Goal: Task Accomplishment & Management: Manage account settings

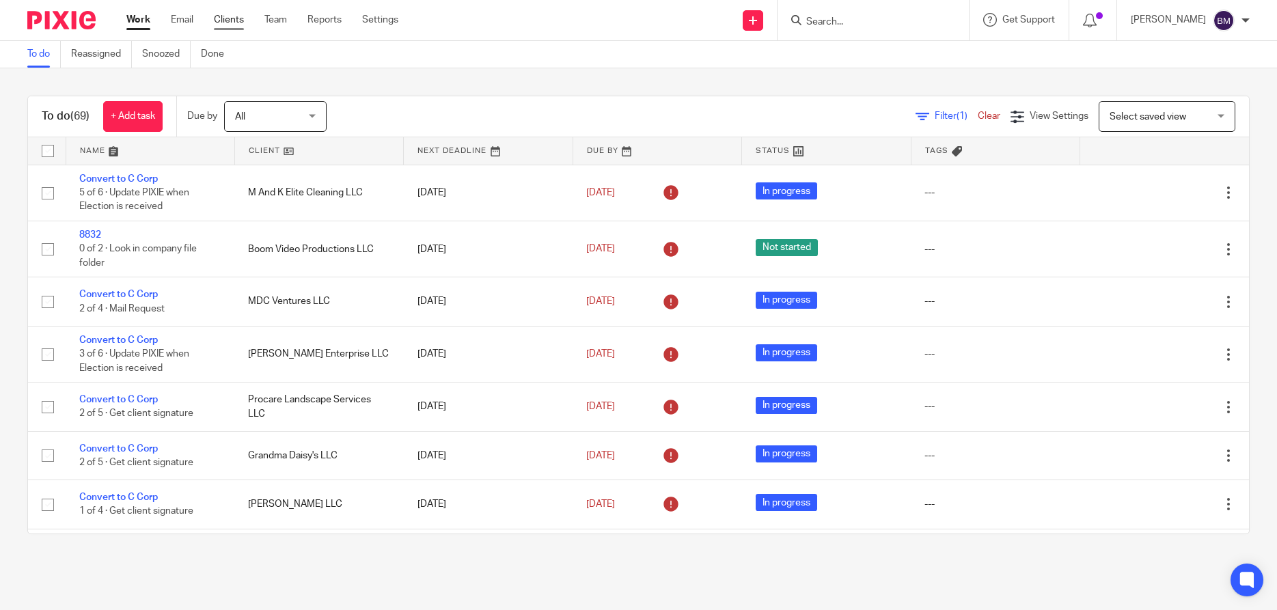
click at [230, 21] on link "Clients" at bounding box center [229, 20] width 30 height 14
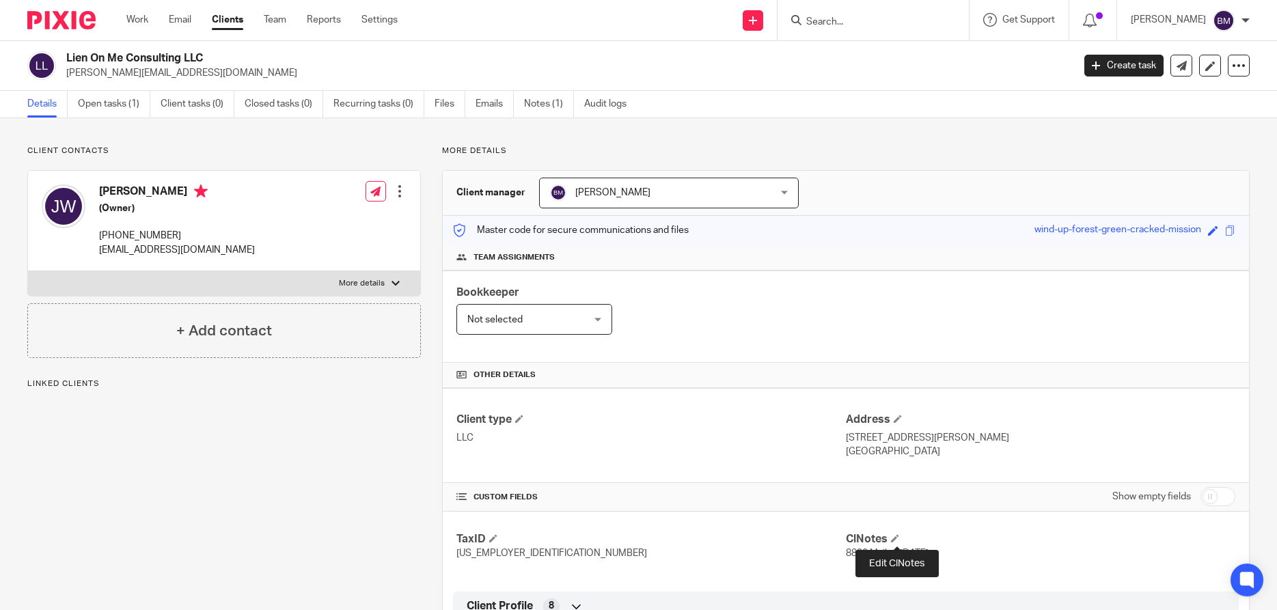
click at [894, 538] on span at bounding box center [895, 538] width 8 height 8
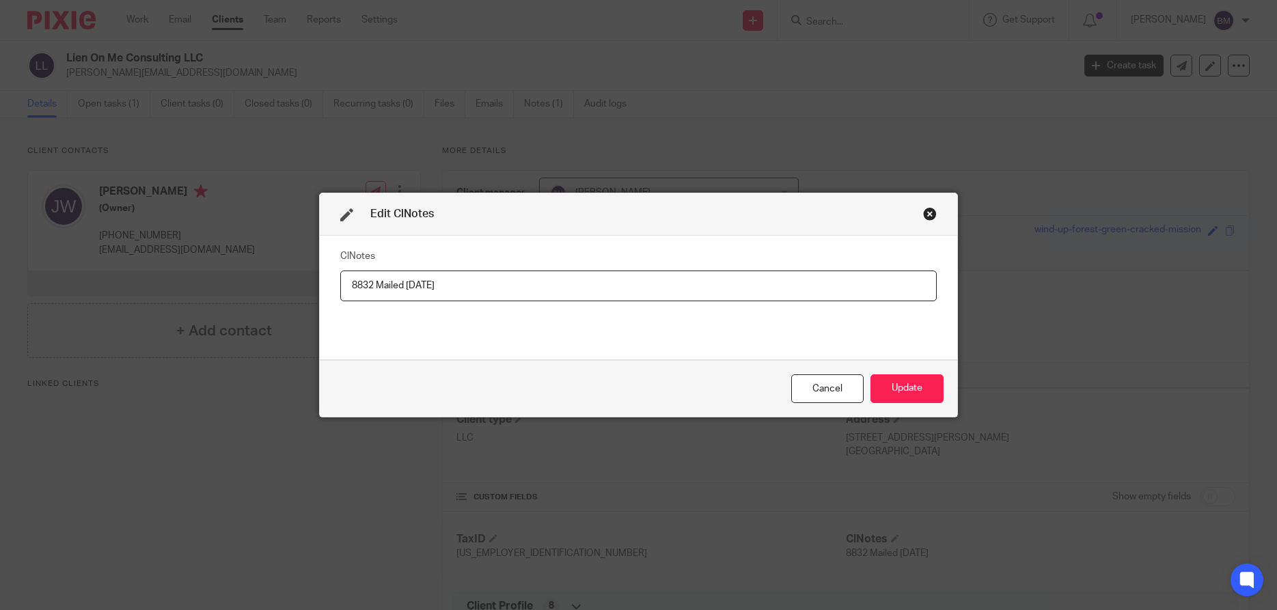
click at [424, 288] on input "8832 Mailed [DATE]" at bounding box center [638, 286] width 597 height 31
type input "8832 Mailed [DATE]"
click at [912, 385] on button "Update" at bounding box center [907, 388] width 73 height 29
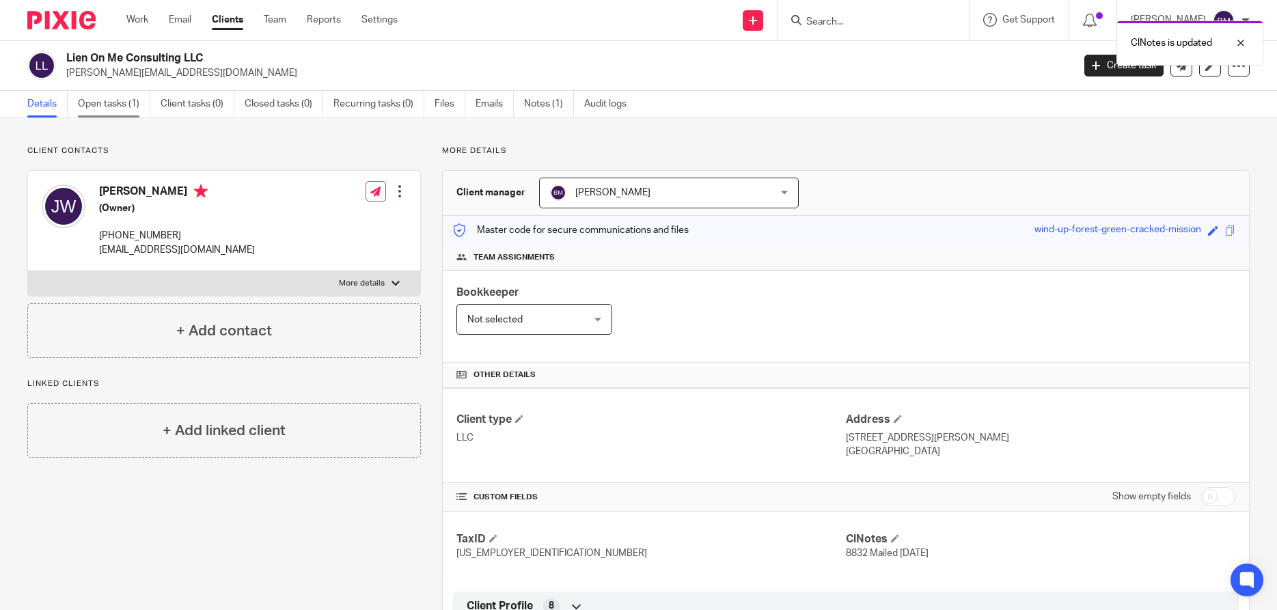
click at [105, 100] on link "Open tasks (1)" at bounding box center [114, 104] width 72 height 27
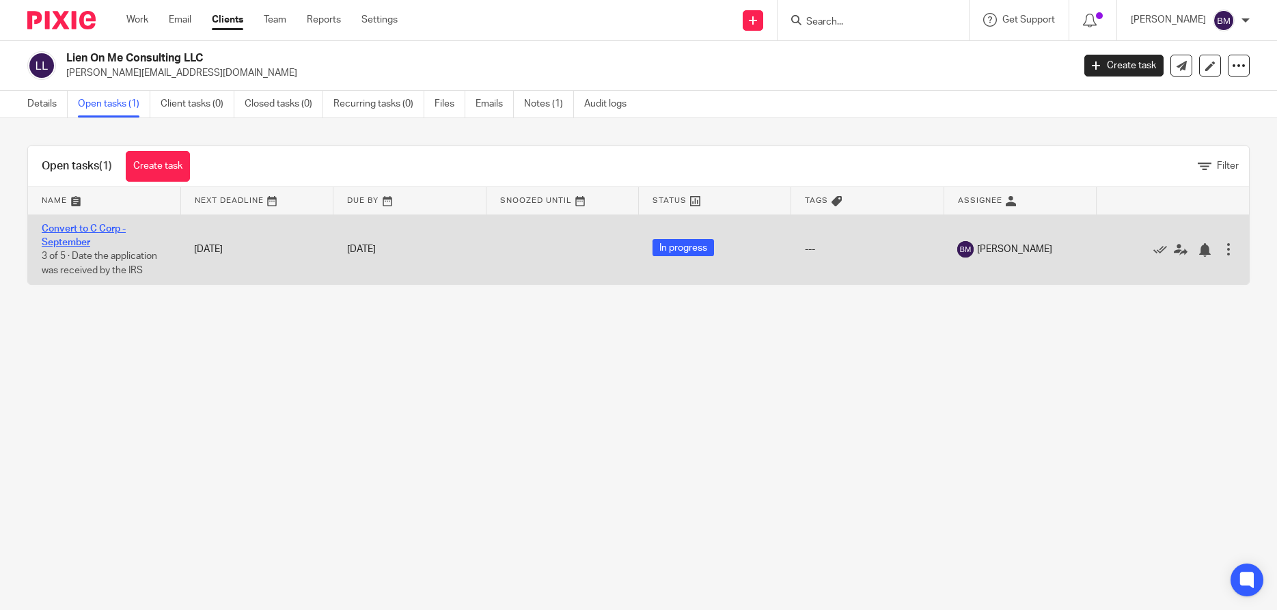
click at [74, 240] on link "Convert to C Corp - September" at bounding box center [84, 235] width 84 height 23
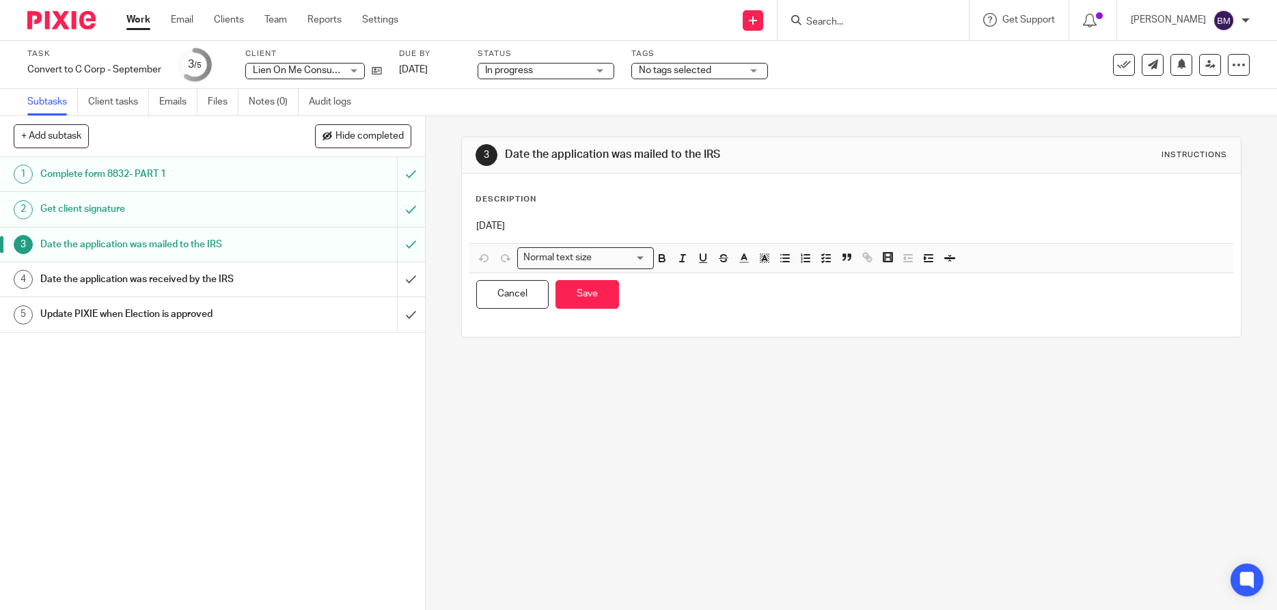
click at [491, 228] on p "9/17/25" at bounding box center [851, 226] width 750 height 14
click at [601, 305] on button "Save" at bounding box center [588, 294] width 64 height 29
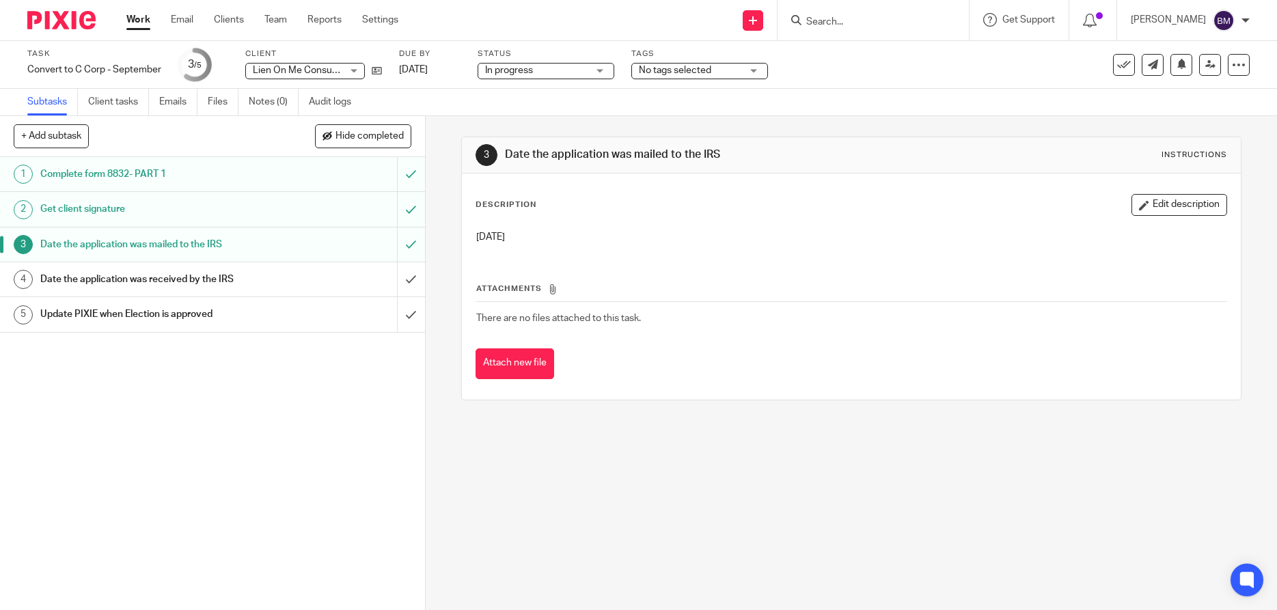
click at [831, 21] on input "Search" at bounding box center [866, 22] width 123 height 12
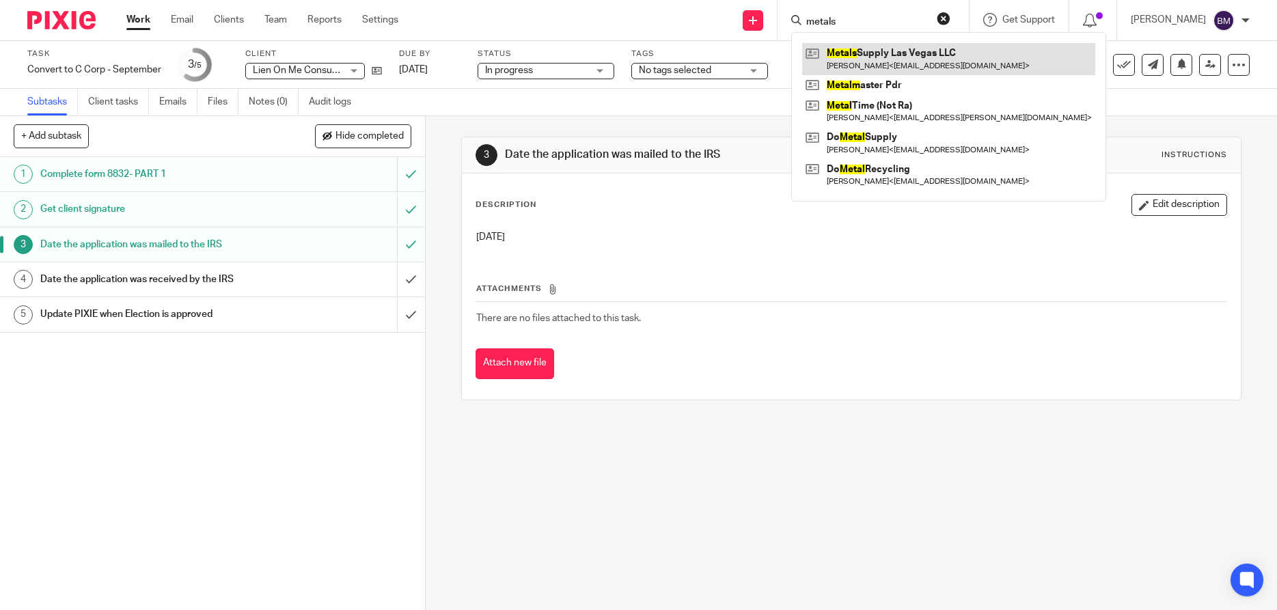
type input "metals"
click at [871, 61] on link at bounding box center [948, 58] width 293 height 31
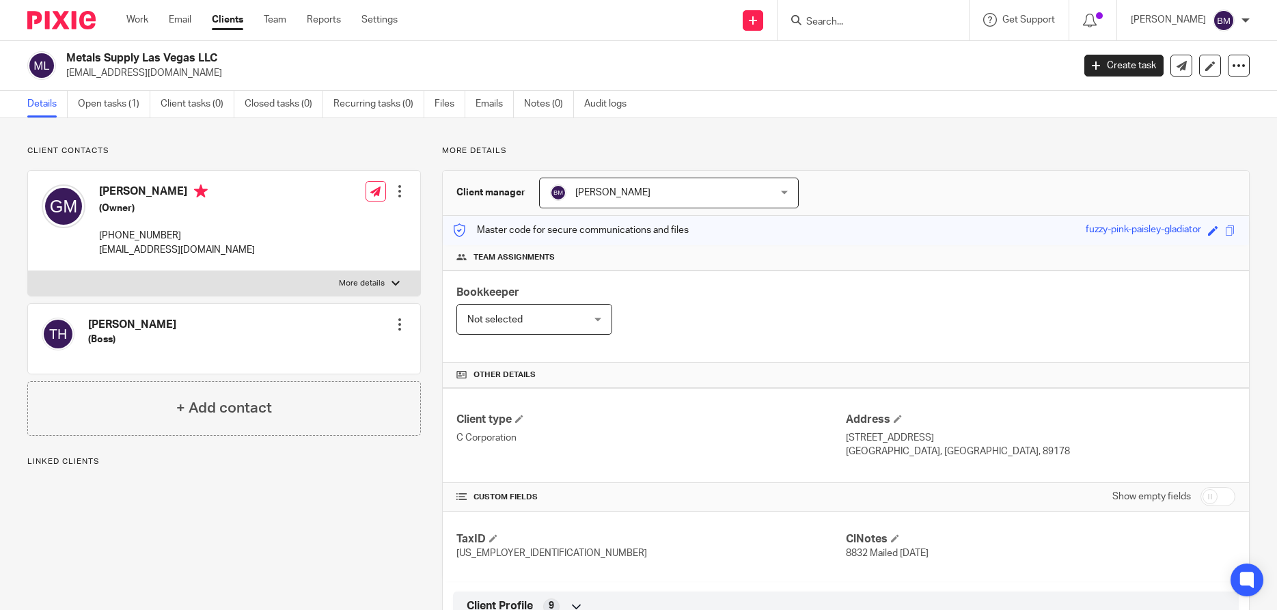
click at [1218, 495] on input "checkbox" at bounding box center [1218, 496] width 35 height 19
checkbox input "true"
click at [899, 541] on span at bounding box center [895, 538] width 8 height 8
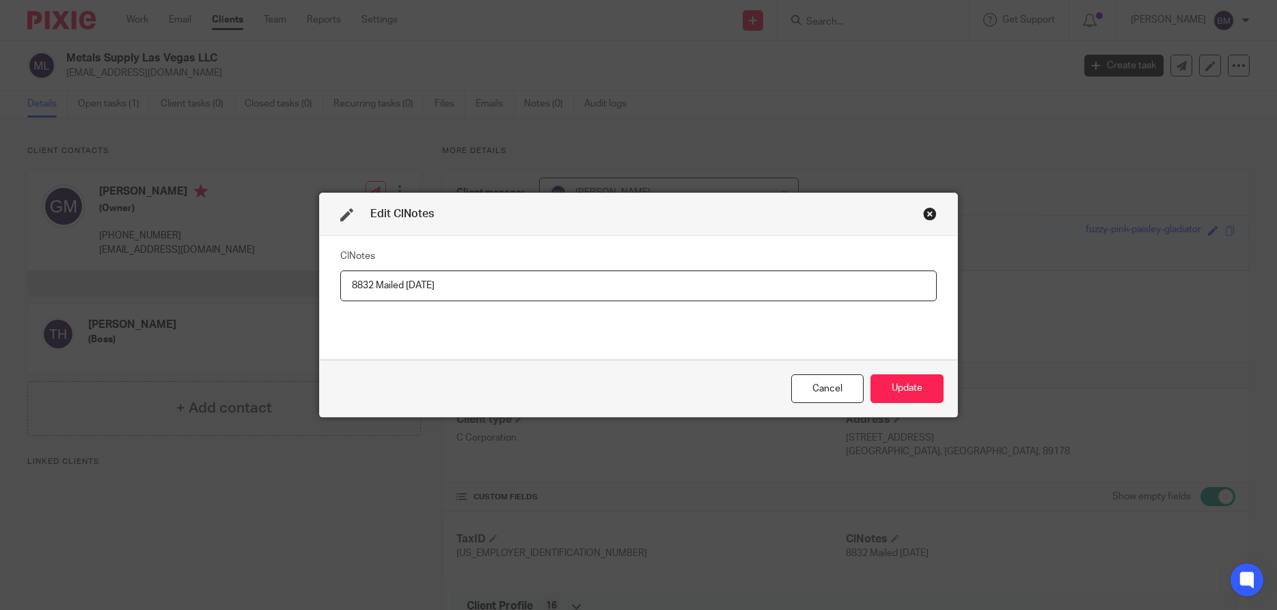
click at [424, 288] on input "8832 Mailed [DATE]" at bounding box center [638, 286] width 597 height 31
type input "8832 Mailed [DATE]"
click at [904, 393] on button "Update" at bounding box center [907, 388] width 73 height 29
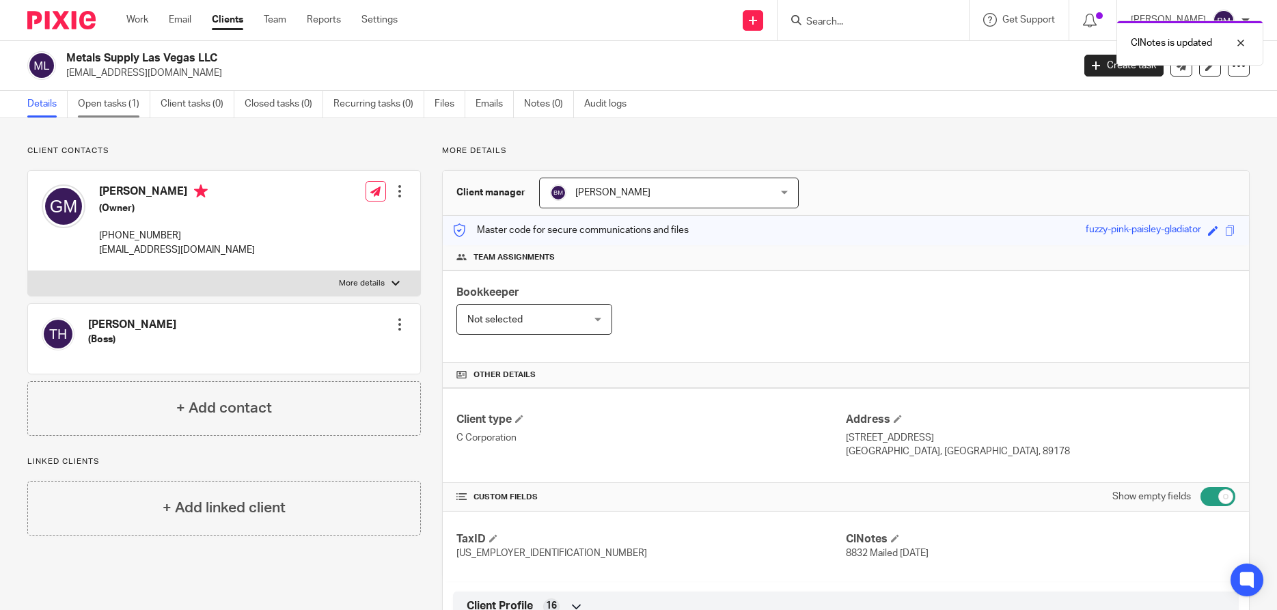
click at [113, 103] on link "Open tasks (1)" at bounding box center [114, 104] width 72 height 27
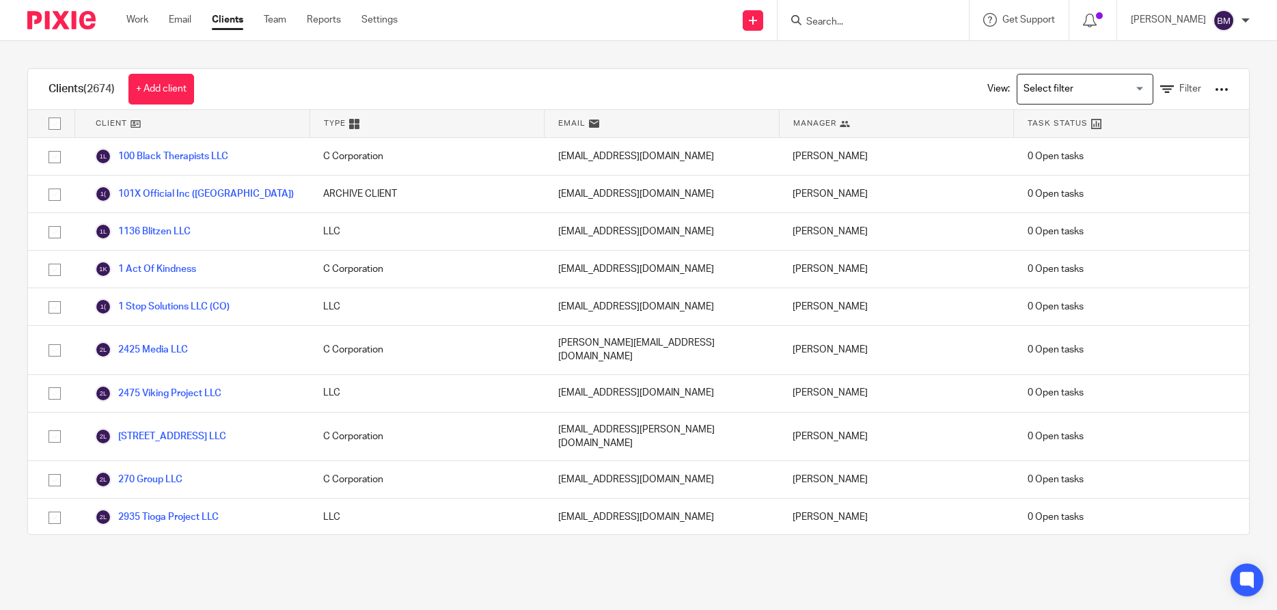
click at [845, 22] on input "Search" at bounding box center [866, 22] width 123 height 12
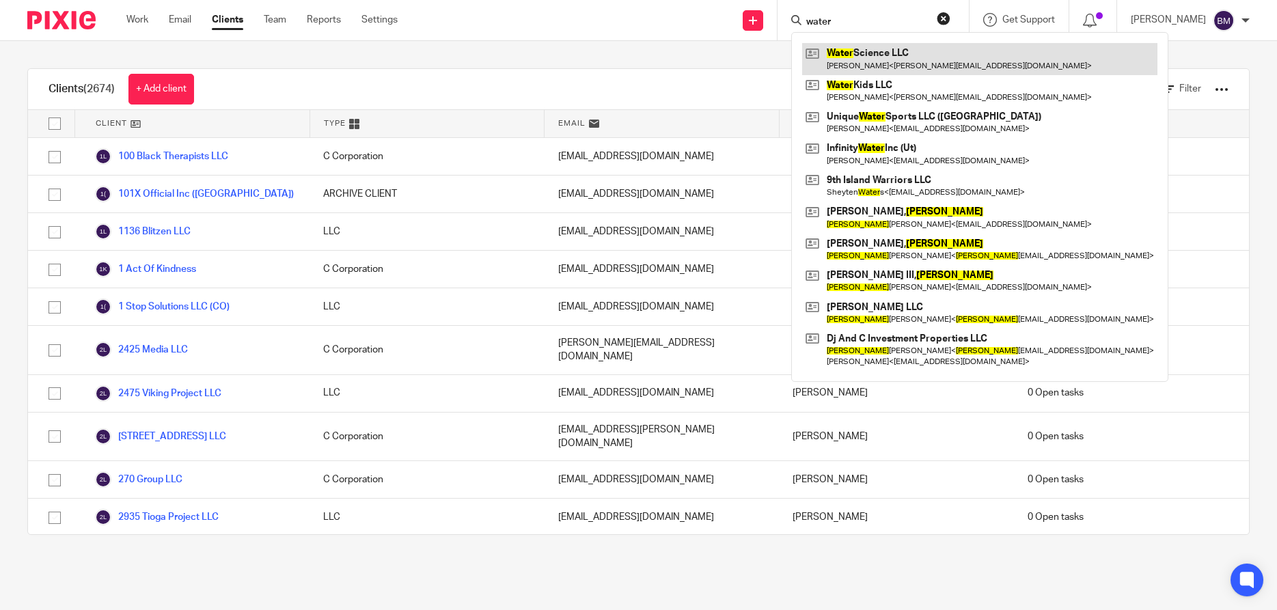
type input "water"
click at [887, 48] on link at bounding box center [979, 58] width 355 height 31
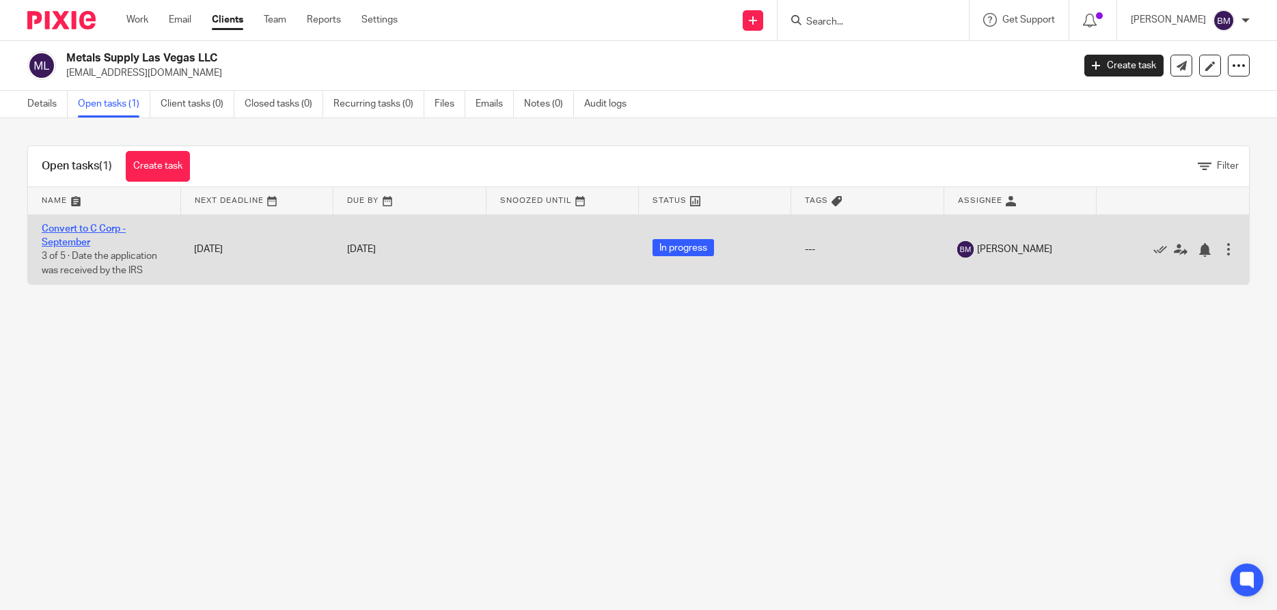
click at [71, 232] on link "Convert to C Corp - September" at bounding box center [84, 235] width 84 height 23
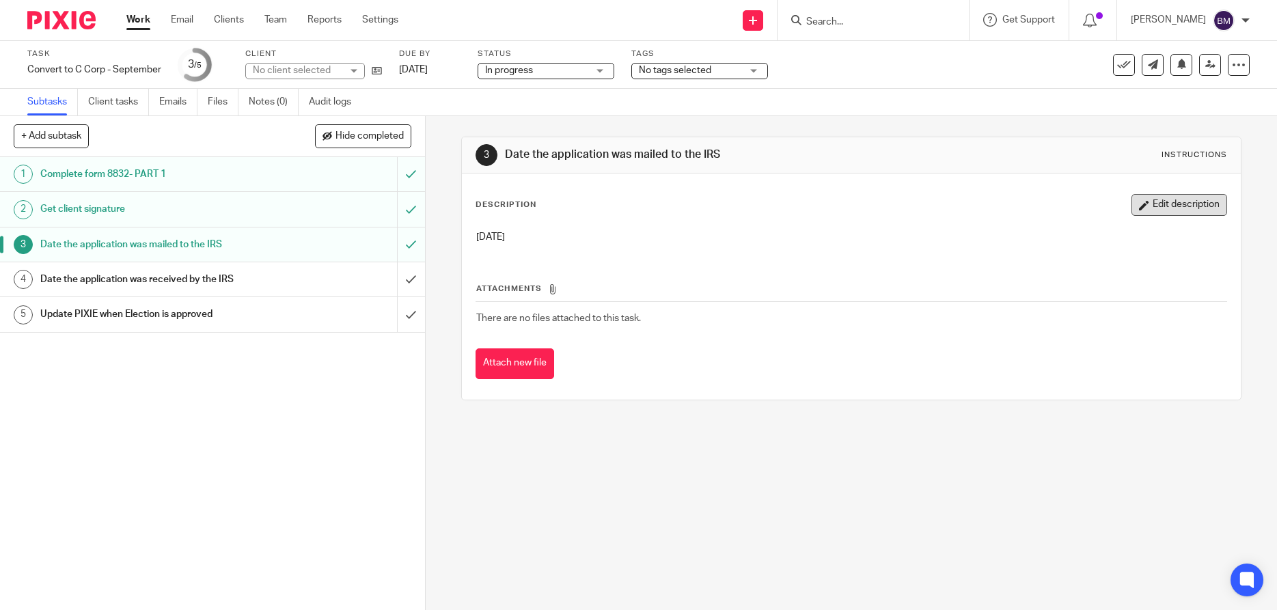
click at [1151, 207] on button "Edit description" at bounding box center [1180, 205] width 96 height 22
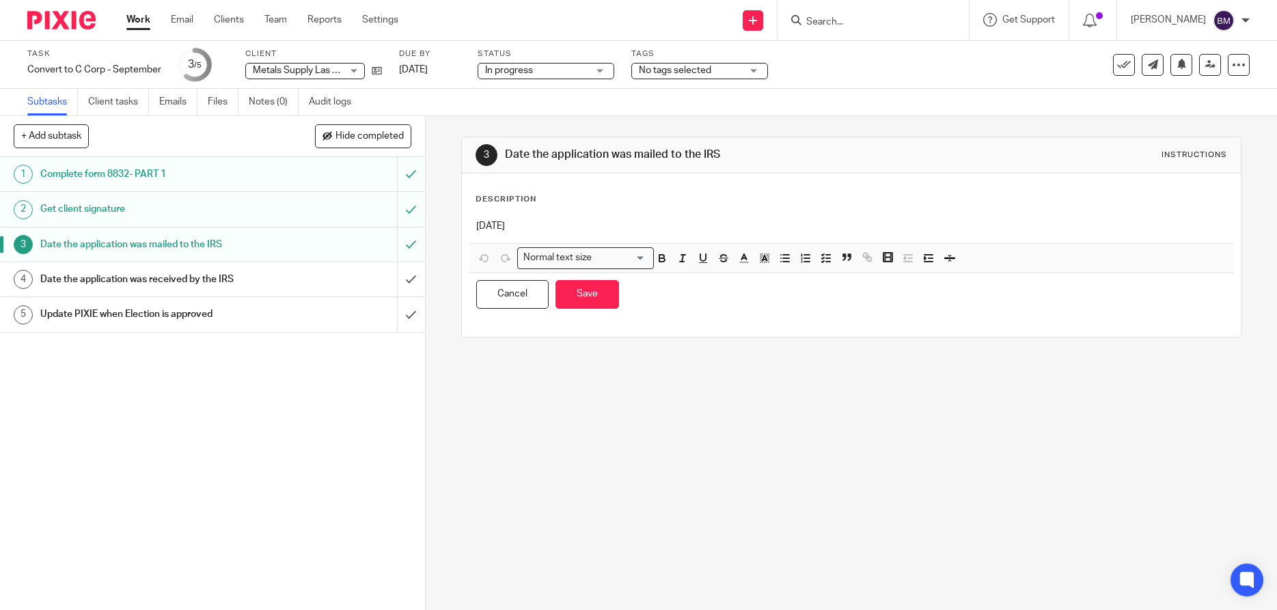
click at [491, 228] on p "9/17/25" at bounding box center [851, 226] width 750 height 14
click at [586, 295] on button "Save" at bounding box center [588, 294] width 64 height 29
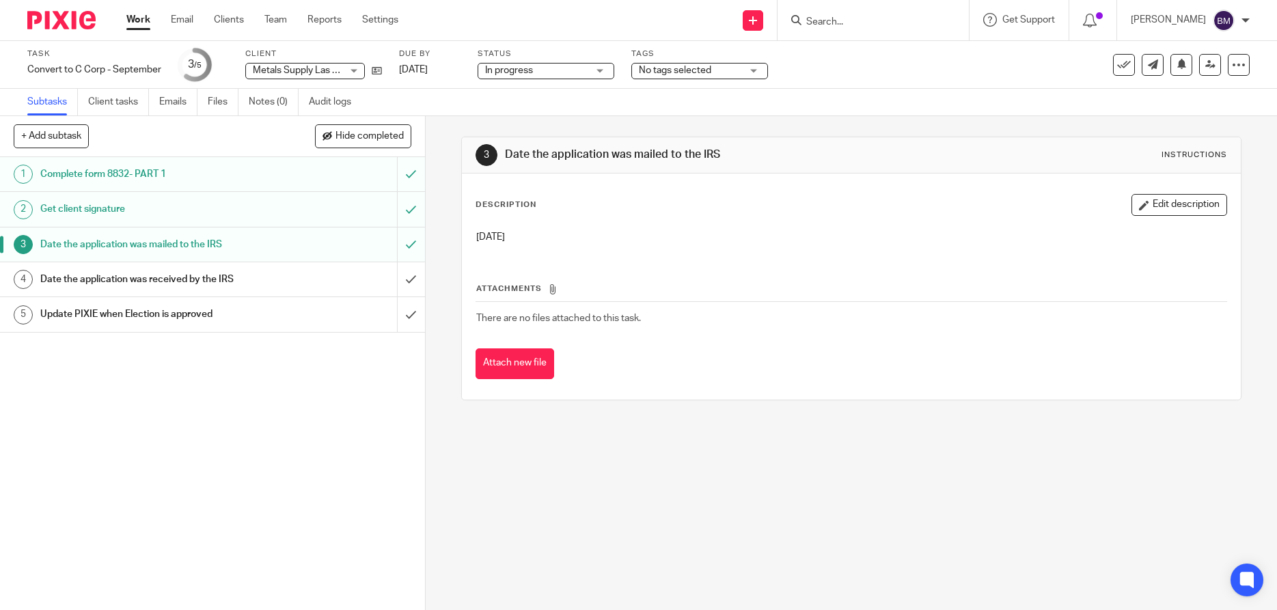
click at [822, 16] on form at bounding box center [878, 20] width 146 height 17
click at [828, 26] on input "Search" at bounding box center [866, 22] width 123 height 12
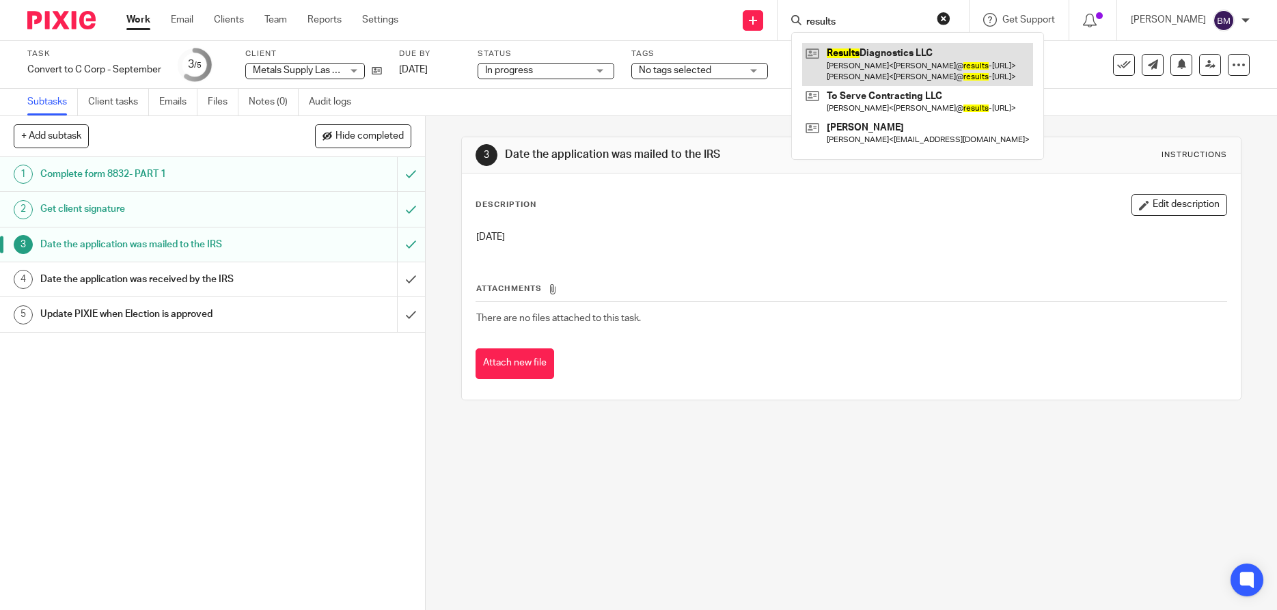
type input "results"
click at [891, 60] on link at bounding box center [917, 64] width 231 height 42
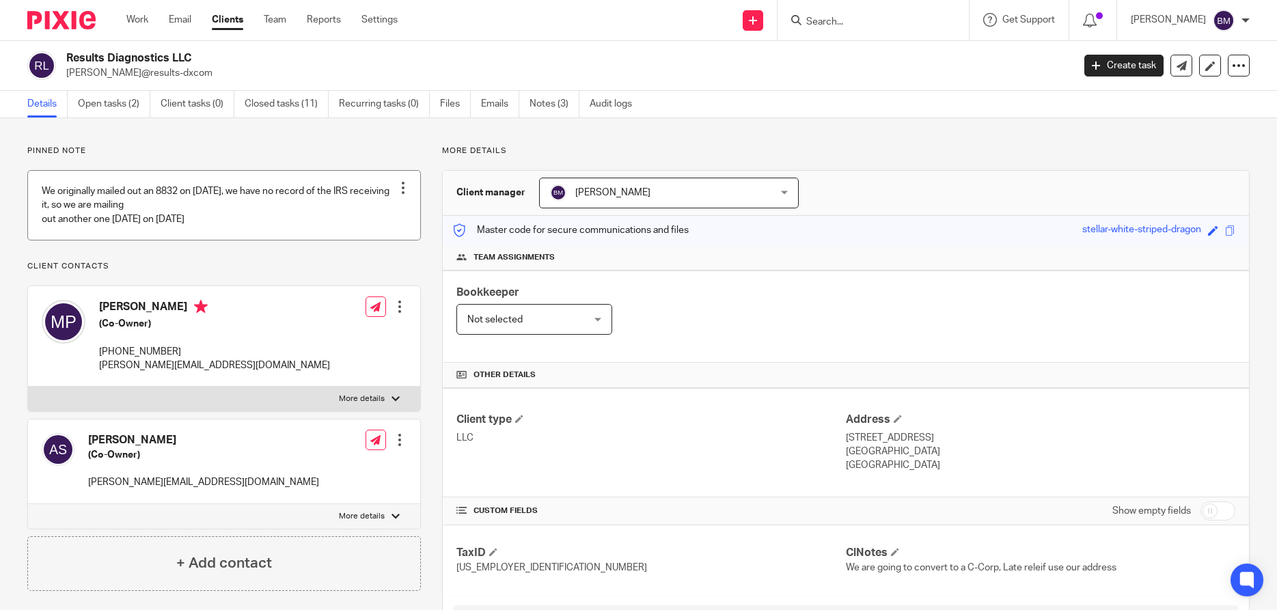
click at [400, 189] on div at bounding box center [403, 188] width 14 height 14
click at [365, 238] on span "Edit note" at bounding box center [378, 242] width 38 height 10
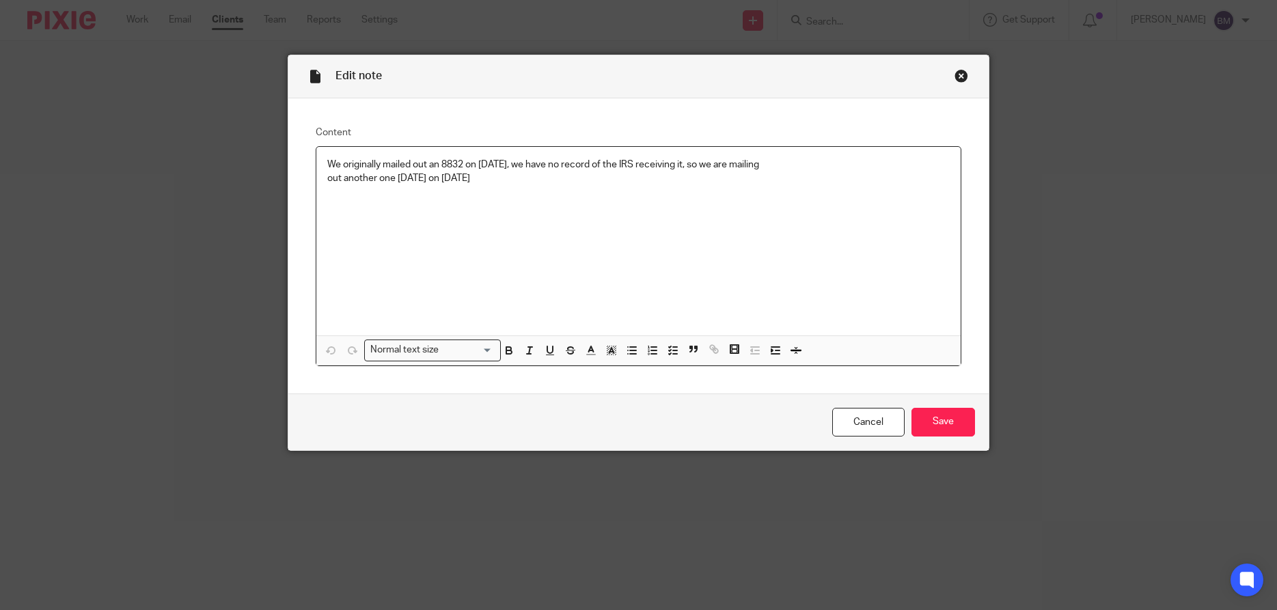
click at [452, 178] on p "out another one today on 9/17/25" at bounding box center [638, 179] width 623 height 14
click at [934, 424] on input "Save" at bounding box center [944, 422] width 64 height 29
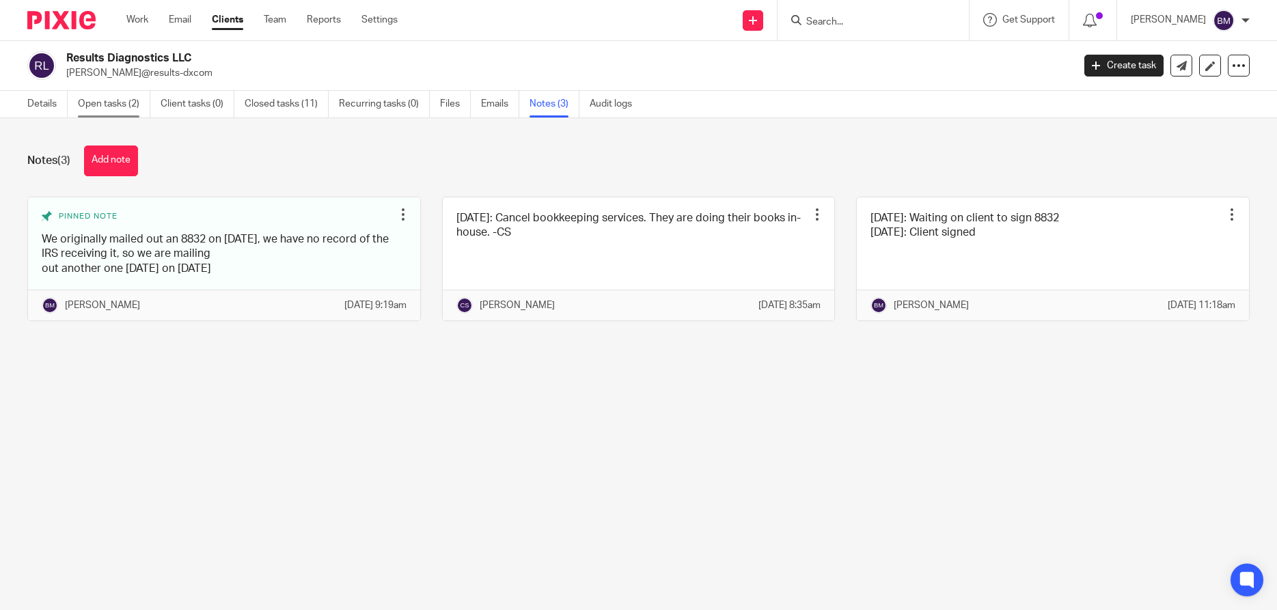
click at [105, 107] on link "Open tasks (2)" at bounding box center [114, 104] width 72 height 27
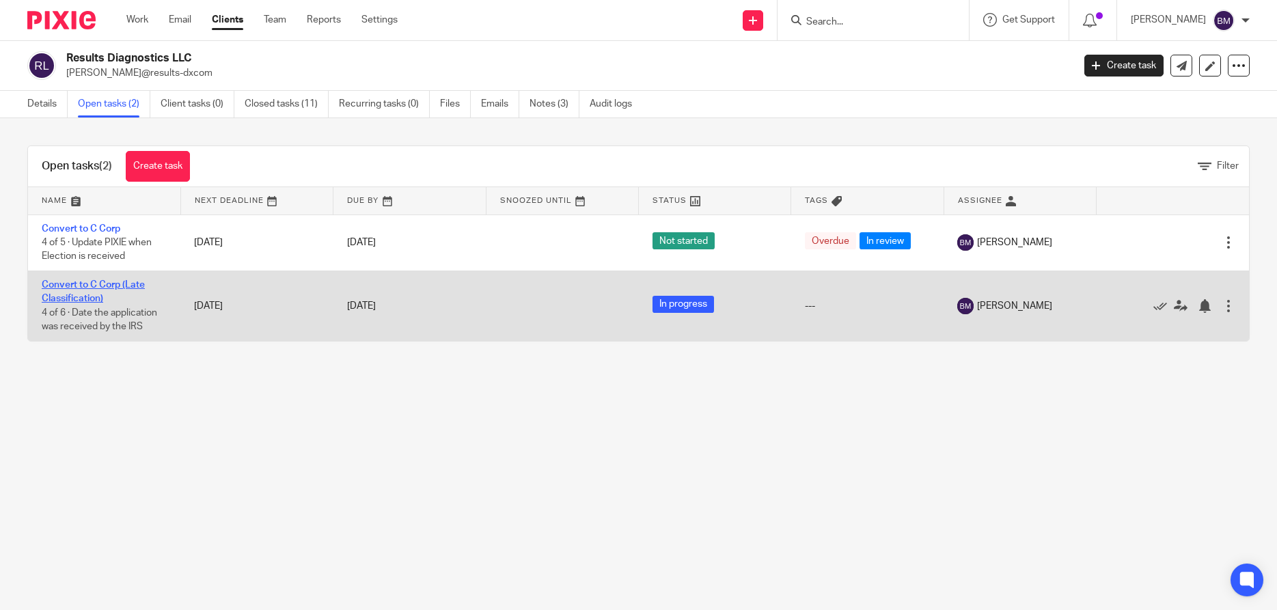
click at [77, 296] on link "Convert to C Corp (Late Classification)" at bounding box center [93, 291] width 103 height 23
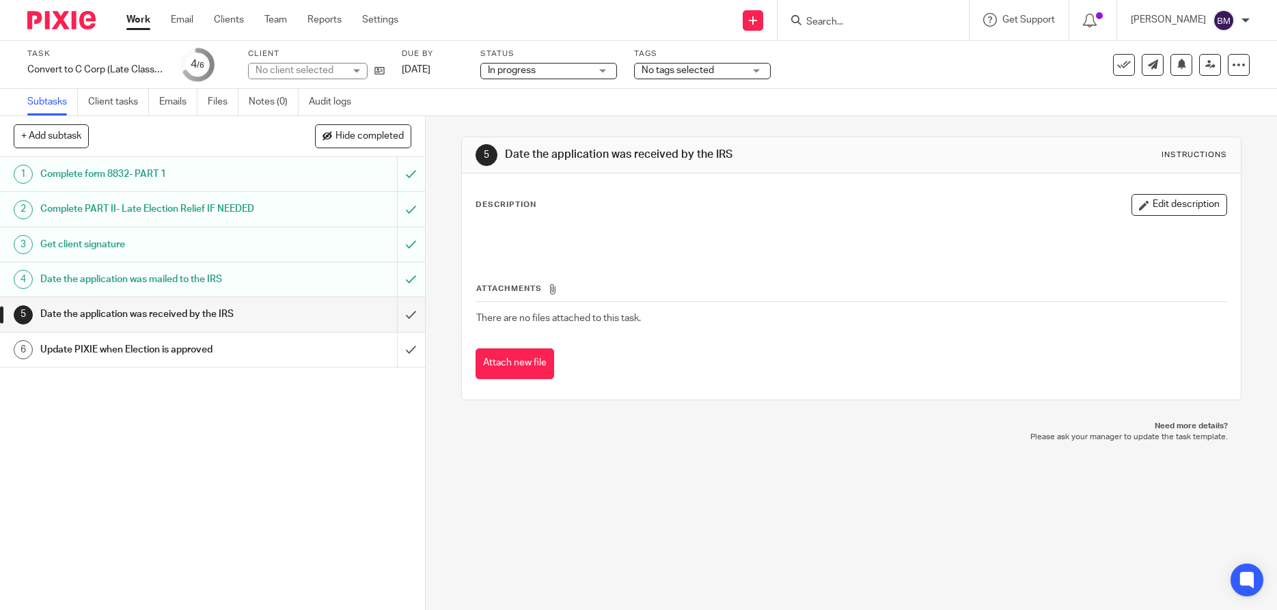
click at [103, 273] on h1 "Date the application was mailed to the IRS" at bounding box center [154, 279] width 229 height 21
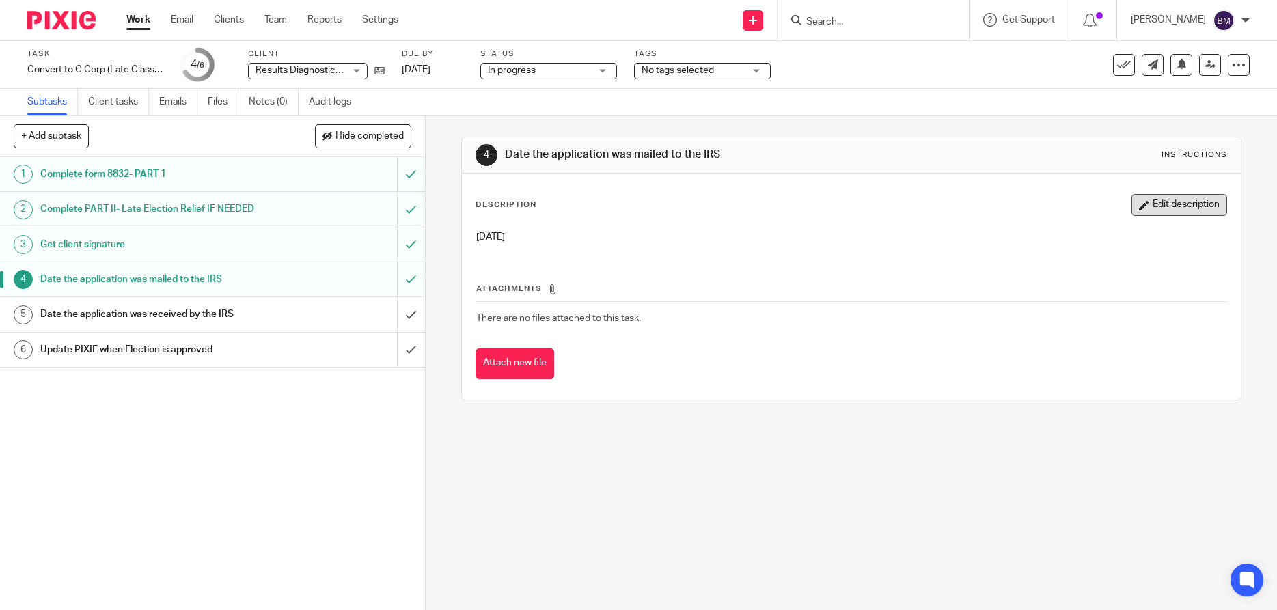
click at [1177, 205] on button "Edit description" at bounding box center [1180, 205] width 96 height 22
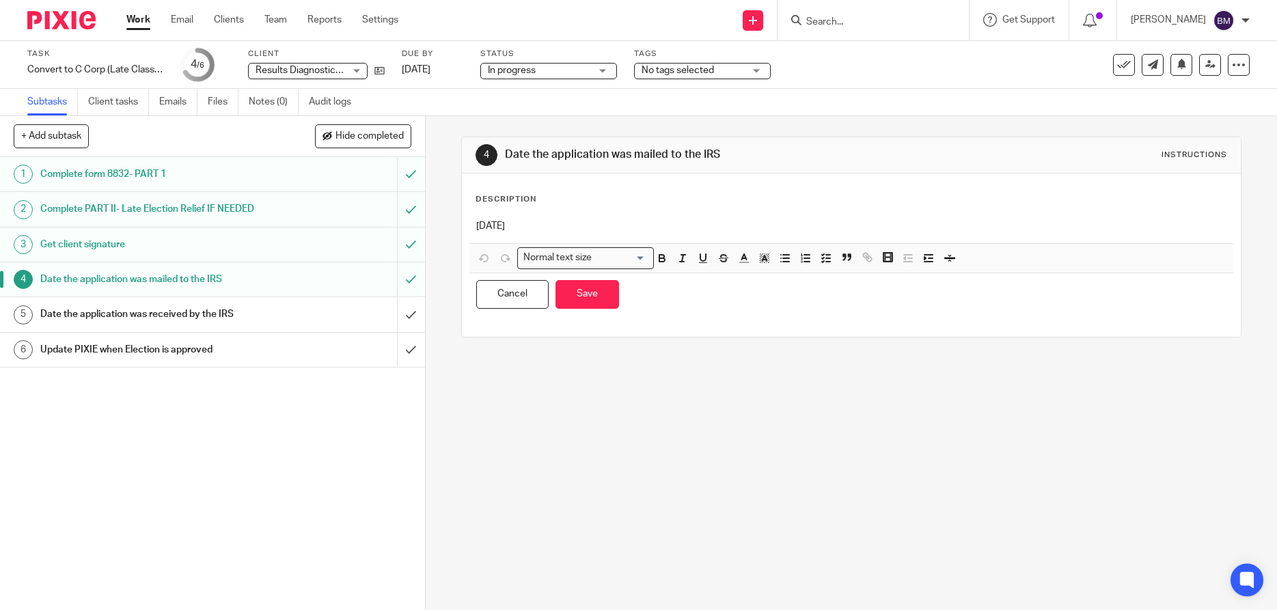
click at [493, 226] on p "9/17/25" at bounding box center [851, 226] width 750 height 14
click at [588, 291] on button "Save" at bounding box center [588, 294] width 64 height 29
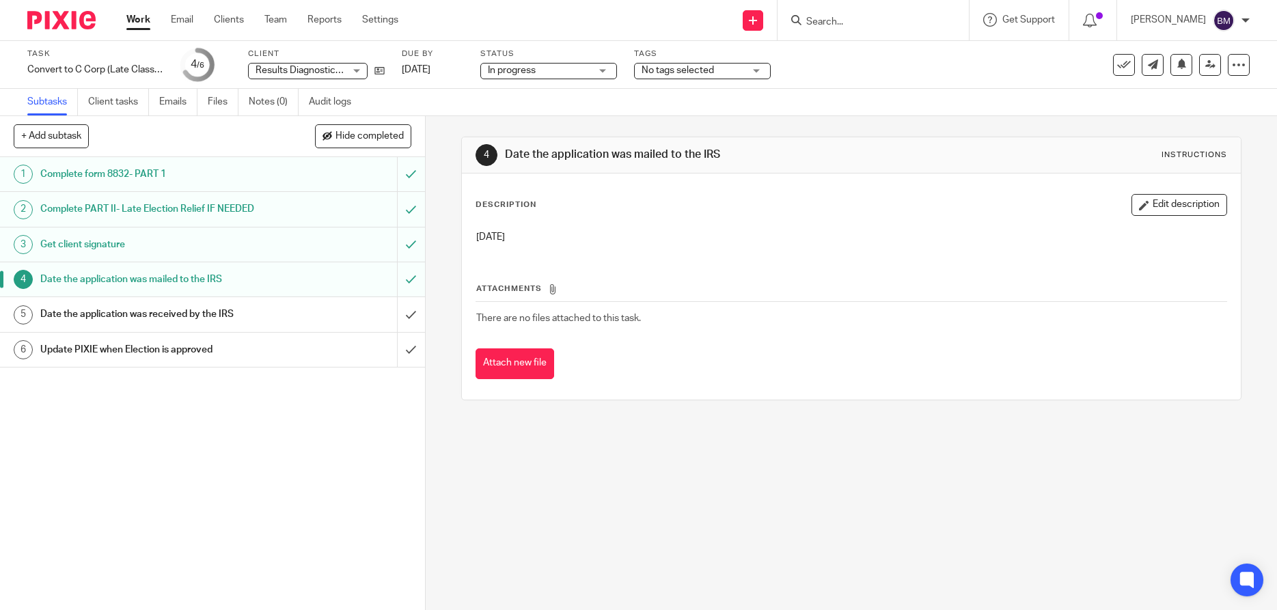
click at [847, 23] on input "Search" at bounding box center [866, 22] width 123 height 12
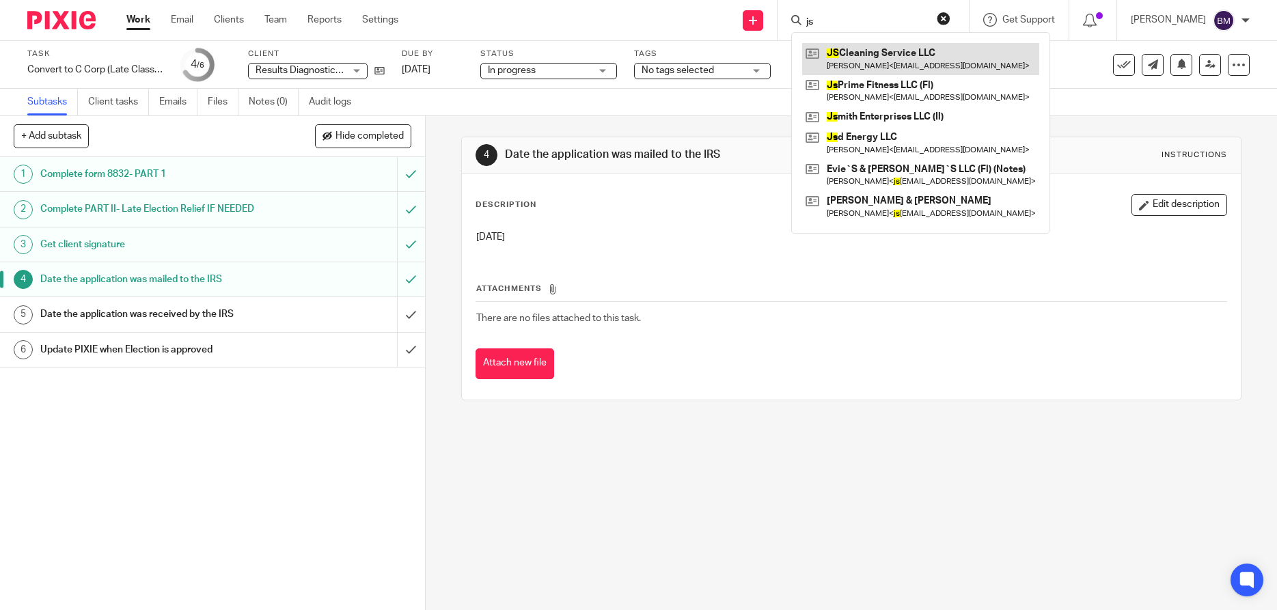
type input "js"
click at [890, 49] on link at bounding box center [920, 58] width 237 height 31
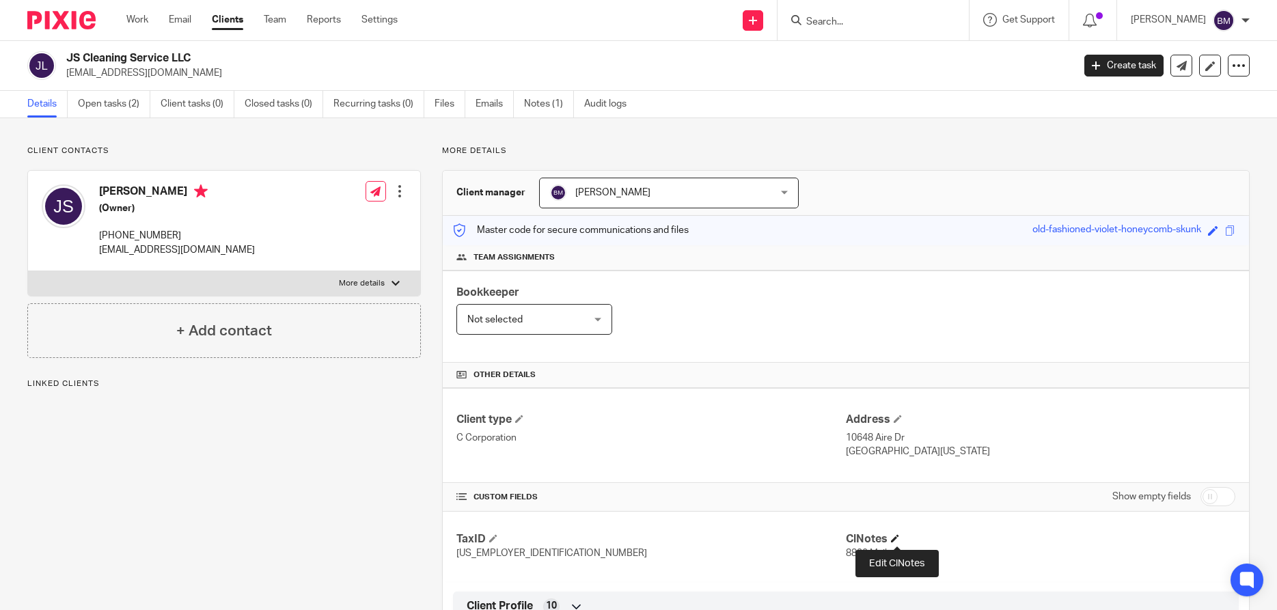
click at [897, 541] on span at bounding box center [895, 538] width 8 height 8
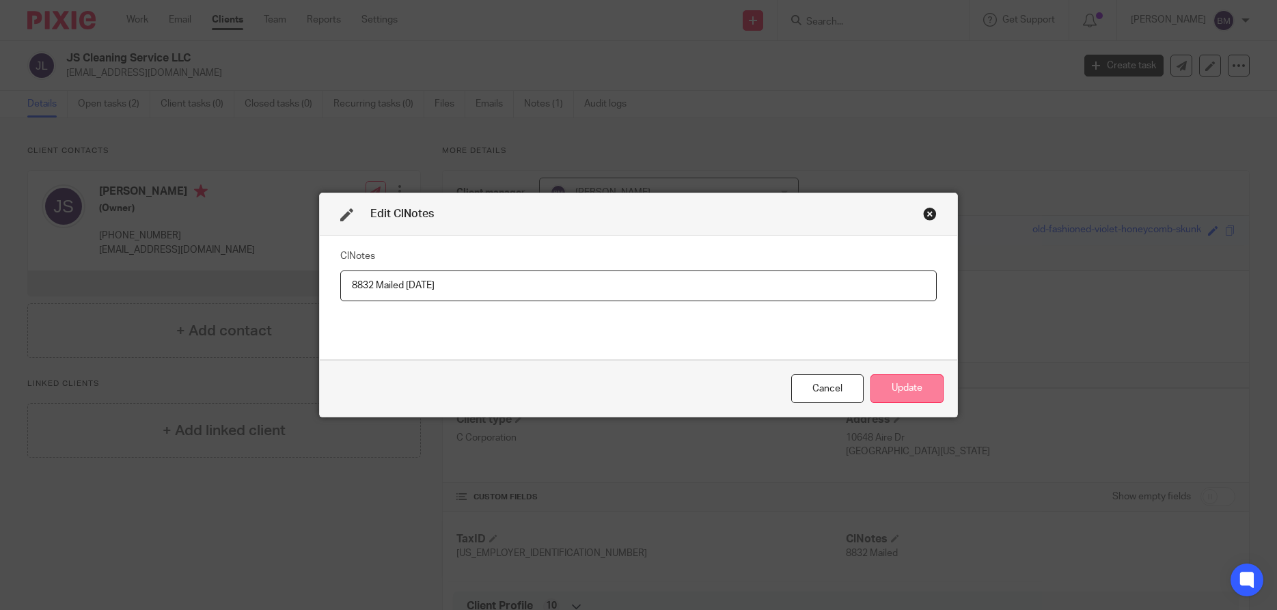
type input "8832 Mailed 9/18/25"
click at [910, 397] on button "Update" at bounding box center [907, 388] width 73 height 29
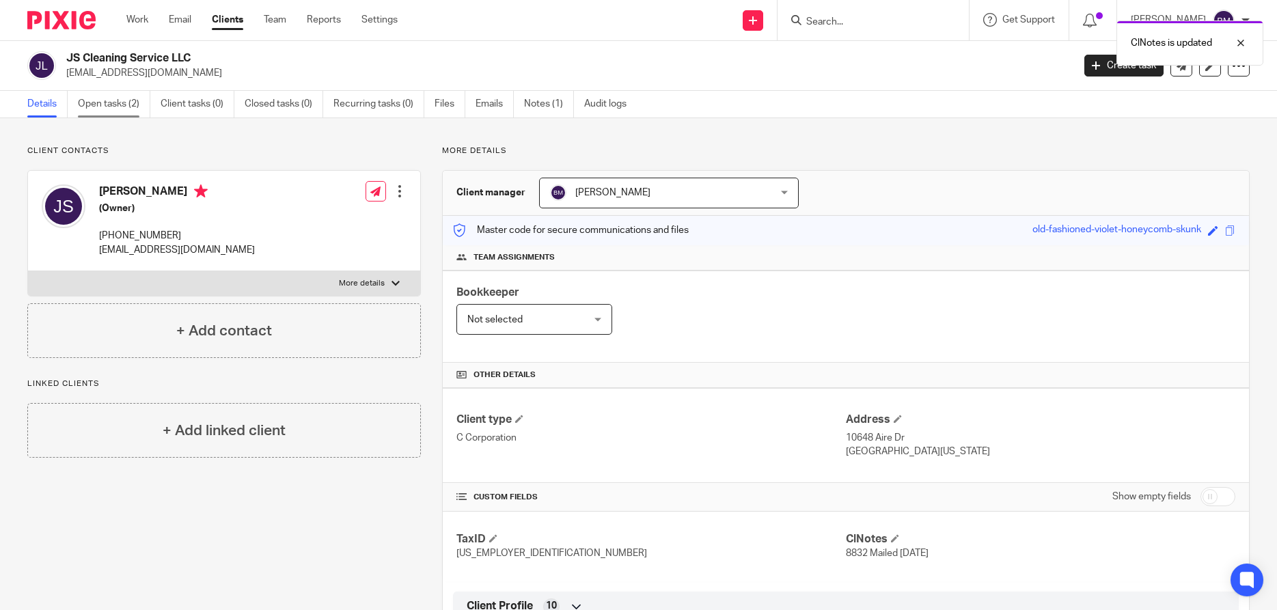
click at [105, 107] on link "Open tasks (2)" at bounding box center [114, 104] width 72 height 27
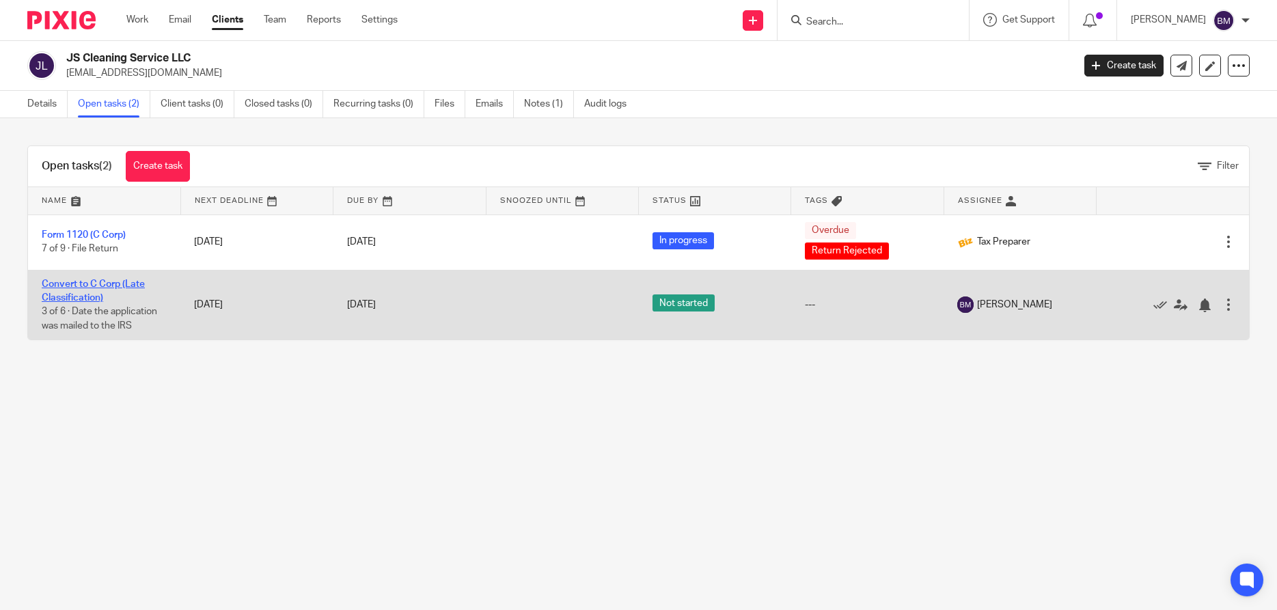
click at [85, 295] on link "Convert to C Corp (Late Classification)" at bounding box center [93, 290] width 103 height 23
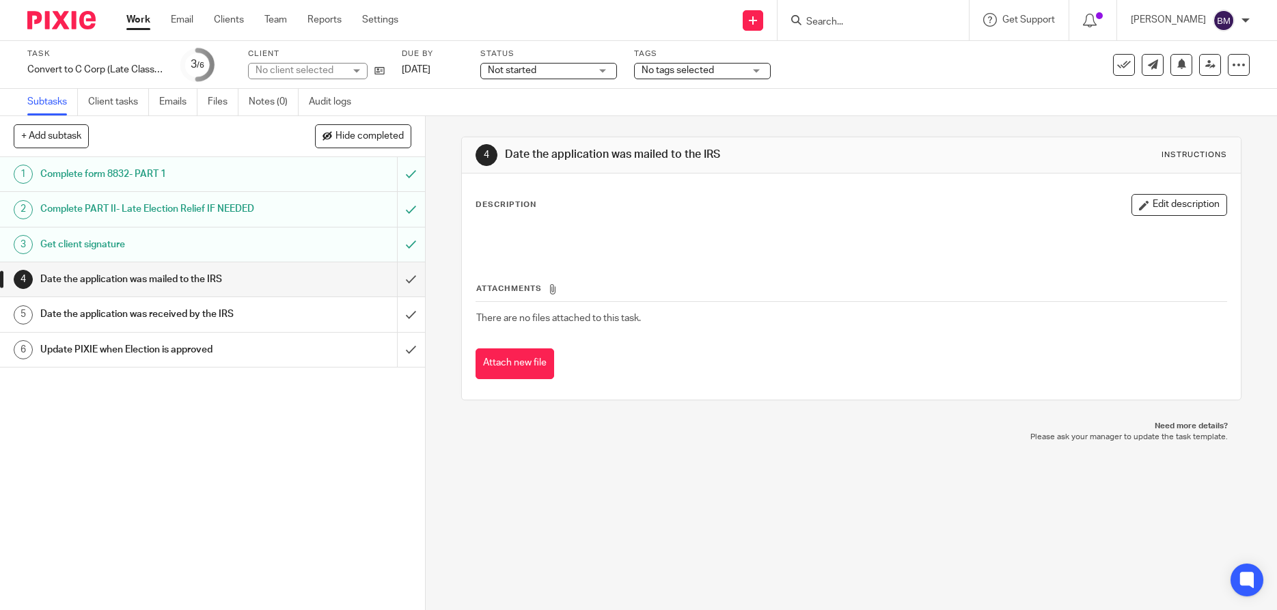
click at [90, 281] on h1 "Date the application was mailed to the IRS" at bounding box center [154, 279] width 229 height 21
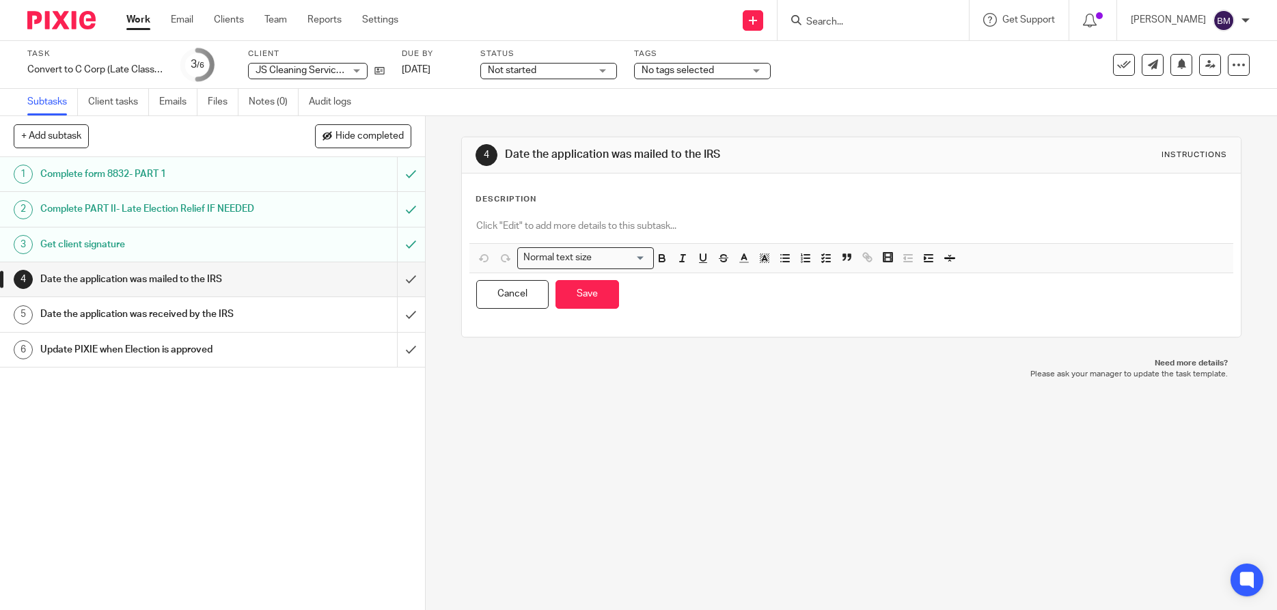
click at [491, 202] on p "Description" at bounding box center [506, 199] width 61 height 11
click at [491, 219] on div at bounding box center [851, 228] width 764 height 31
click at [576, 292] on button "Save" at bounding box center [588, 294] width 64 height 29
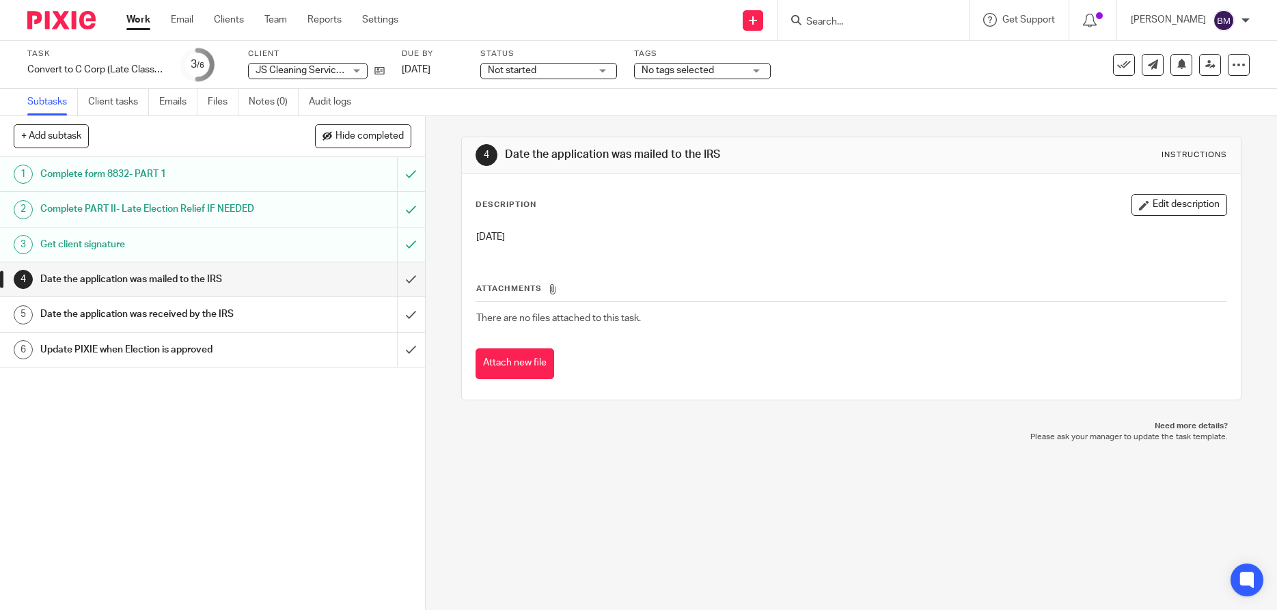
click at [134, 283] on h1 "Date the application was mailed to the IRS" at bounding box center [154, 279] width 229 height 21
click at [409, 278] on input "submit" at bounding box center [212, 279] width 425 height 34
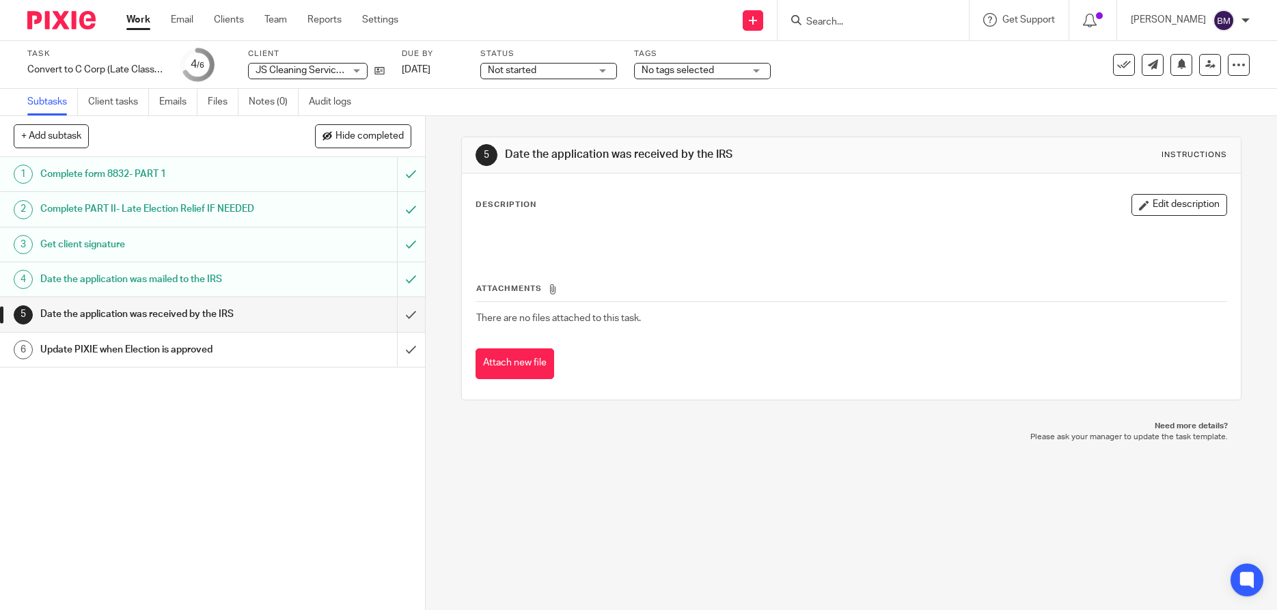
click at [841, 22] on input "Search" at bounding box center [866, 22] width 123 height 12
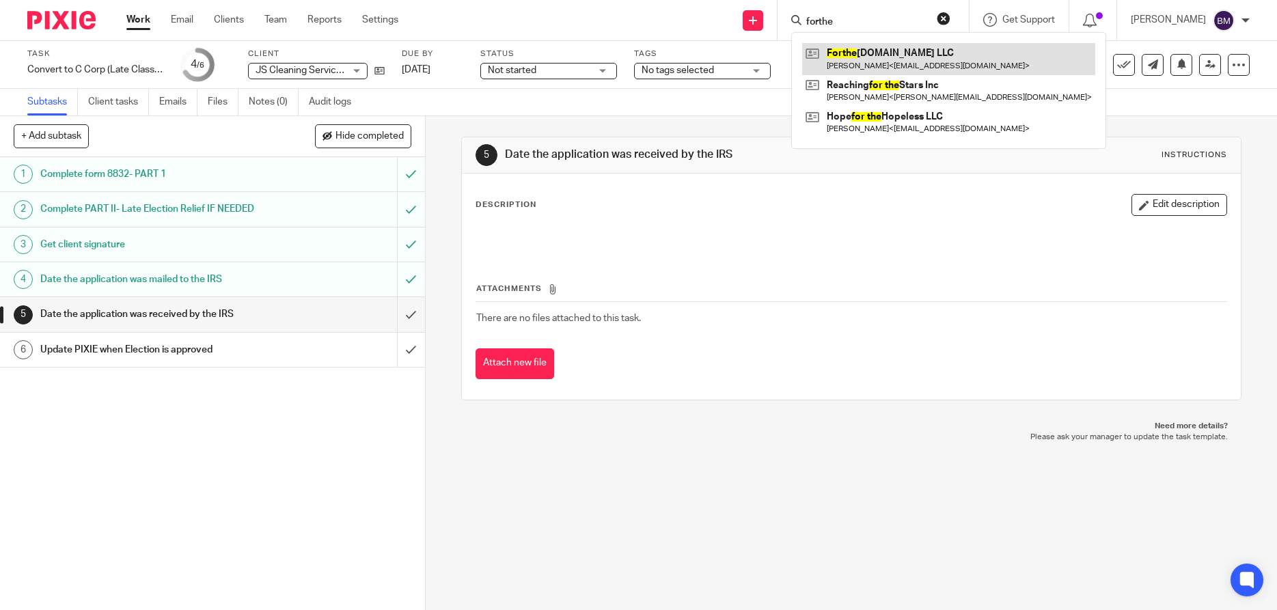
type input "forthe"
click at [877, 55] on link at bounding box center [948, 58] width 293 height 31
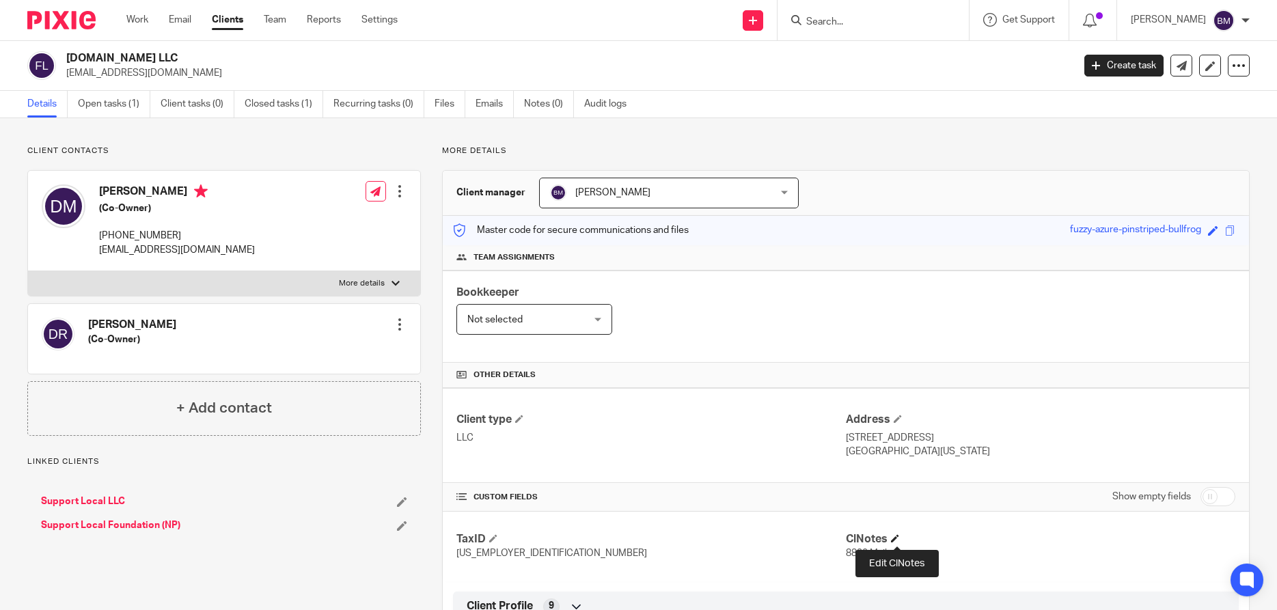
click at [895, 538] on span at bounding box center [895, 538] width 8 height 8
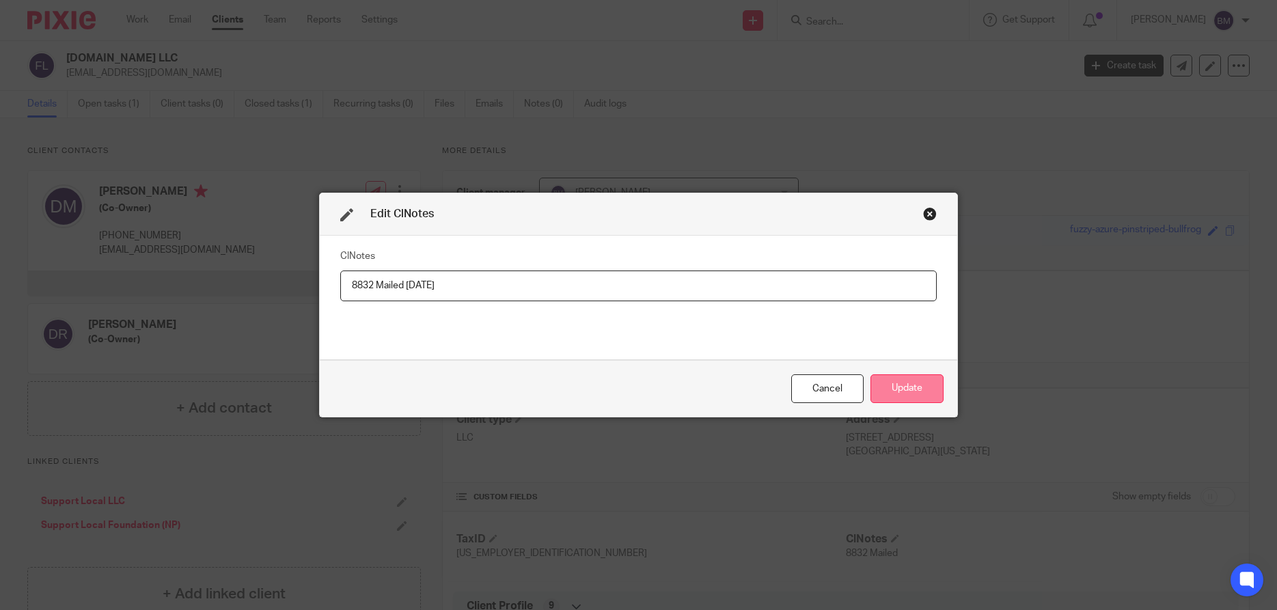
type input "8832 Mailed [DATE]"
click at [909, 384] on button "Update" at bounding box center [907, 388] width 73 height 29
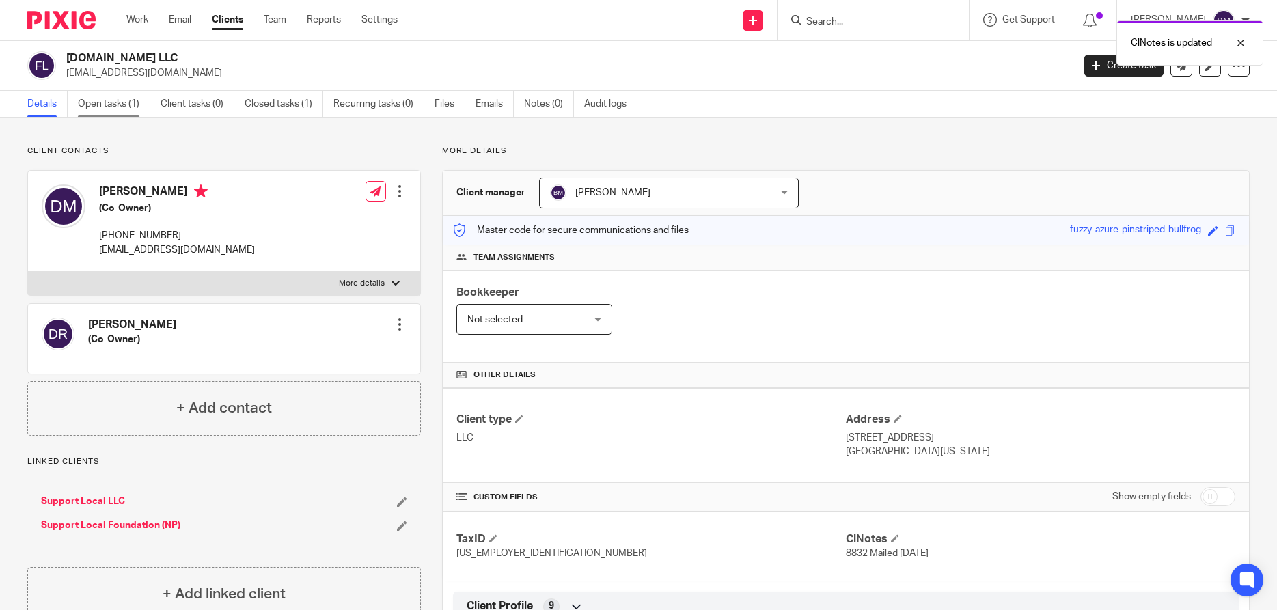
click at [114, 100] on link "Open tasks (1)" at bounding box center [114, 104] width 72 height 27
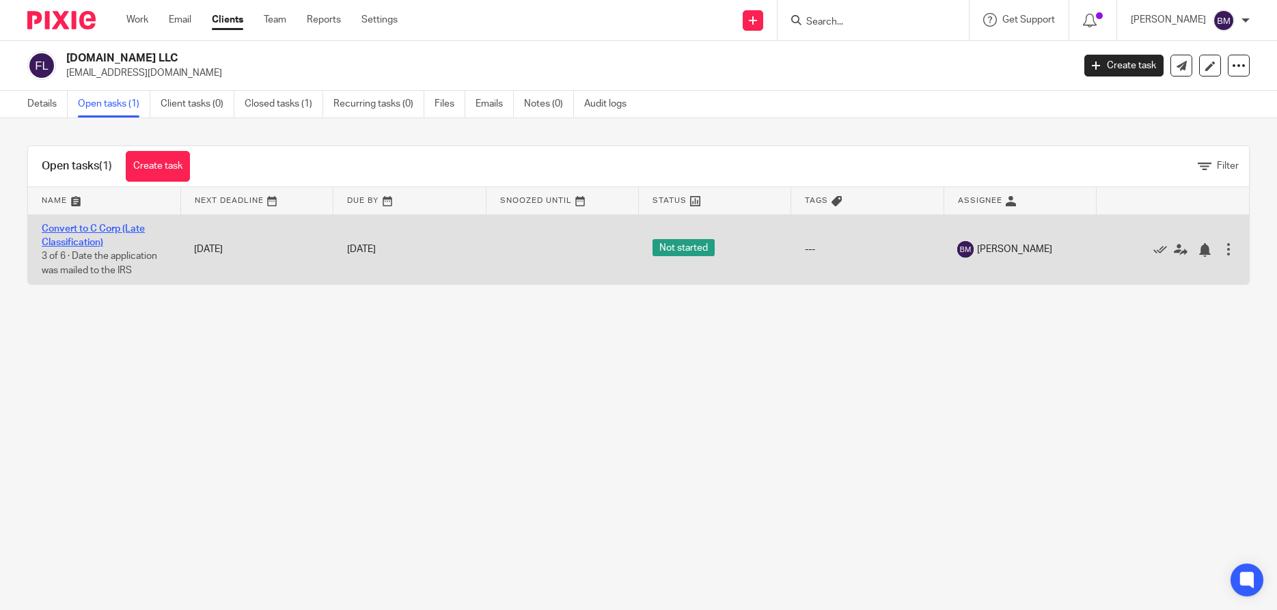
click at [83, 241] on link "Convert to C Corp (Late Classification)" at bounding box center [93, 235] width 103 height 23
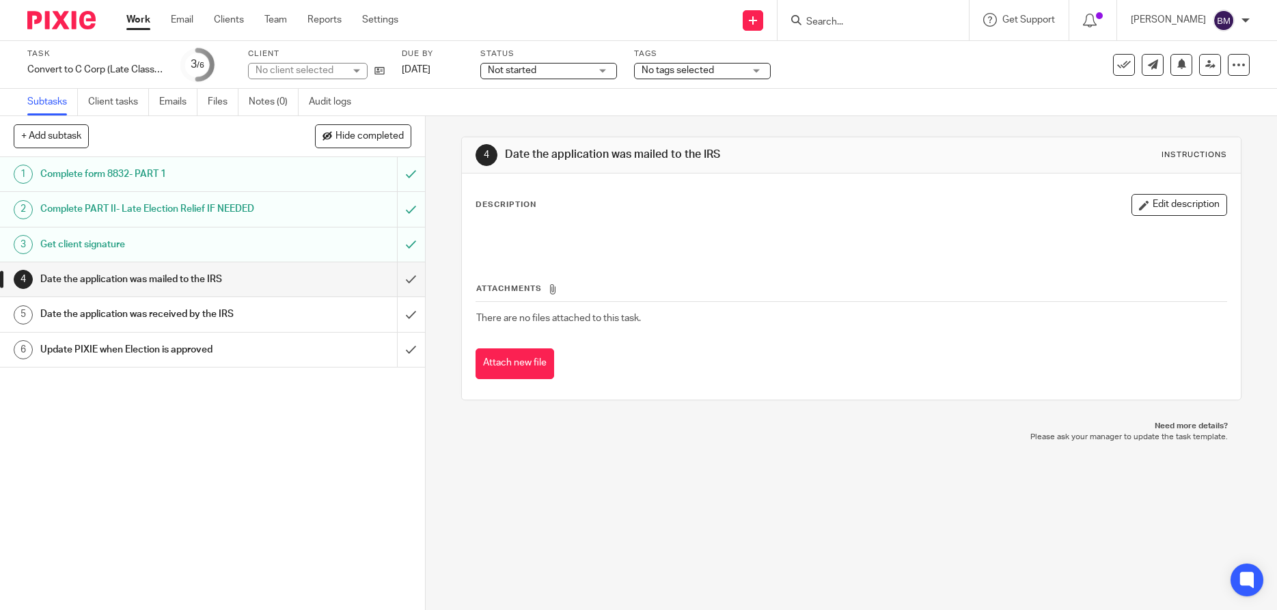
click at [105, 279] on h1 "Date the application was mailed to the IRS" at bounding box center [154, 279] width 229 height 21
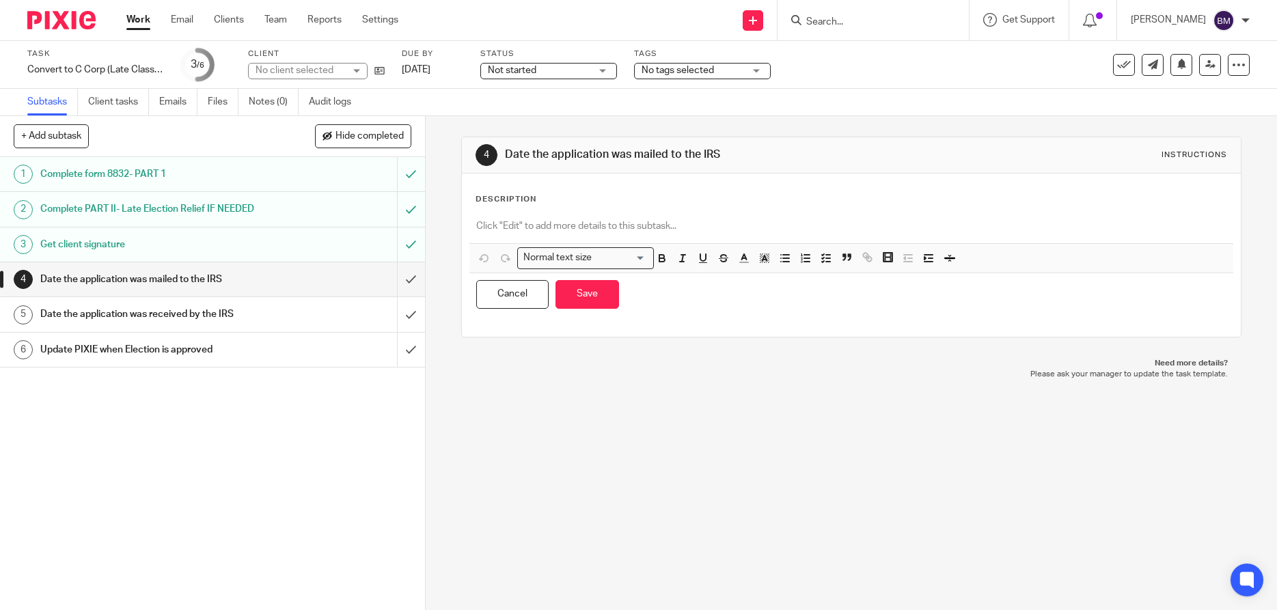
click at [497, 228] on p at bounding box center [851, 226] width 750 height 14
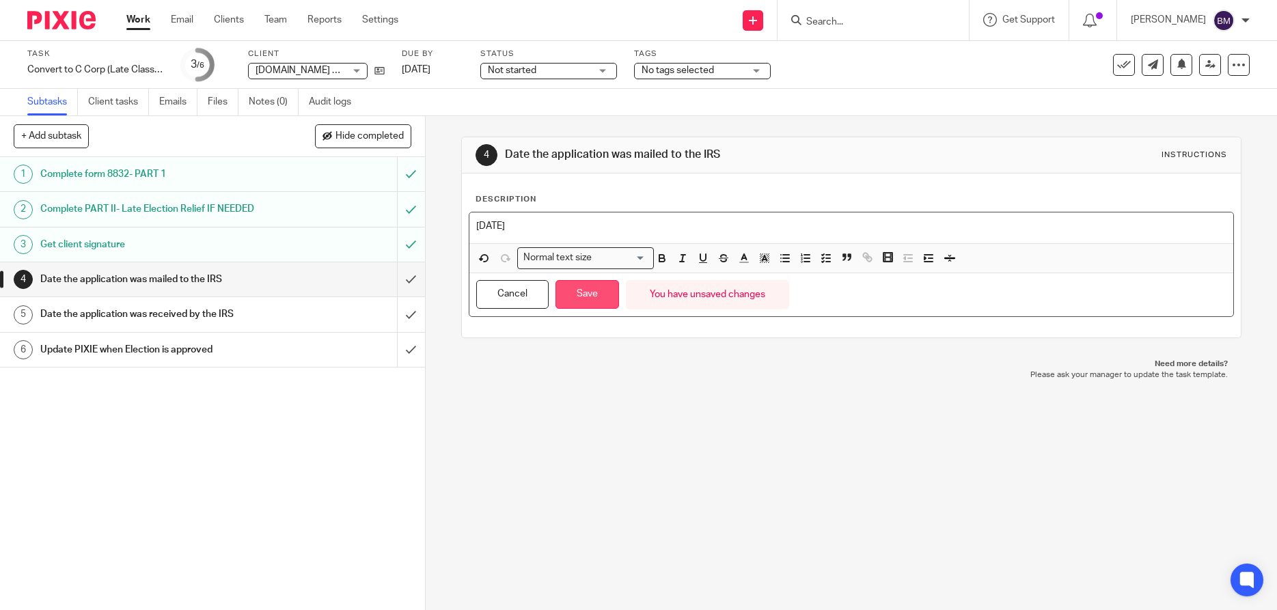
click at [596, 305] on button "Save" at bounding box center [588, 294] width 64 height 29
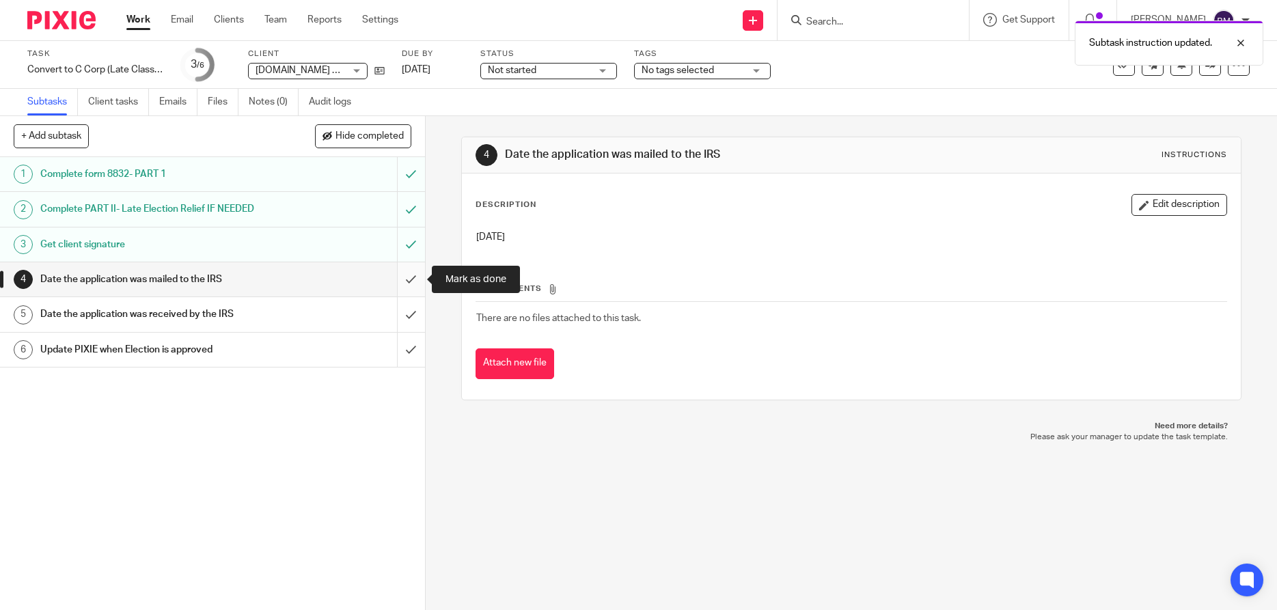
click at [411, 279] on input "submit" at bounding box center [212, 279] width 425 height 34
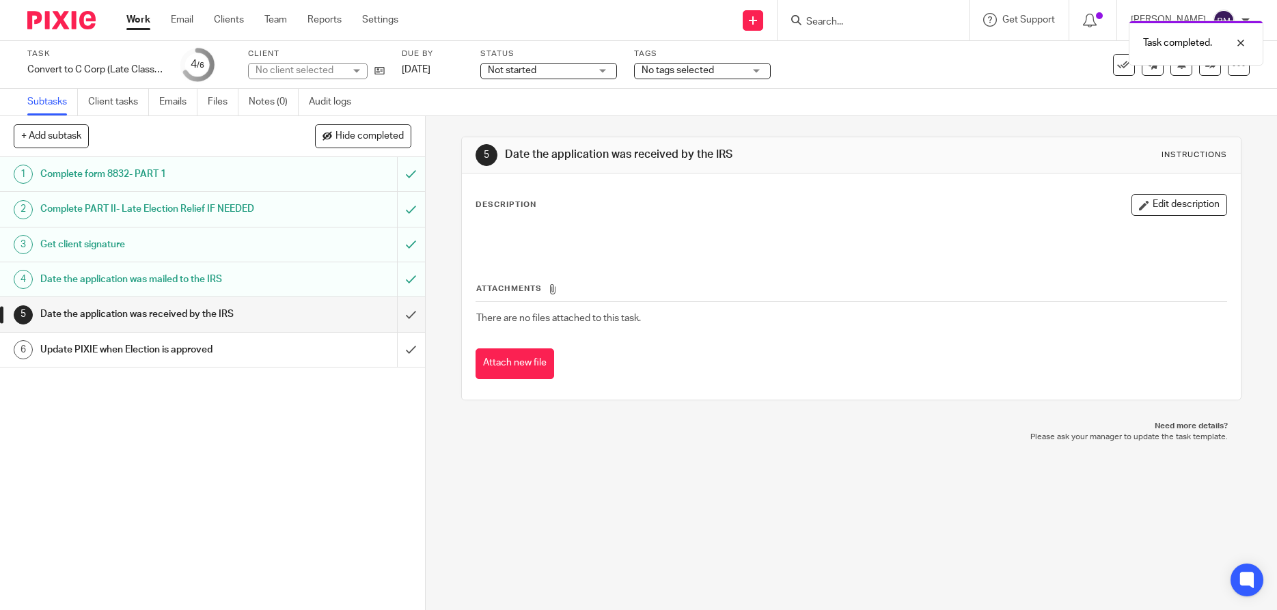
click div "Not started Not started"
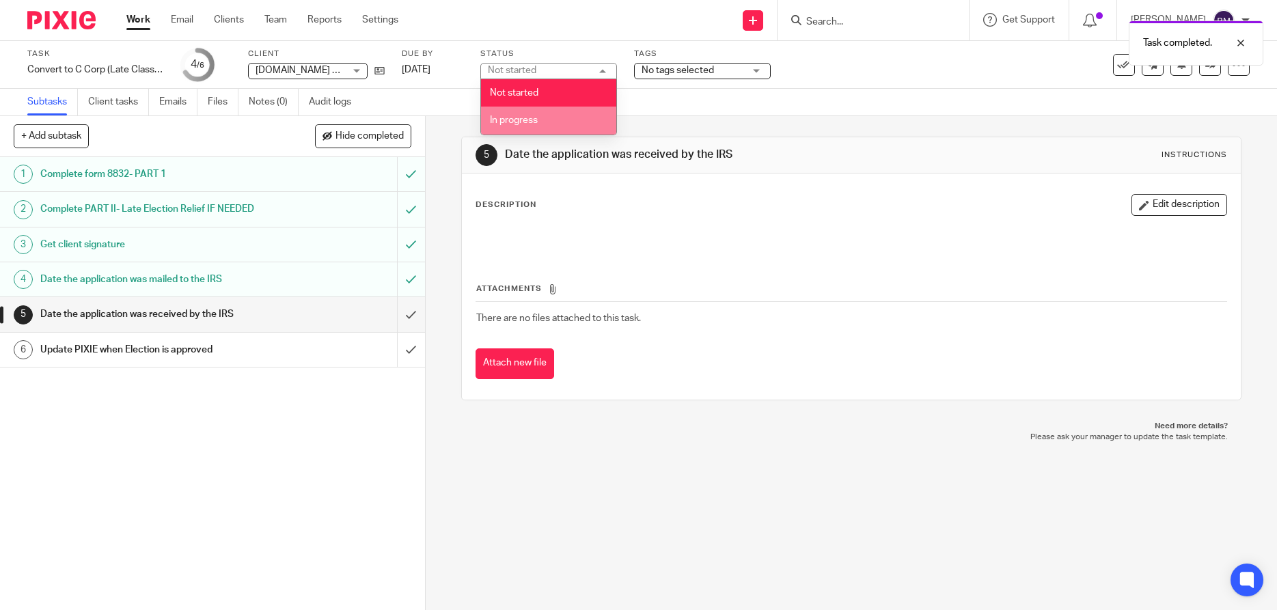
click span "In progress"
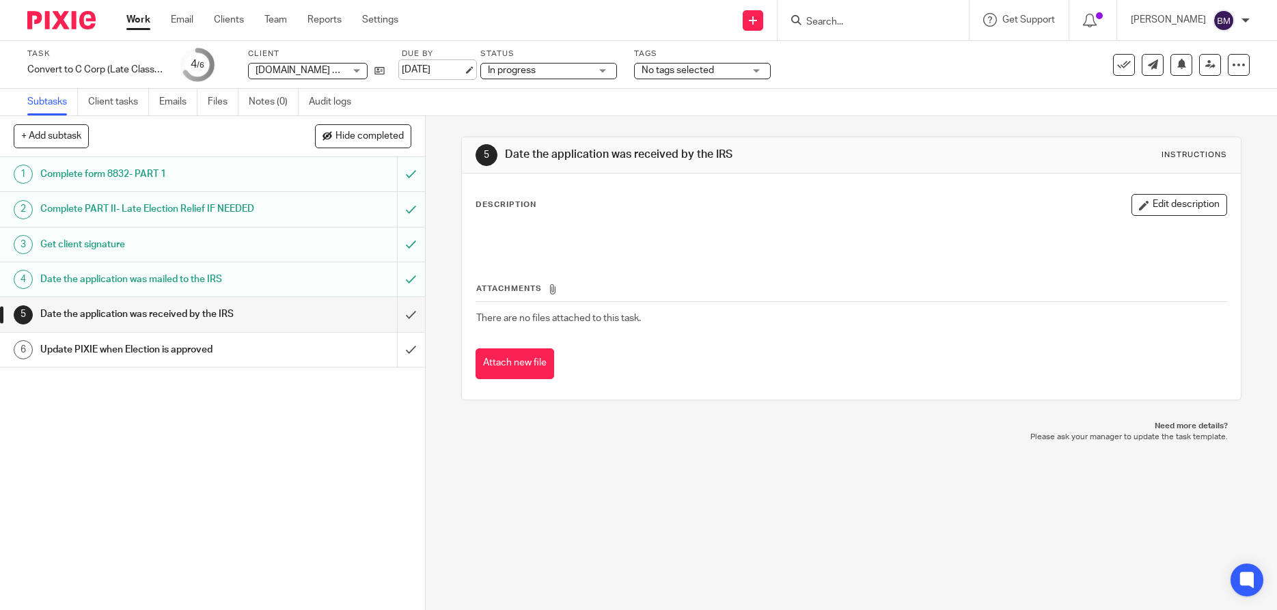
click link "[DATE]"
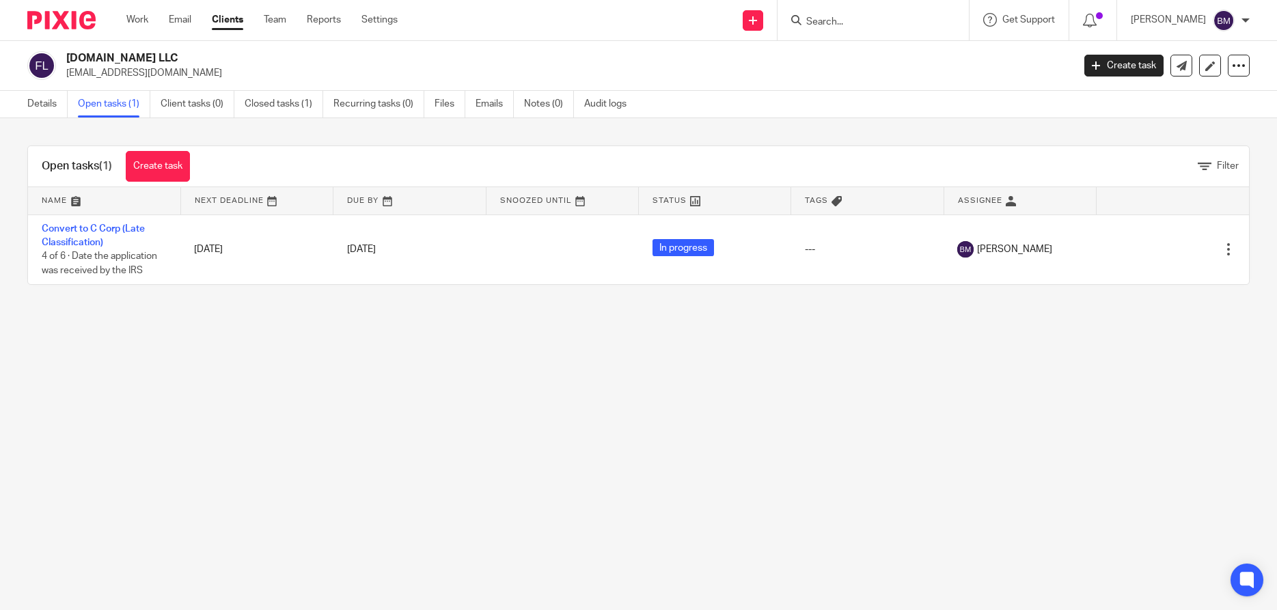
click at [839, 25] on input "Search" at bounding box center [866, 22] width 123 height 12
type input "js cl"
click at [887, 69] on link at bounding box center [917, 58] width 231 height 31
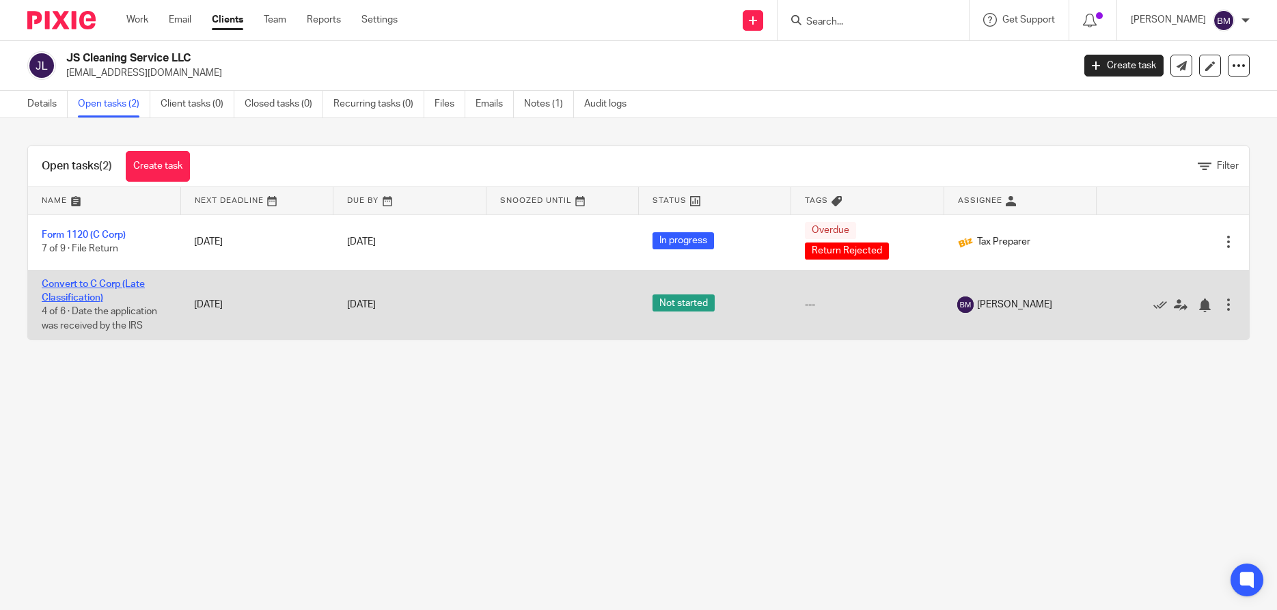
click at [84, 295] on link "Convert to C Corp (Late Classification)" at bounding box center [93, 290] width 103 height 23
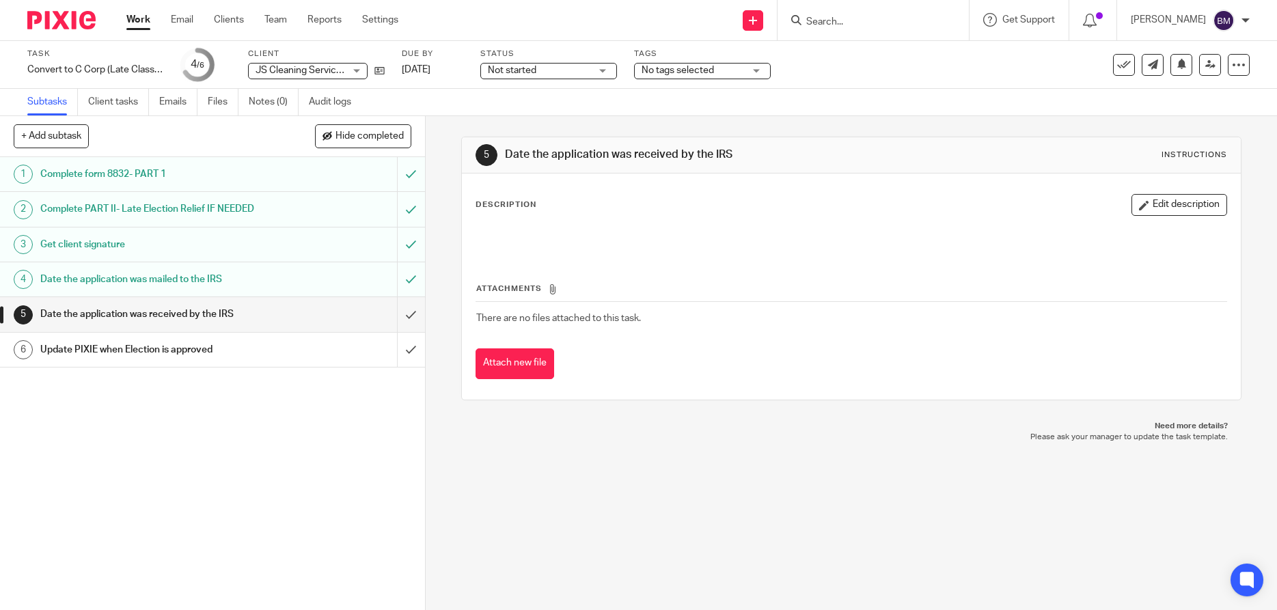
click at [610, 72] on div "Not started Not started" at bounding box center [548, 71] width 137 height 16
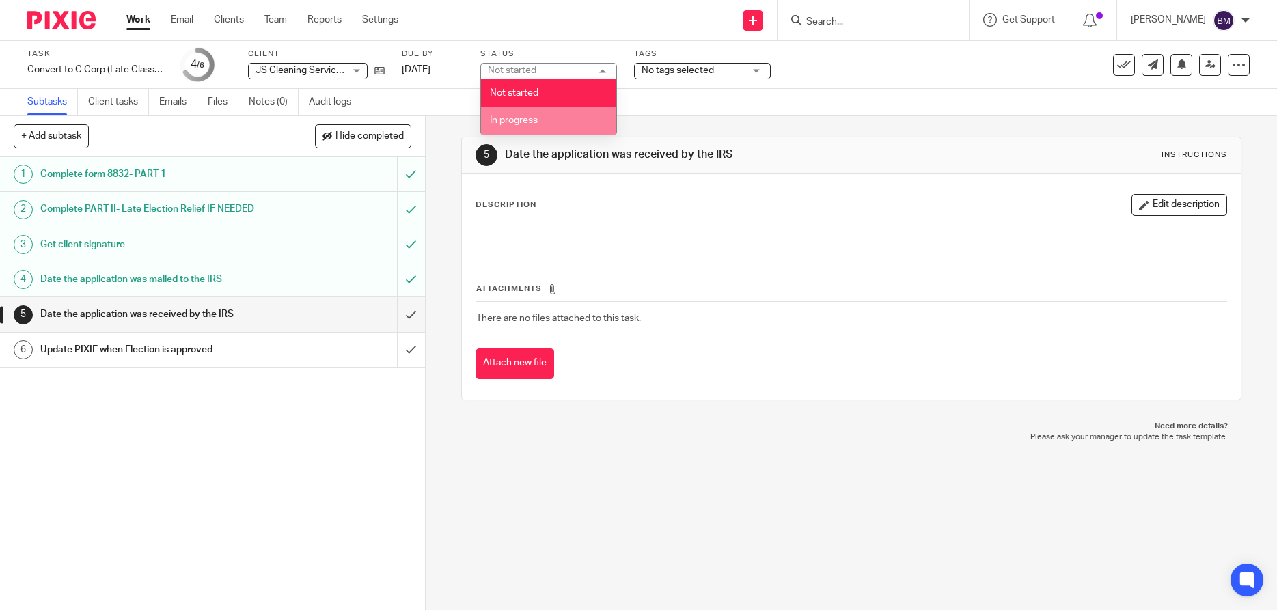
click at [509, 122] on span "In progress" at bounding box center [514, 120] width 48 height 10
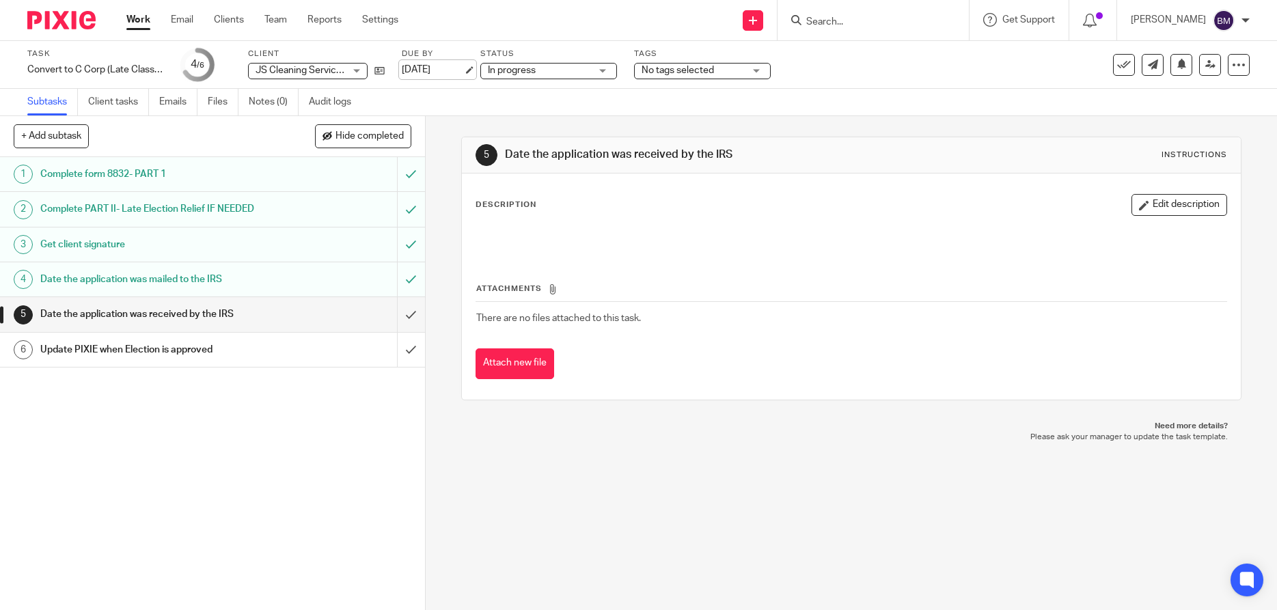
click at [420, 72] on link "[DATE]" at bounding box center [433, 70] width 62 height 14
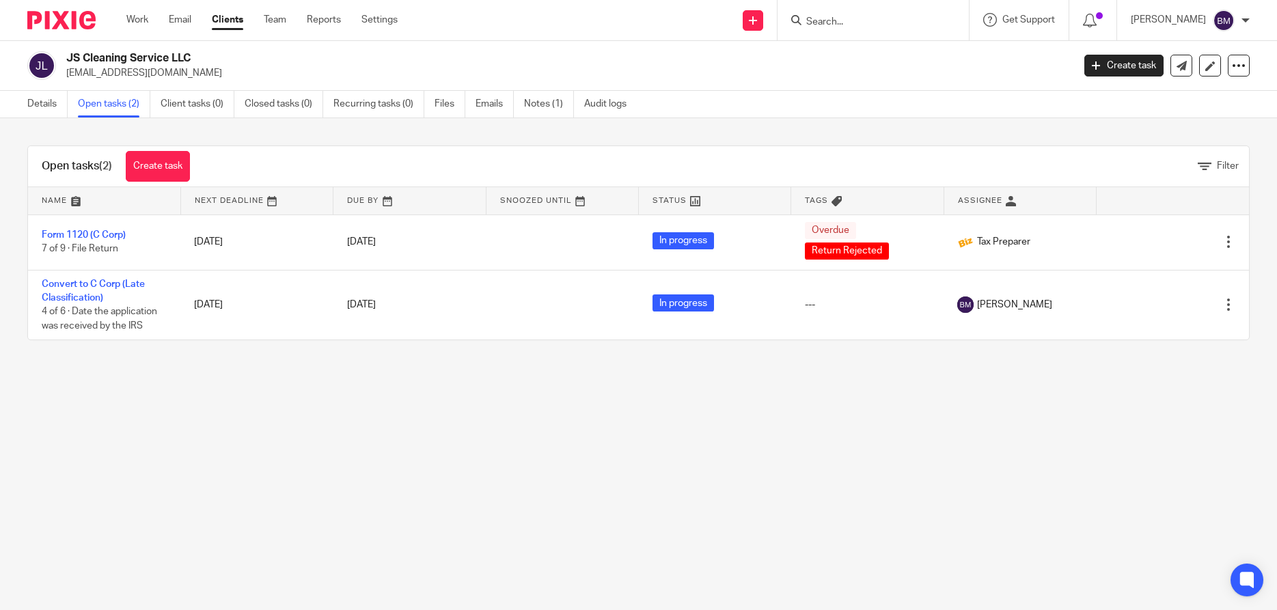
click at [860, 13] on form at bounding box center [878, 20] width 146 height 17
click at [855, 17] on input "Search" at bounding box center [866, 22] width 123 height 12
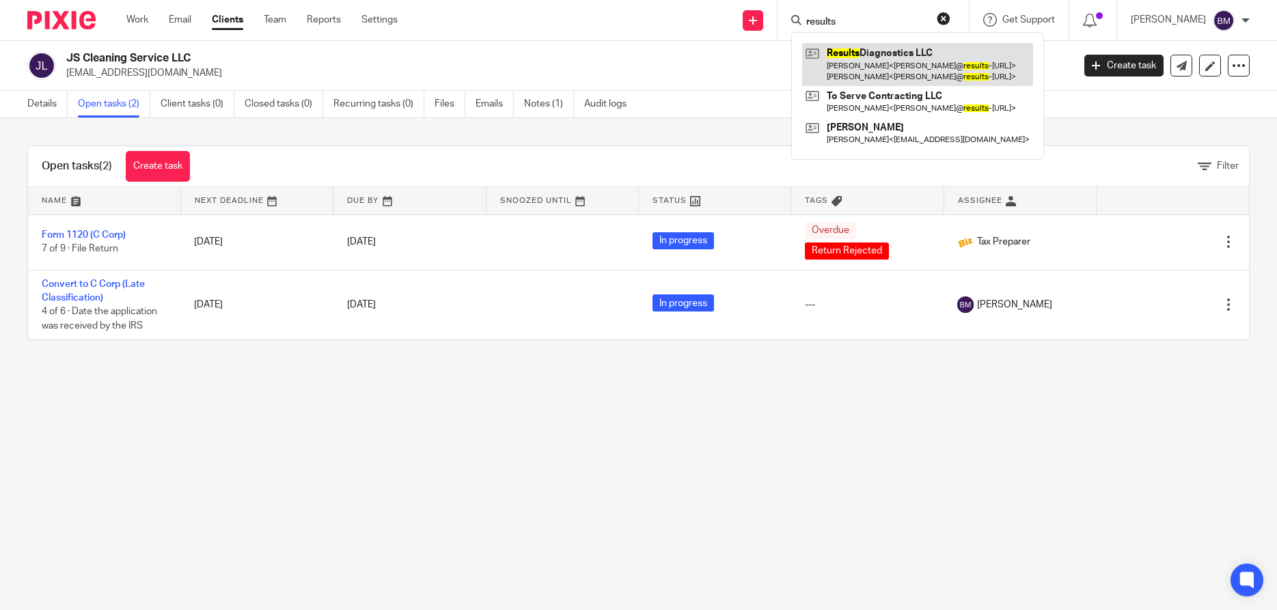
type input "results"
click at [875, 57] on link at bounding box center [917, 64] width 231 height 42
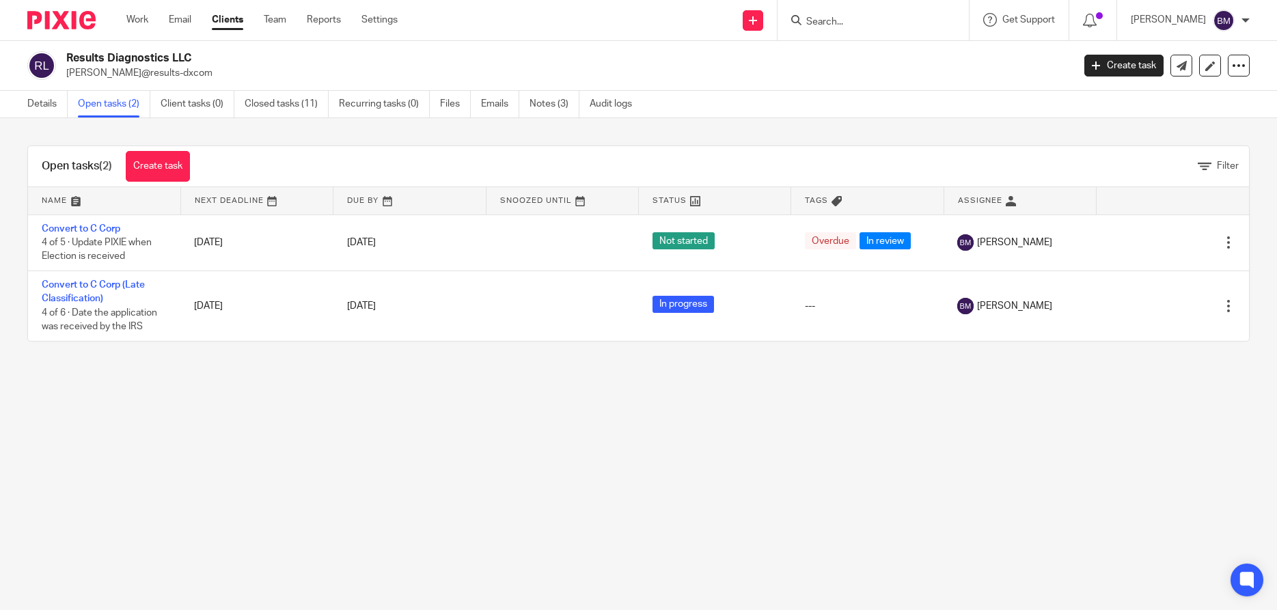
click at [857, 18] on input "Search" at bounding box center [866, 22] width 123 height 12
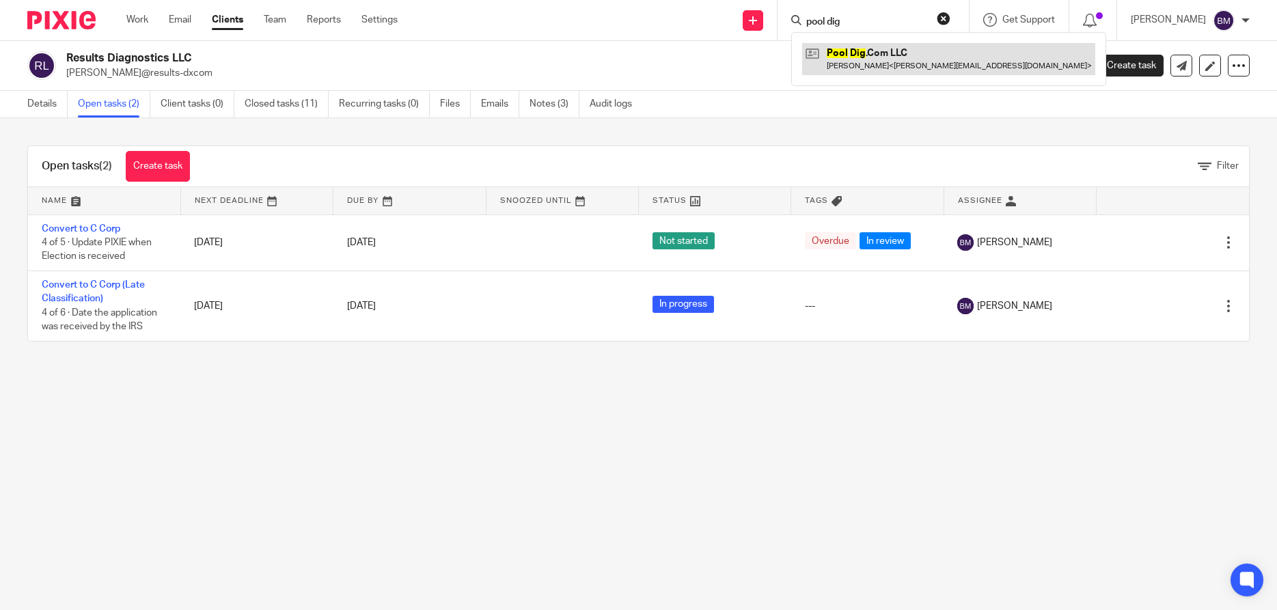
type input "pool dig"
click at [874, 62] on link at bounding box center [948, 58] width 293 height 31
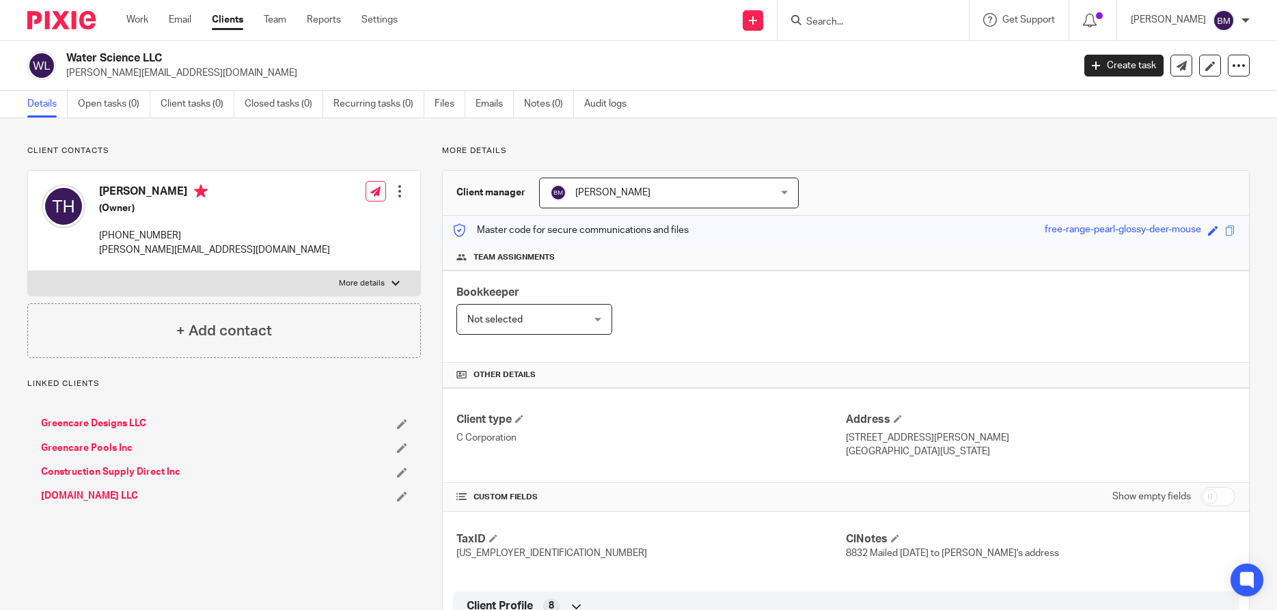
click at [1219, 498] on input "checkbox" at bounding box center [1218, 496] width 35 height 19
checkbox input "true"
click at [849, 23] on input "Search" at bounding box center [866, 22] width 123 height 12
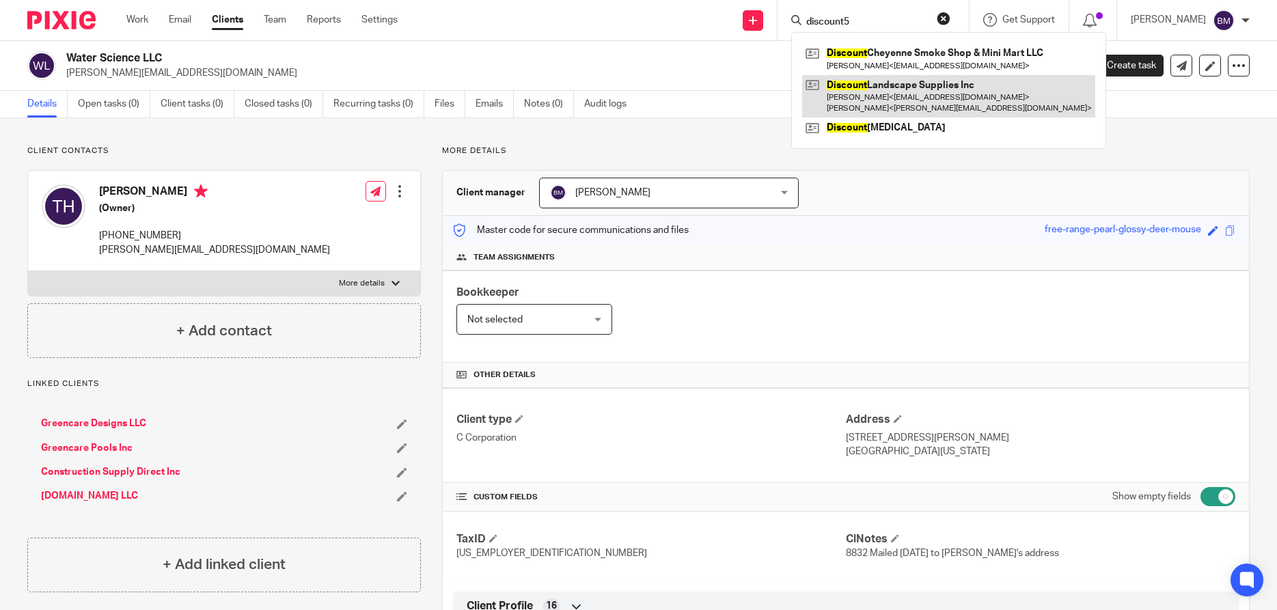
type input "discount5"
click at [888, 94] on link at bounding box center [948, 96] width 293 height 42
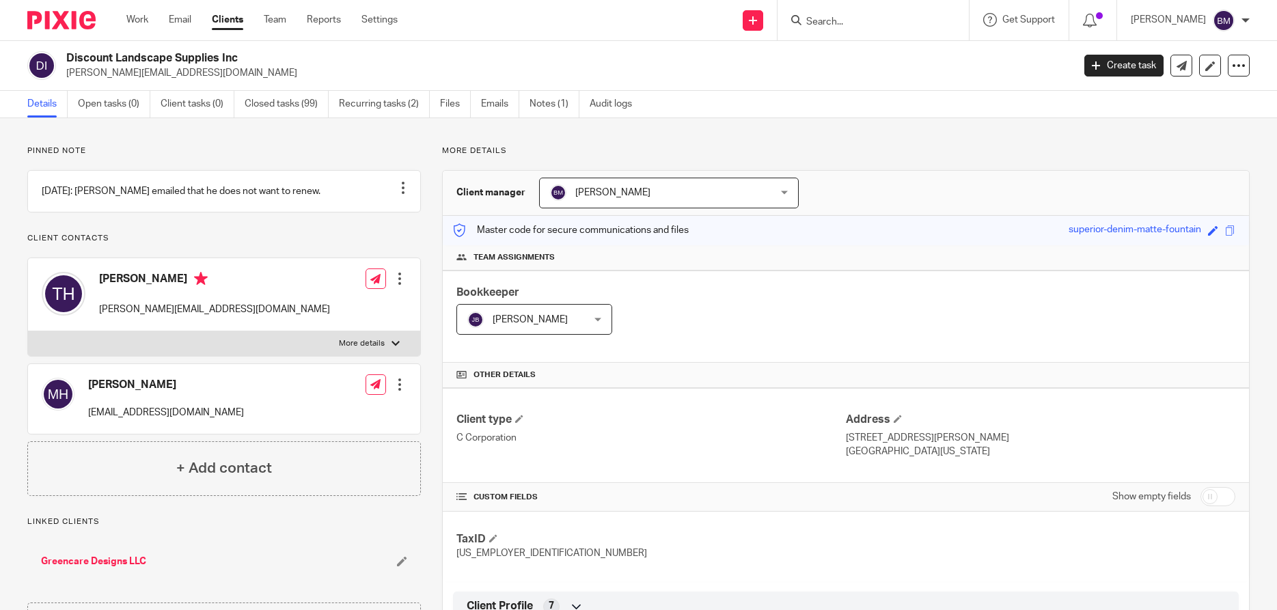
drag, startPoint x: 69, startPoint y: 59, endPoint x: 256, endPoint y: 62, distance: 187.3
click at [256, 62] on h2 "Discount Landscape Supplies Inc" at bounding box center [465, 58] width 798 height 14
copy h2 "Discount Landscape Supplies Inc"
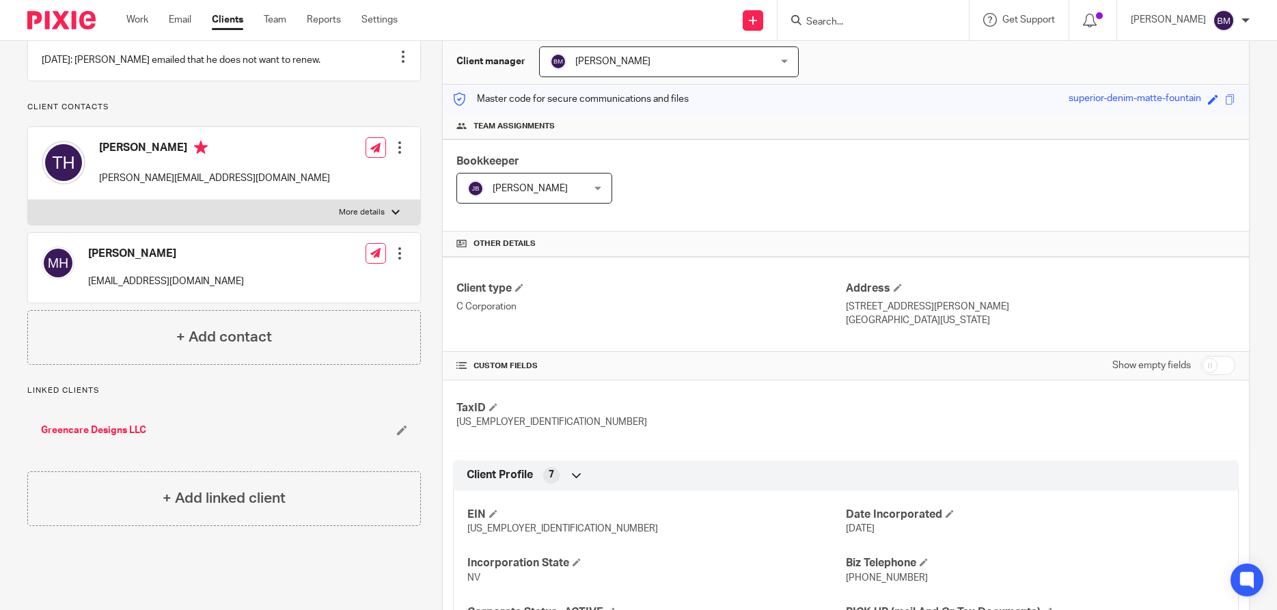
click at [108, 437] on div "Greencare Designs LLC" at bounding box center [224, 430] width 394 height 41
click at [101, 437] on link "Greencare Designs LLC" at bounding box center [93, 431] width 105 height 14
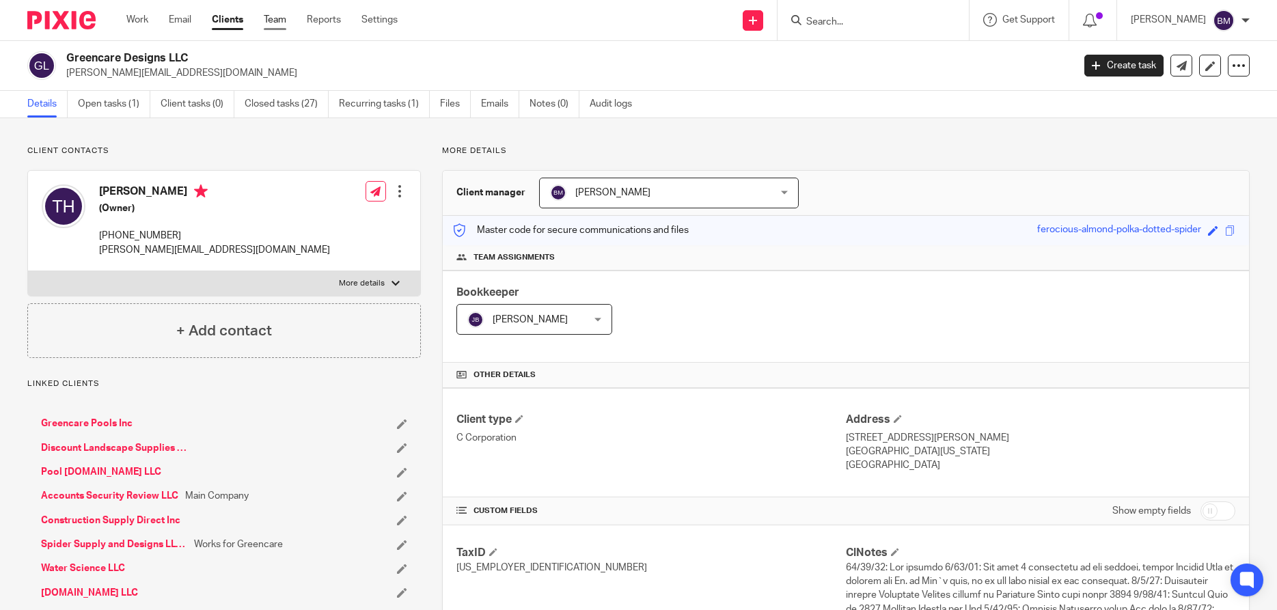
click at [269, 18] on link "Team" at bounding box center [275, 20] width 23 height 14
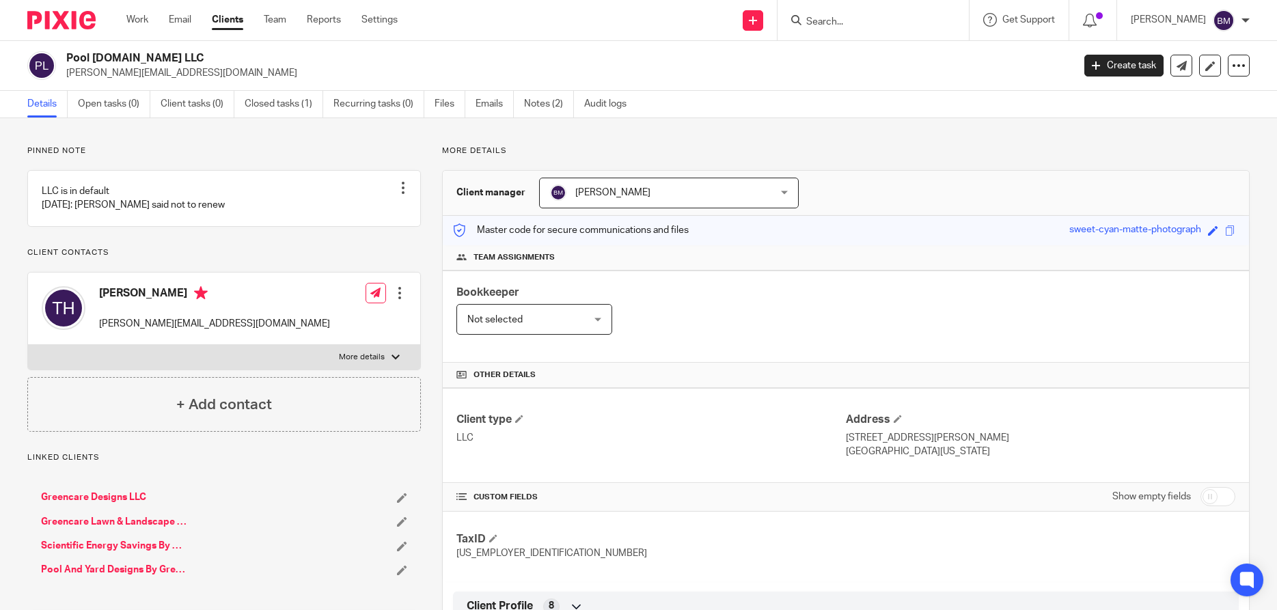
click at [853, 23] on input "Search" at bounding box center [866, 22] width 123 height 12
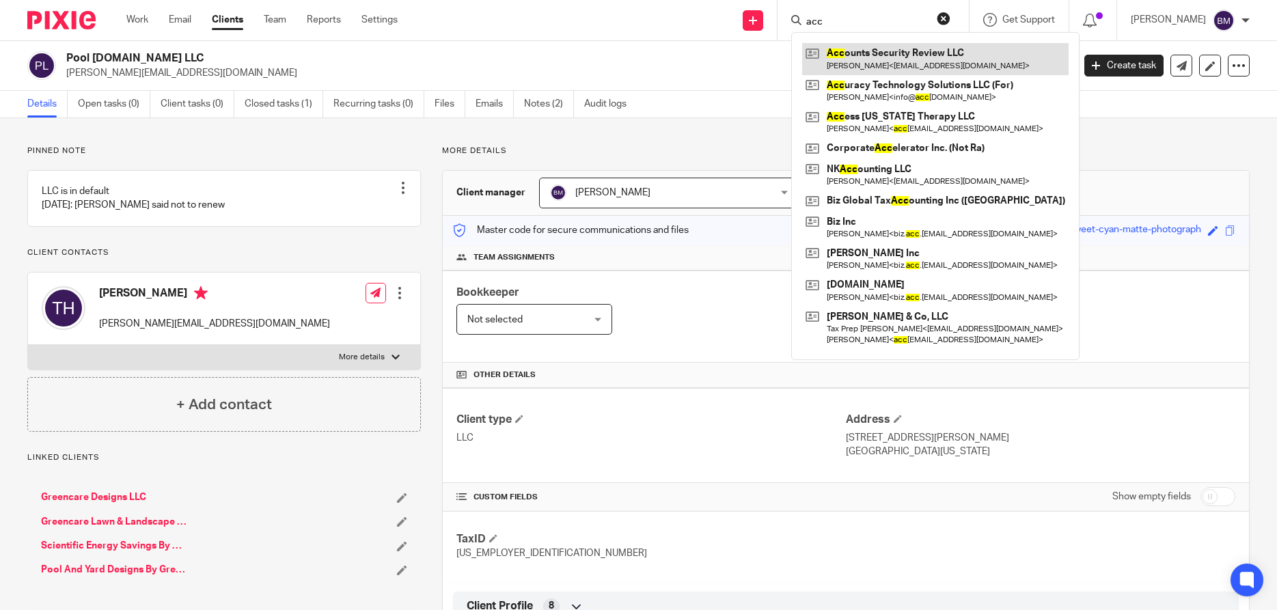
type input "acc"
click at [866, 57] on link at bounding box center [935, 58] width 267 height 31
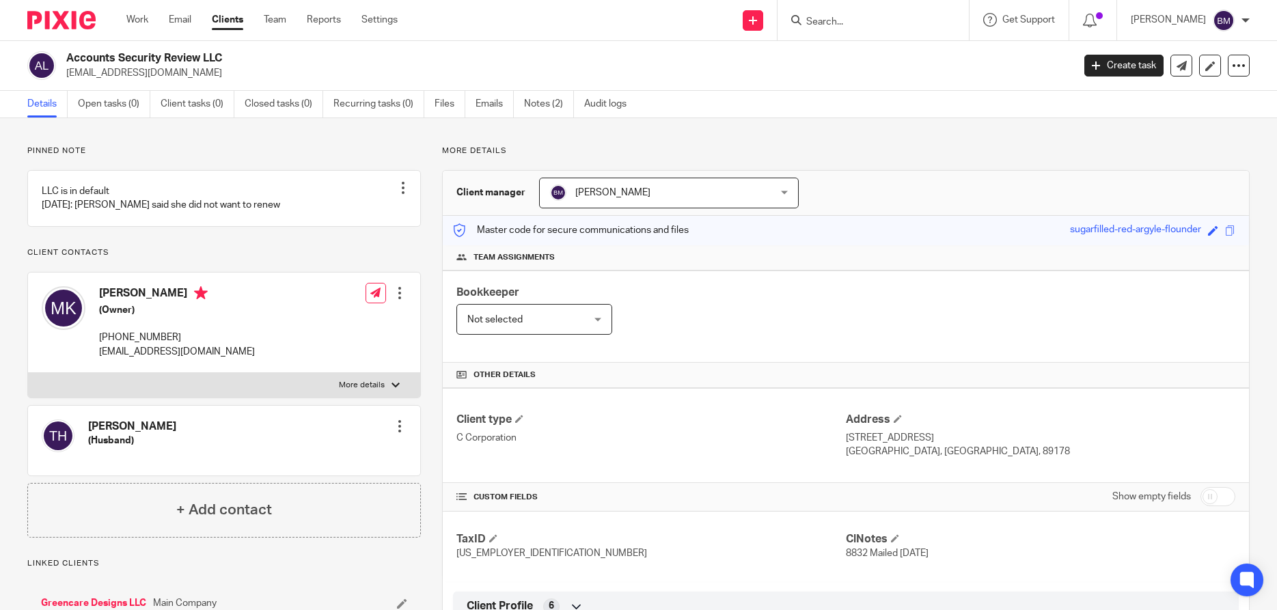
click at [841, 22] on input "Search" at bounding box center [866, 22] width 123 height 12
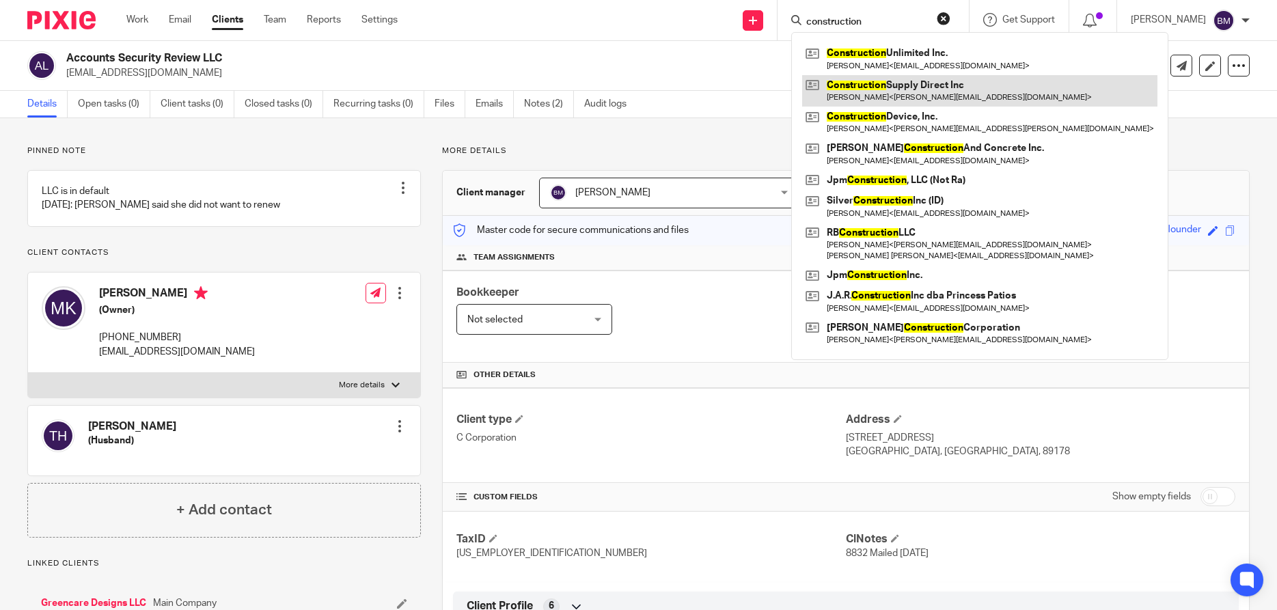
type input "construction"
click at [895, 94] on link at bounding box center [979, 90] width 355 height 31
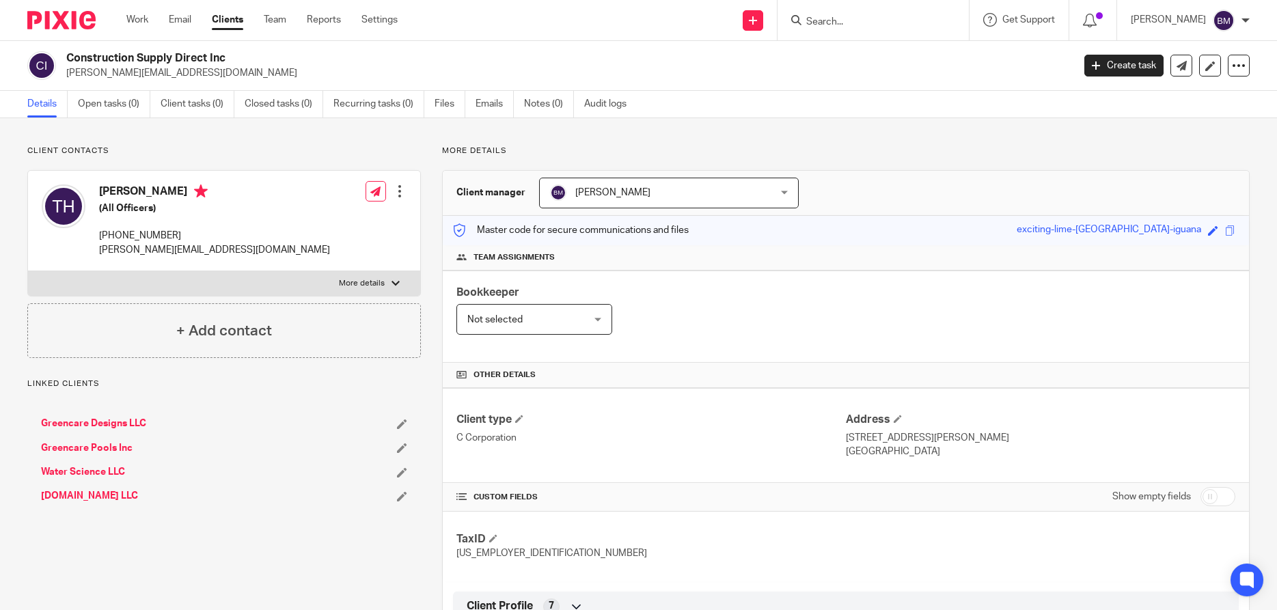
click at [1226, 493] on input "checkbox" at bounding box center [1218, 496] width 35 height 19
checkbox input "true"
drag, startPoint x: 65, startPoint y: 55, endPoint x: 252, endPoint y: 60, distance: 187.3
click at [252, 60] on div "Construction Supply Direct Inc [PERSON_NAME][EMAIL_ADDRESS][DOMAIN_NAME]" at bounding box center [545, 65] width 1037 height 29
copy h2 "Construction Supply Direct Inc"
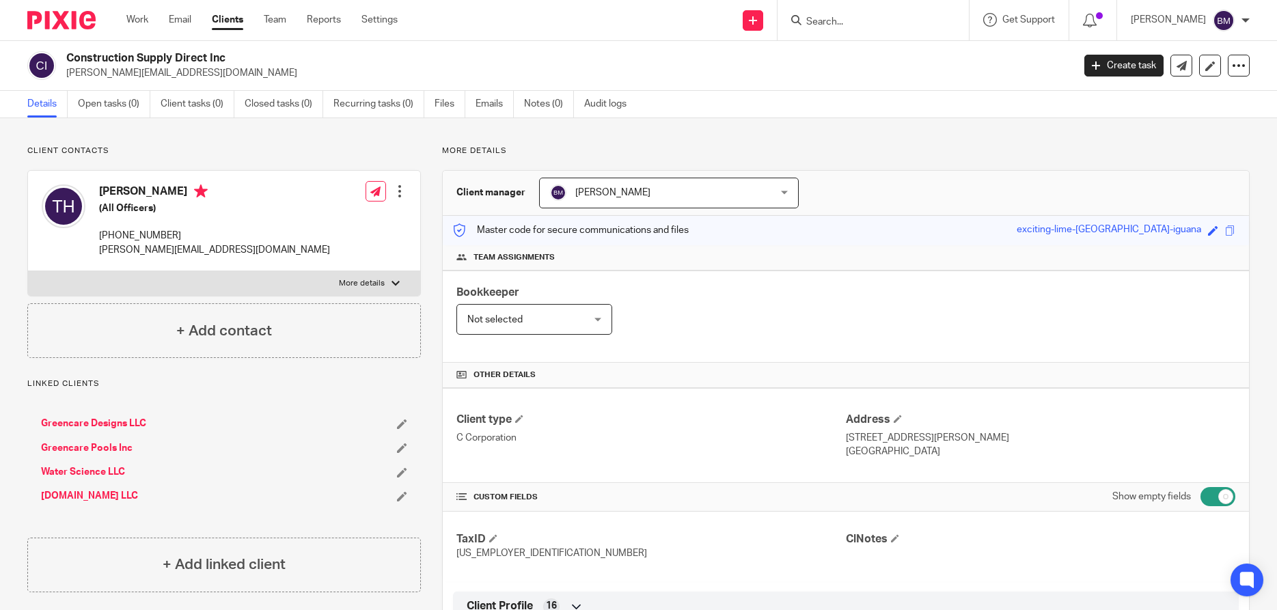
click at [847, 25] on input "Search" at bounding box center [866, 22] width 123 height 12
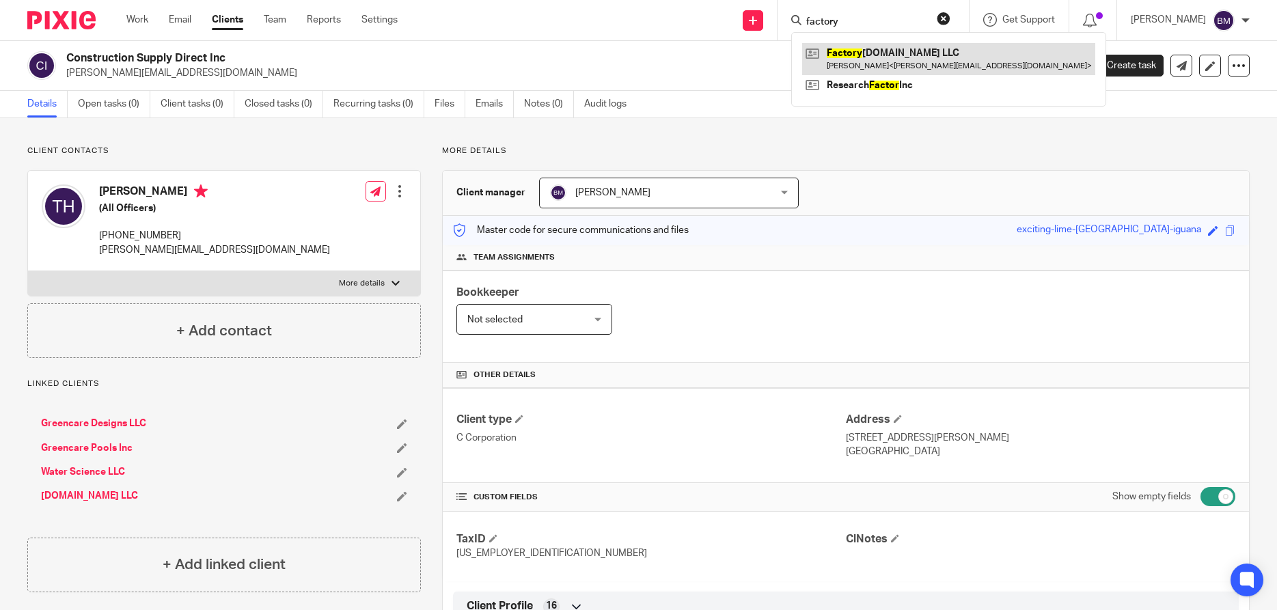
type input "factory"
click at [888, 54] on link at bounding box center [948, 58] width 293 height 31
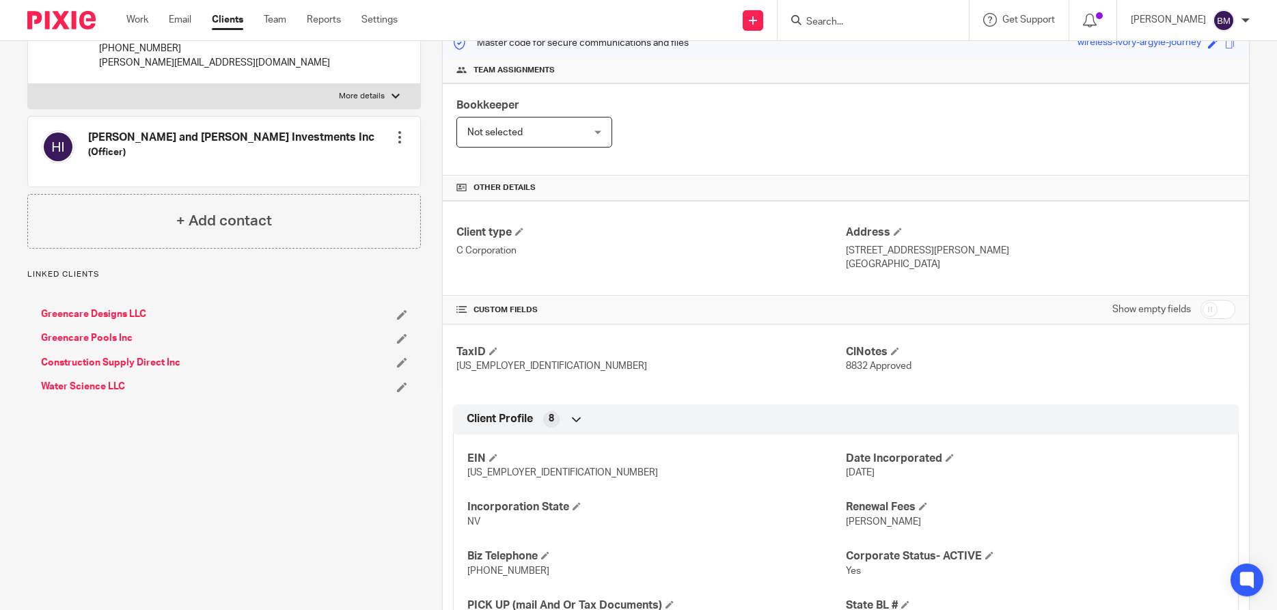
scroll to position [197, 0]
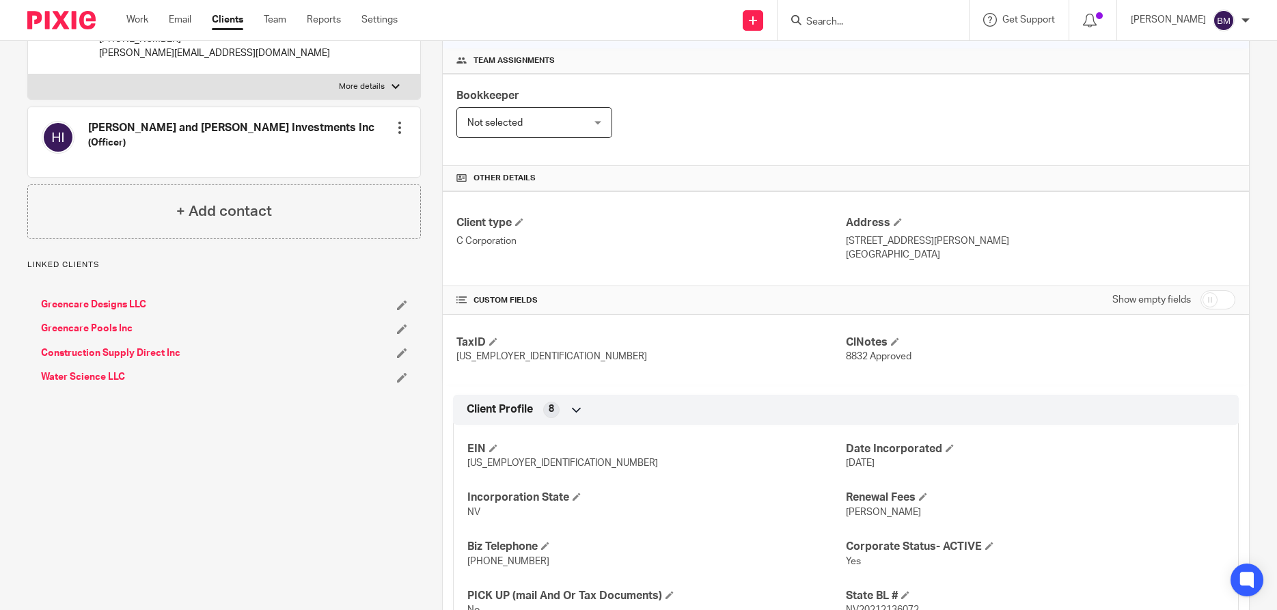
click at [1227, 305] on input "checkbox" at bounding box center [1218, 299] width 35 height 19
checkbox input "true"
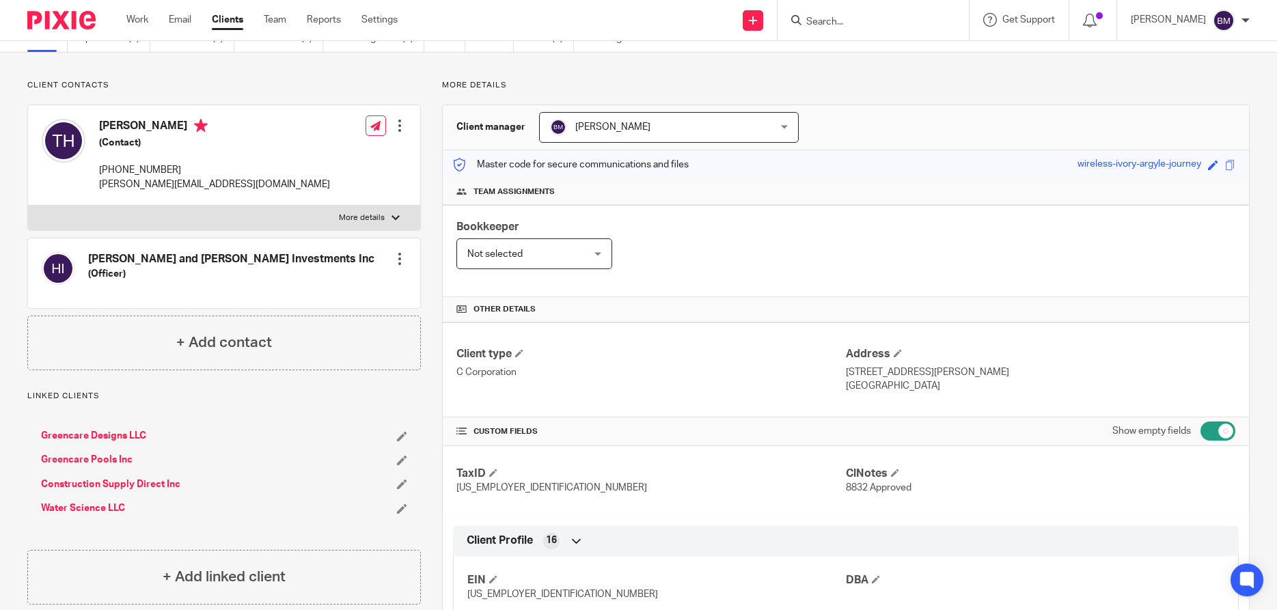
scroll to position [0, 0]
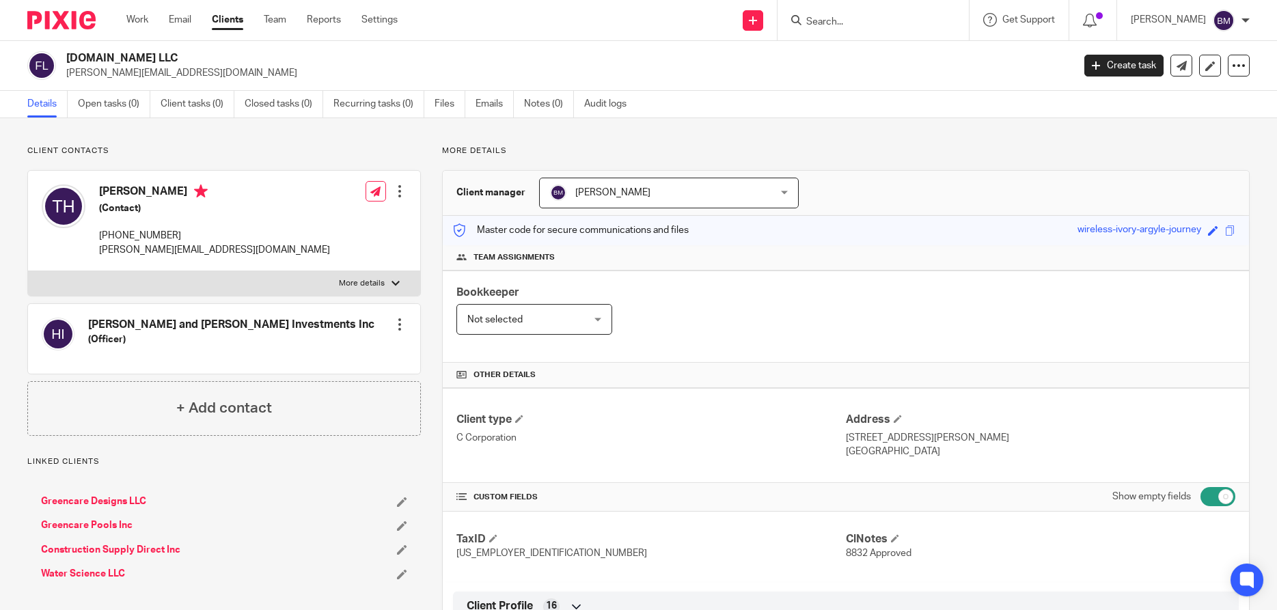
drag, startPoint x: 66, startPoint y: 58, endPoint x: 253, endPoint y: 57, distance: 187.2
click at [253, 57] on div "Factorypoolsupplydirect.Com LLC tim@greencare.net" at bounding box center [545, 65] width 1037 height 29
copy h2 "Factorypoolsupplydirect.Com LLC"
click at [833, 21] on input "Search" at bounding box center [866, 22] width 123 height 12
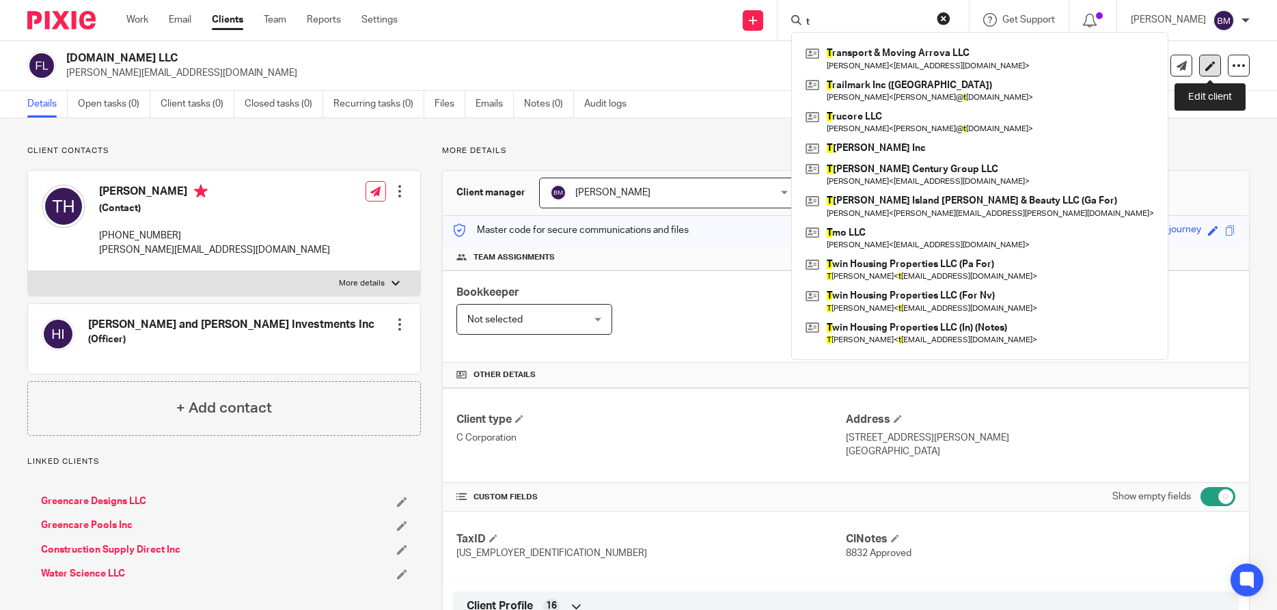
type input "t"
click at [1212, 72] on link at bounding box center [1210, 66] width 22 height 22
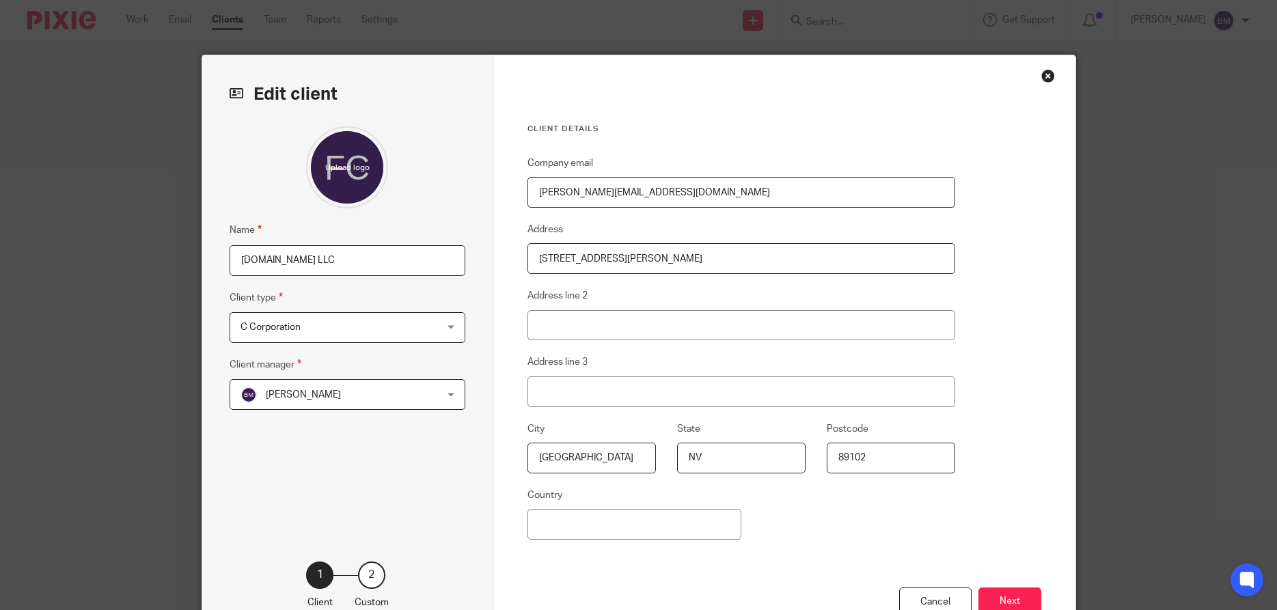
click at [1043, 79] on div "Close this dialog window" at bounding box center [1048, 76] width 14 height 14
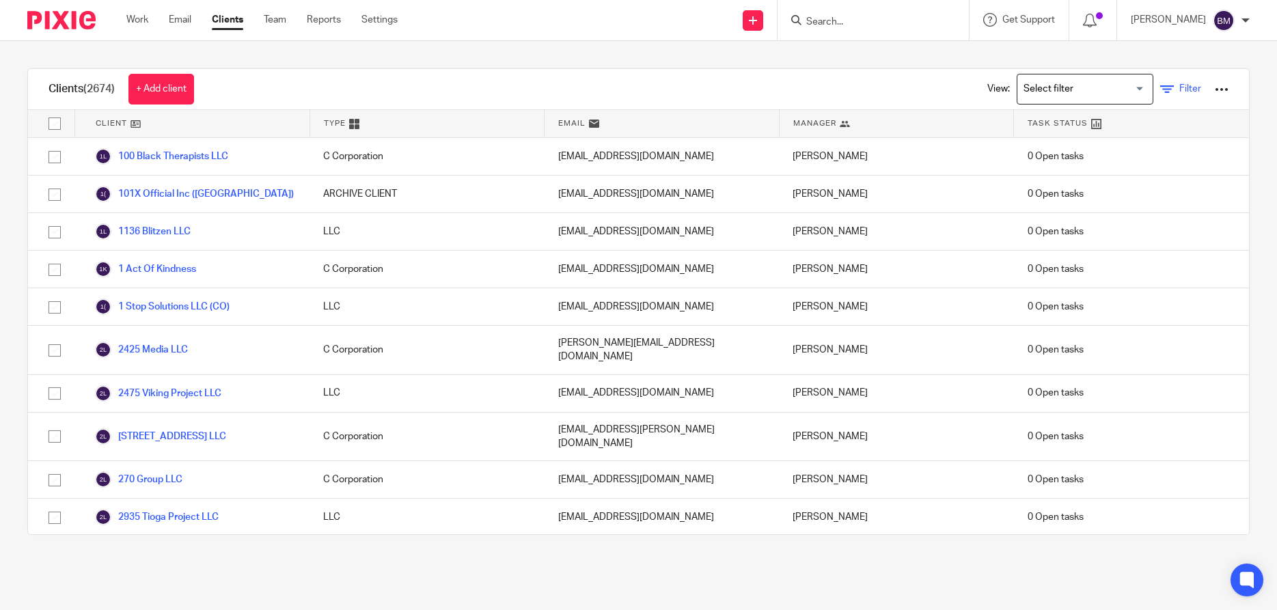
click at [1189, 88] on span "Filter" at bounding box center [1190, 89] width 22 height 10
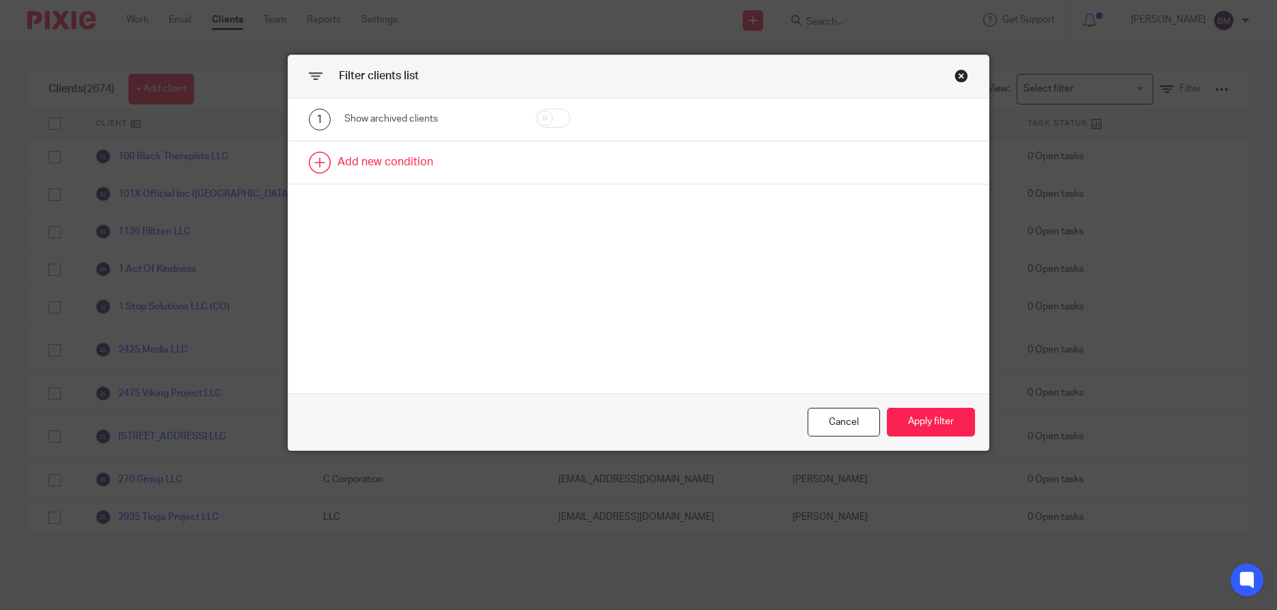
click at [384, 167] on link at bounding box center [638, 162] width 701 height 42
click at [495, 172] on div "Field" at bounding box center [429, 167] width 170 height 31
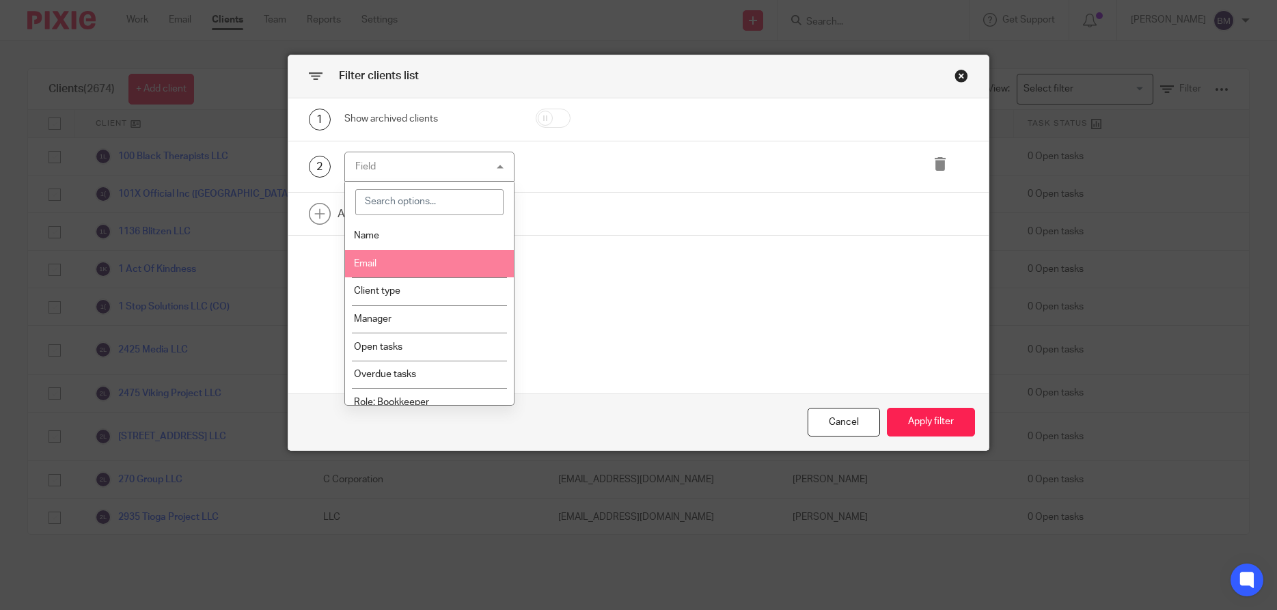
click at [620, 297] on div "1 Show archived clients 2 Field Name Email Client type Manager Open tasks Overd…" at bounding box center [638, 245] width 701 height 295
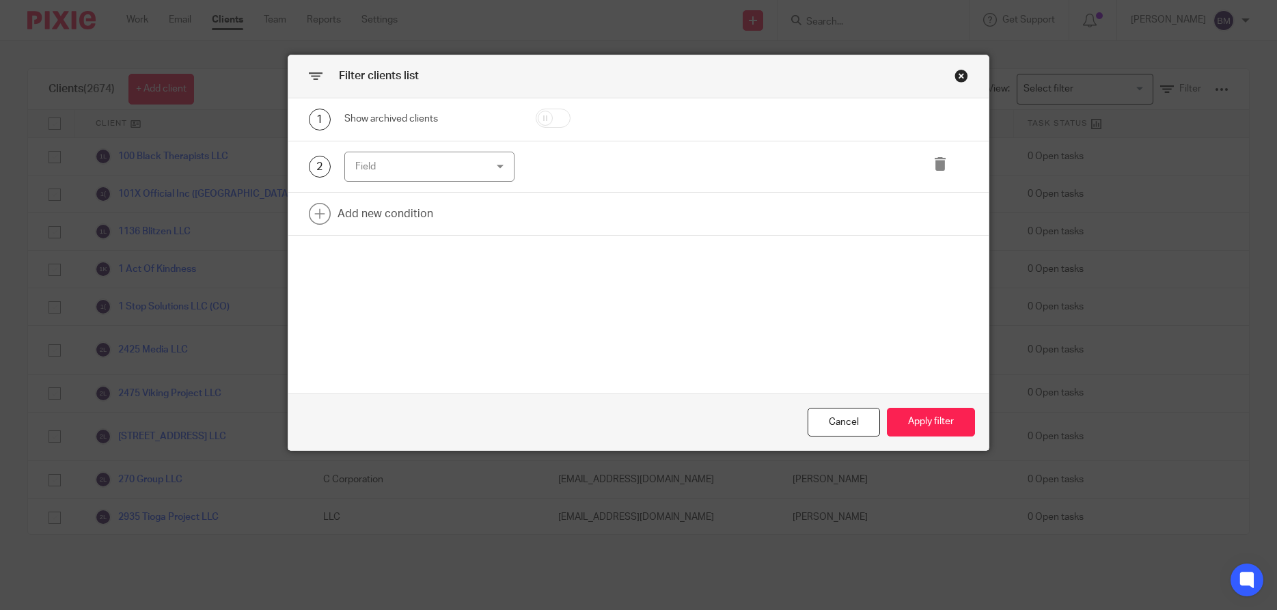
click at [959, 77] on div "Close this dialog window" at bounding box center [962, 76] width 14 height 14
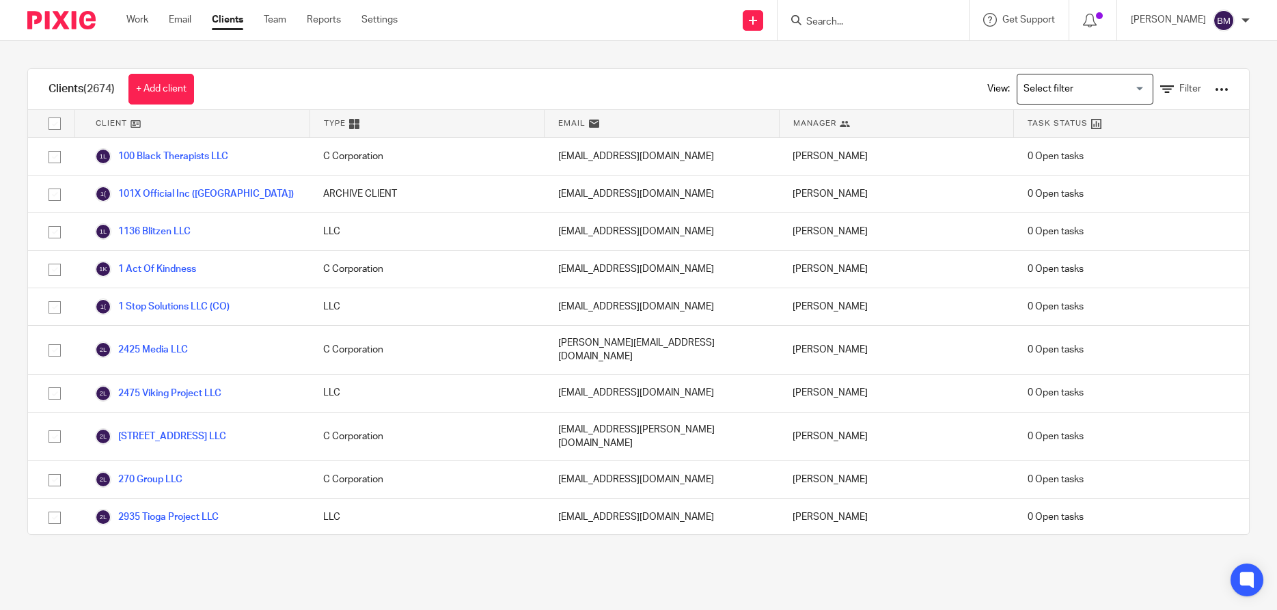
click at [835, 20] on input "Search" at bounding box center [866, 22] width 123 height 12
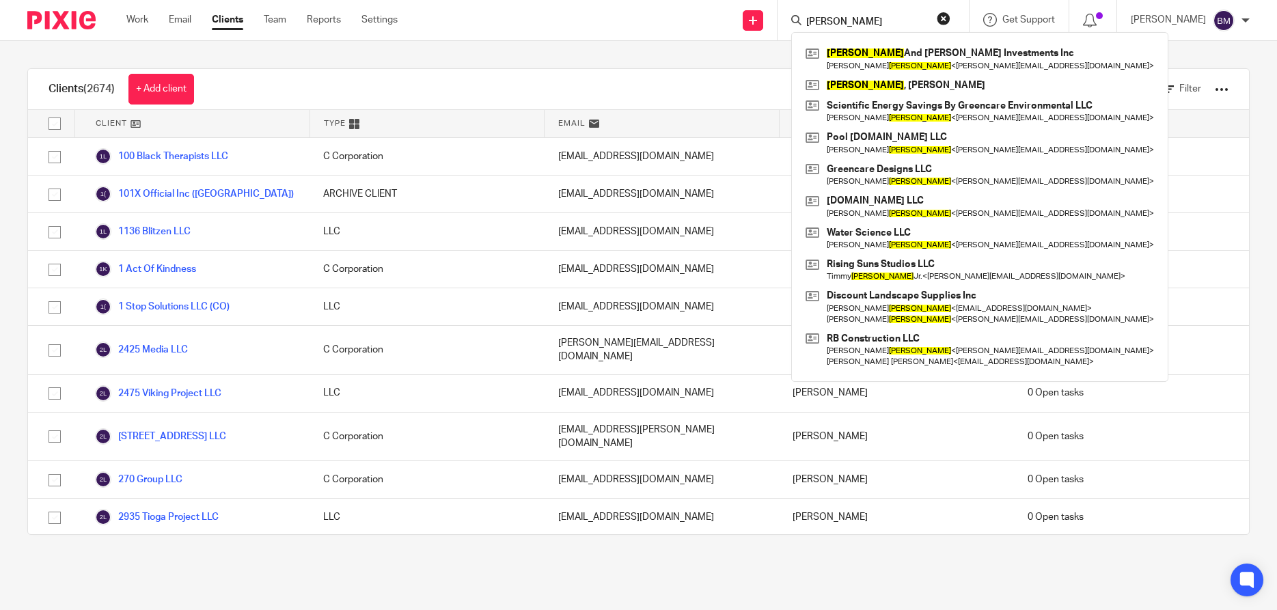
type input "tim hanlon"
click at [951, 21] on button "reset" at bounding box center [944, 19] width 14 height 14
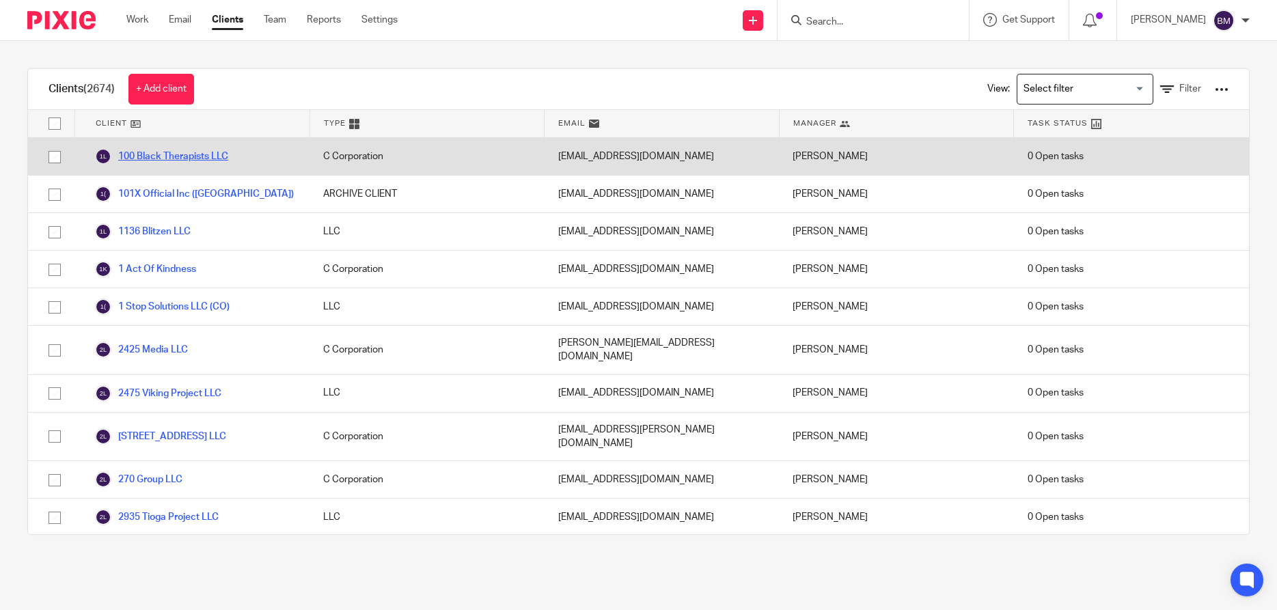
click at [184, 159] on link "100 Black Therapists LLC" at bounding box center [161, 156] width 133 height 16
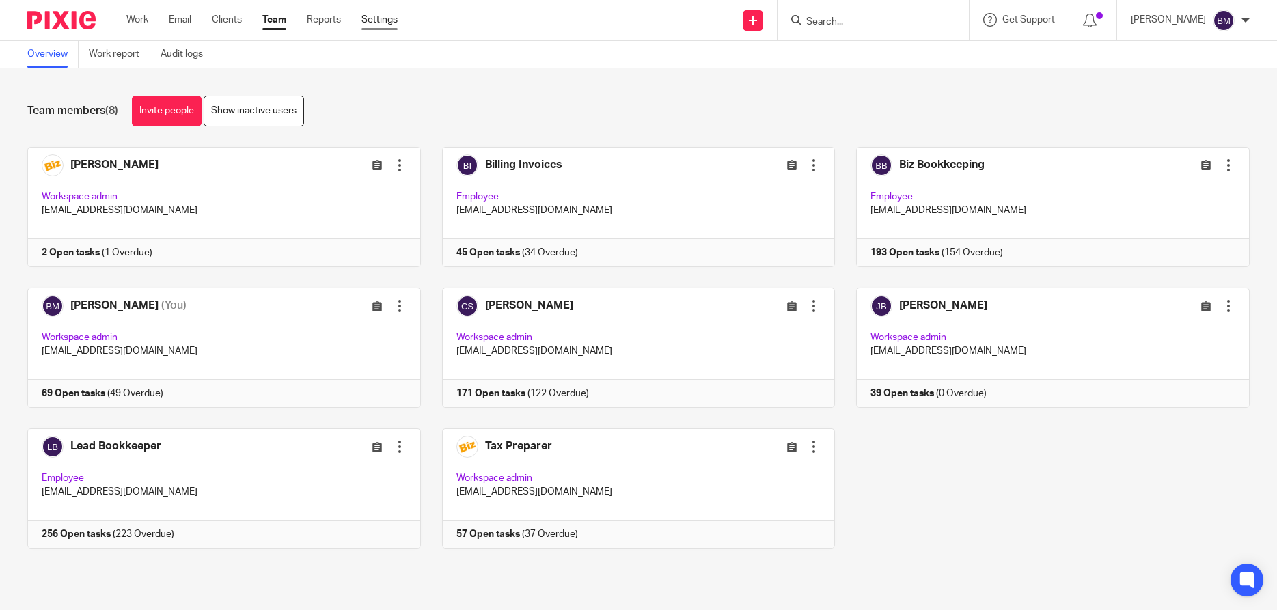
click at [384, 22] on link "Settings" at bounding box center [379, 20] width 36 height 14
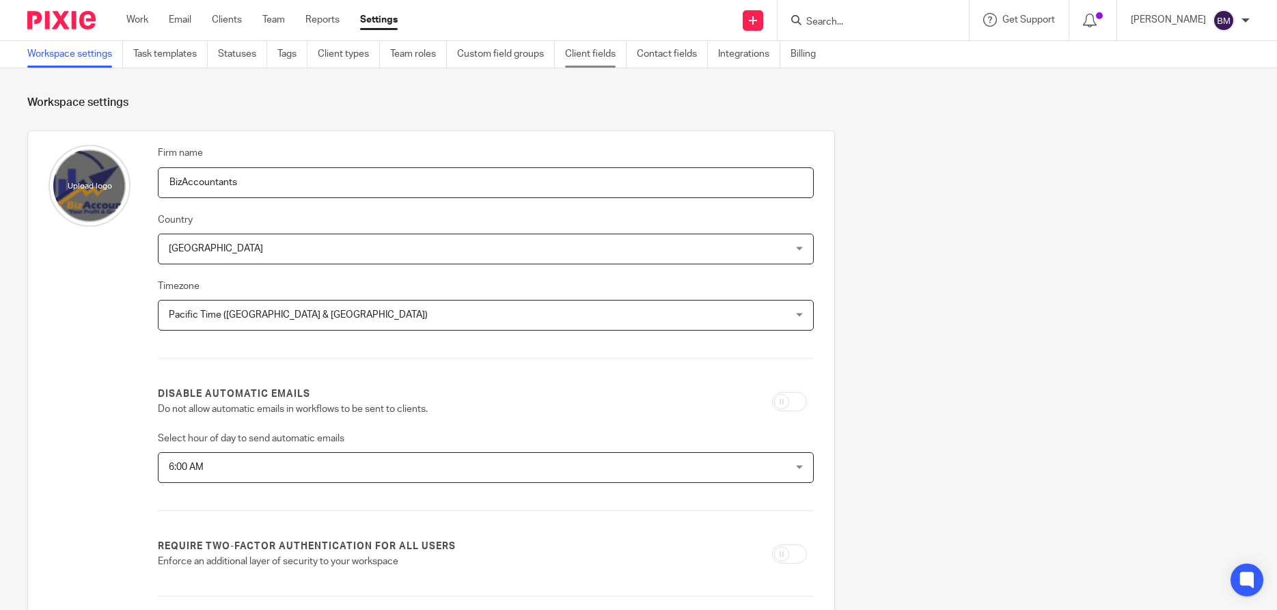
click at [588, 56] on link "Client fields" at bounding box center [596, 54] width 62 height 27
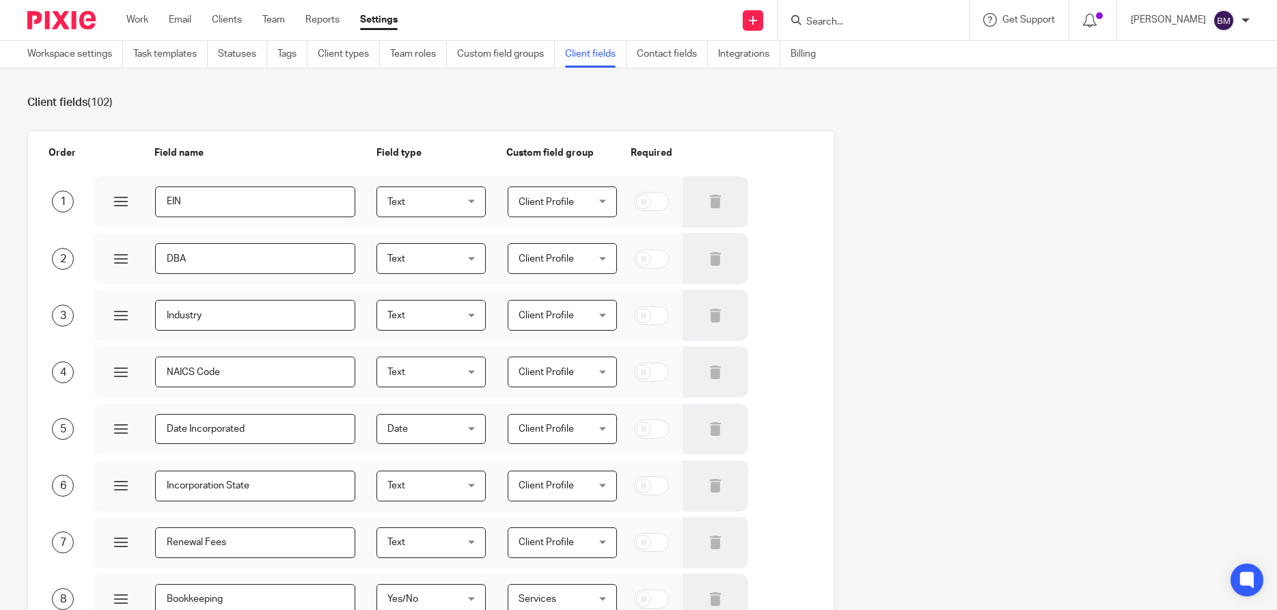
click at [653, 370] on input "checkbox" at bounding box center [651, 372] width 35 height 19
click at [642, 374] on input "checkbox" at bounding box center [651, 372] width 35 height 19
checkbox input "false"
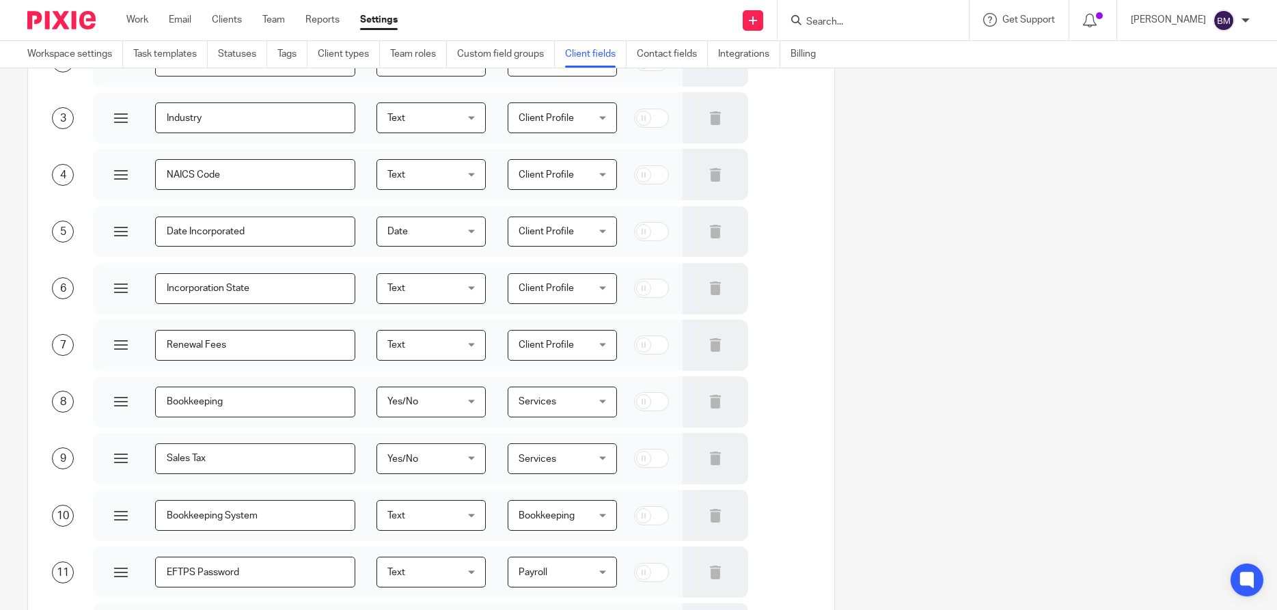
scroll to position [197, 0]
click at [118, 178] on div at bounding box center [121, 176] width 14 height 14
click at [122, 176] on div at bounding box center [121, 176] width 14 height 14
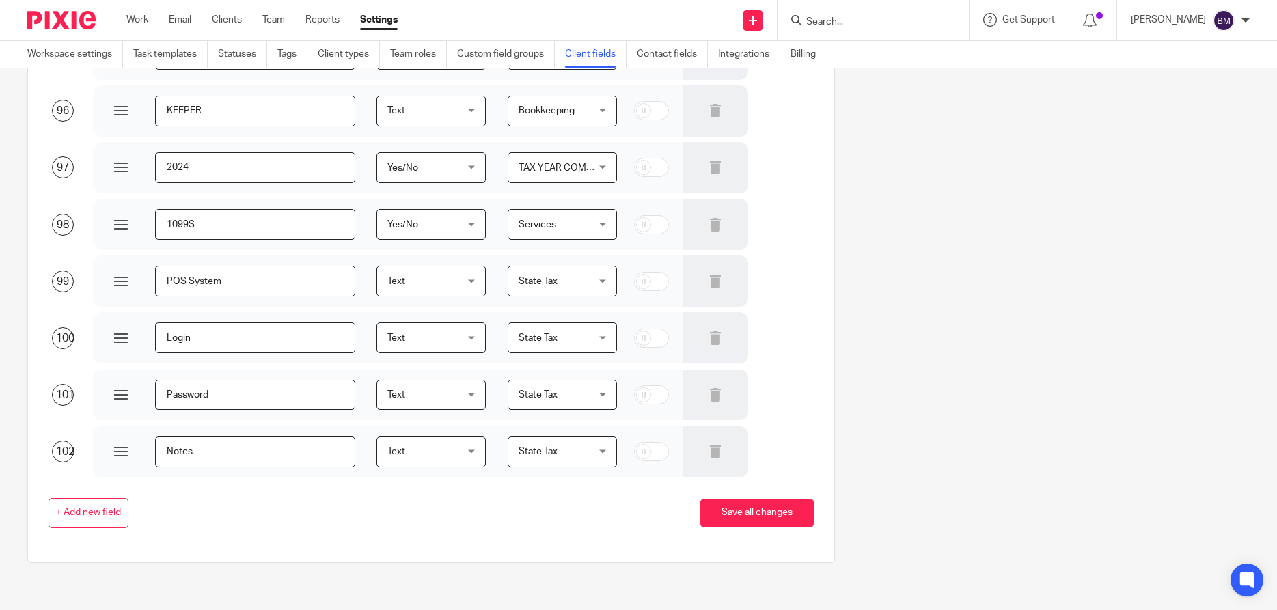
scroll to position [5489, 0]
click at [75, 511] on span "+ Add new field" at bounding box center [88, 512] width 65 height 11
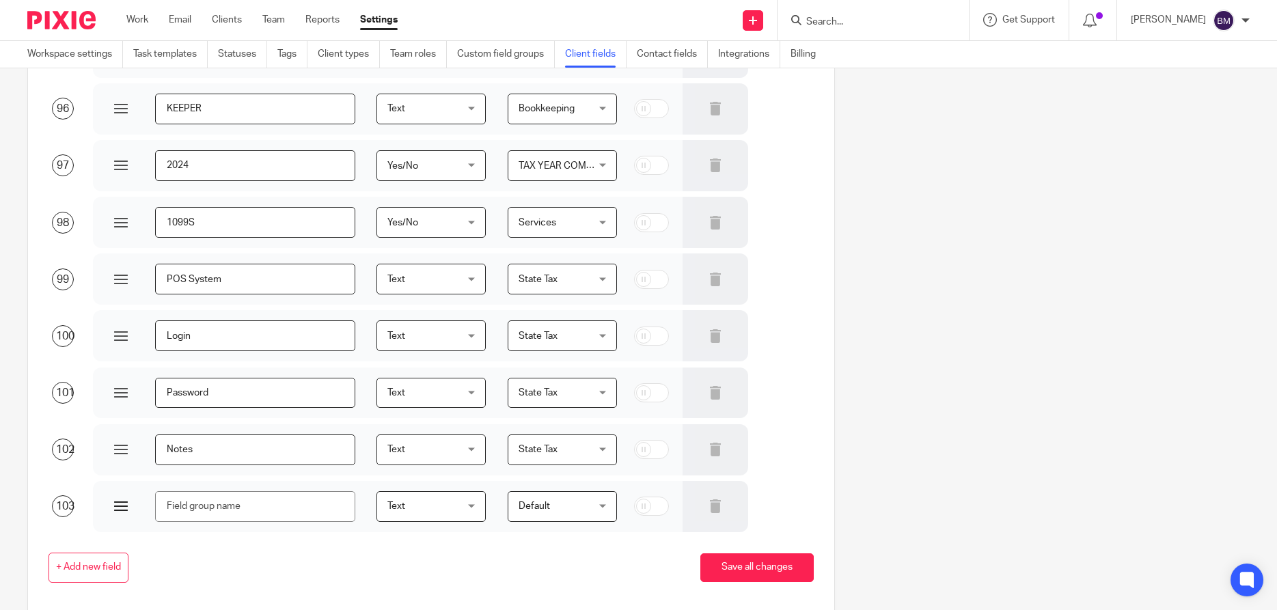
click at [194, 504] on input "text" at bounding box center [255, 506] width 200 height 31
type input "Owner"
click at [471, 505] on div "Text Text" at bounding box center [432, 506] width 110 height 31
click at [606, 509] on div "Default Default" at bounding box center [563, 506] width 110 height 31
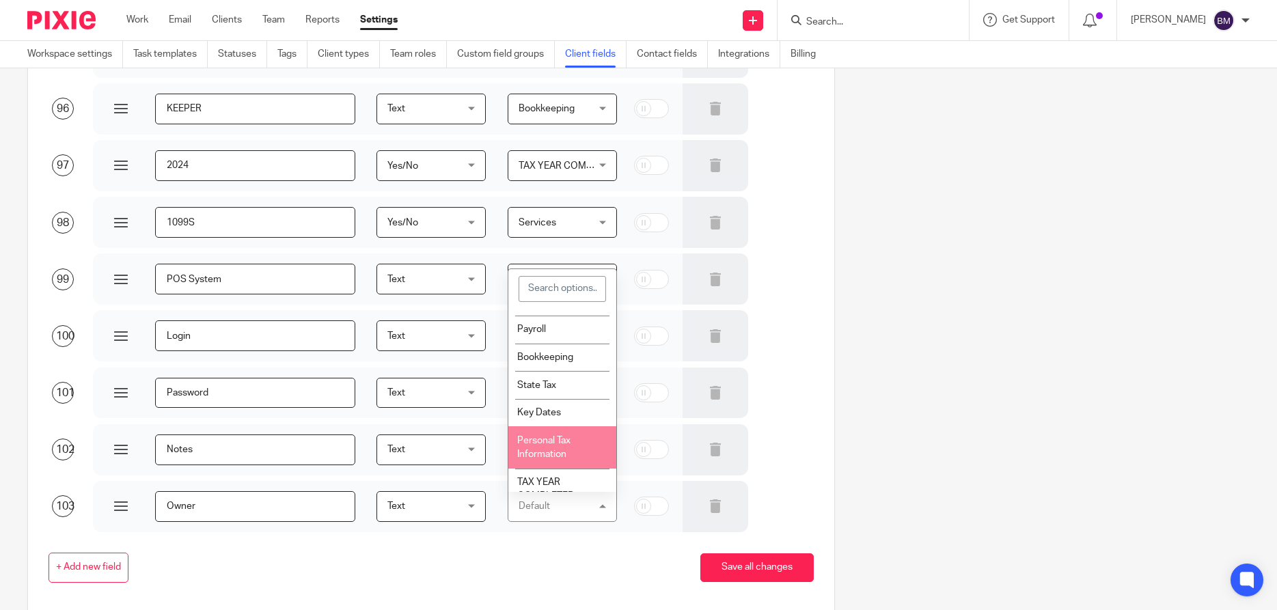
scroll to position [0, 0]
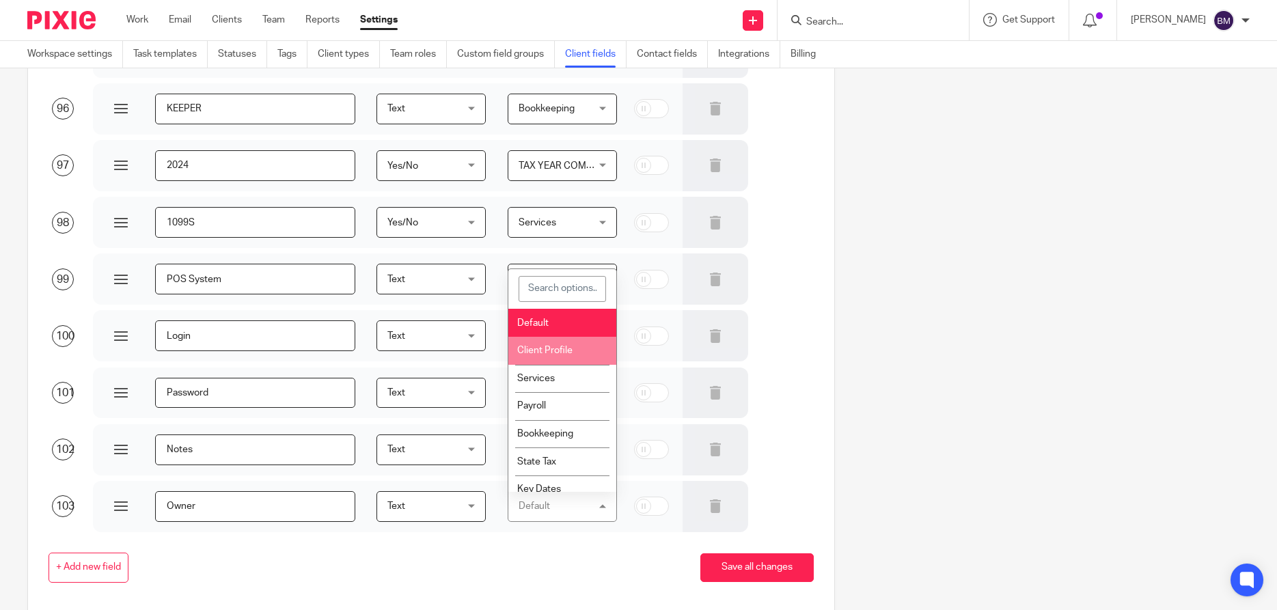
click at [537, 351] on span "Client Profile" at bounding box center [544, 351] width 55 height 10
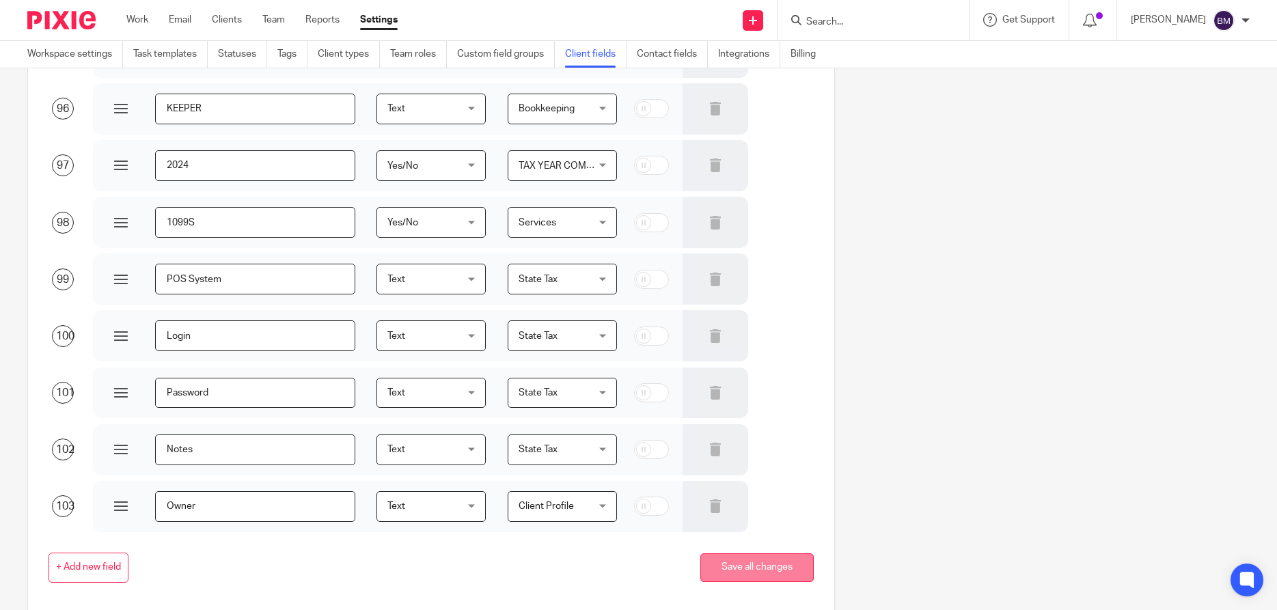
click at [763, 569] on button "Save all changes" at bounding box center [756, 568] width 113 height 29
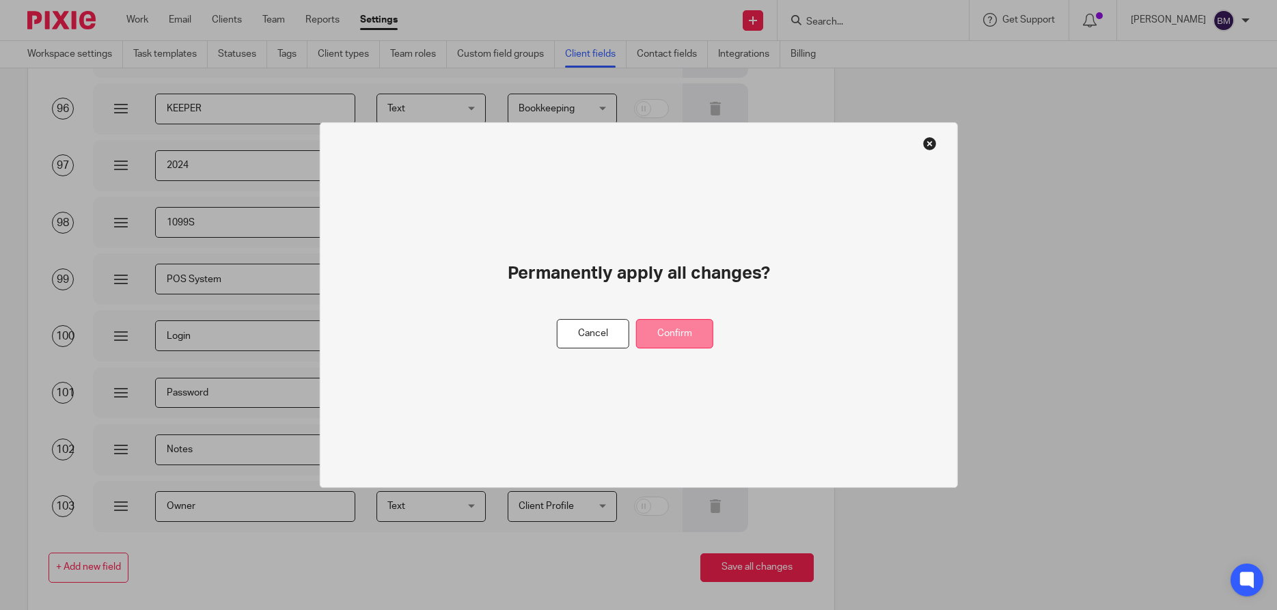
click at [679, 337] on button "Confirm" at bounding box center [674, 333] width 77 height 29
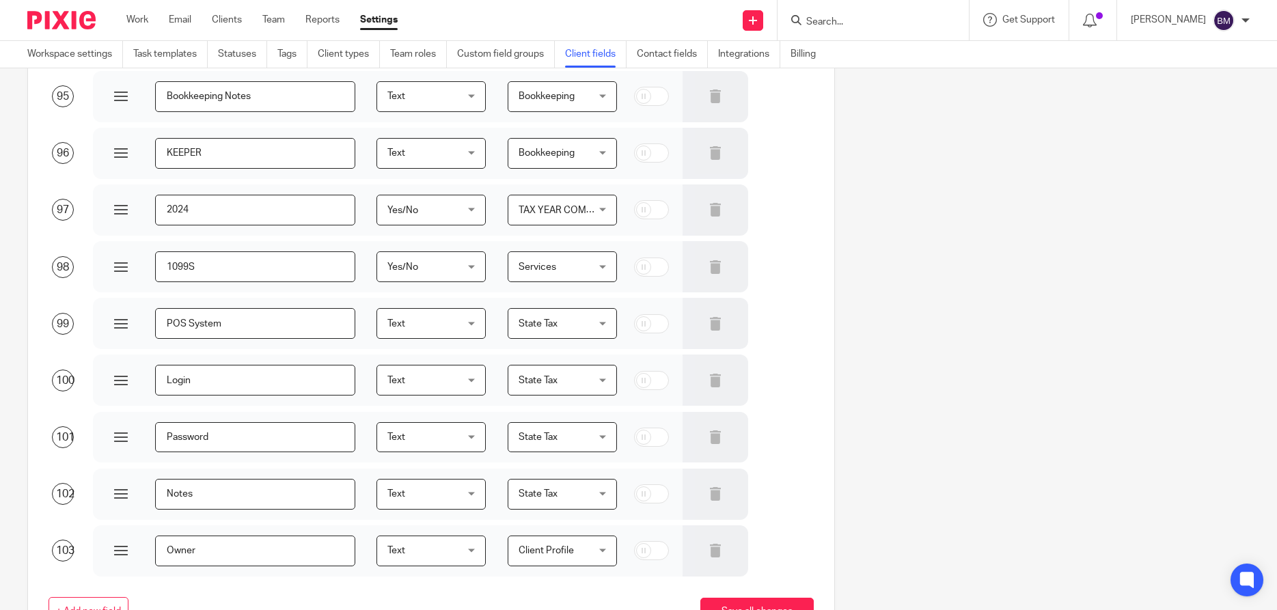
scroll to position [5546, 0]
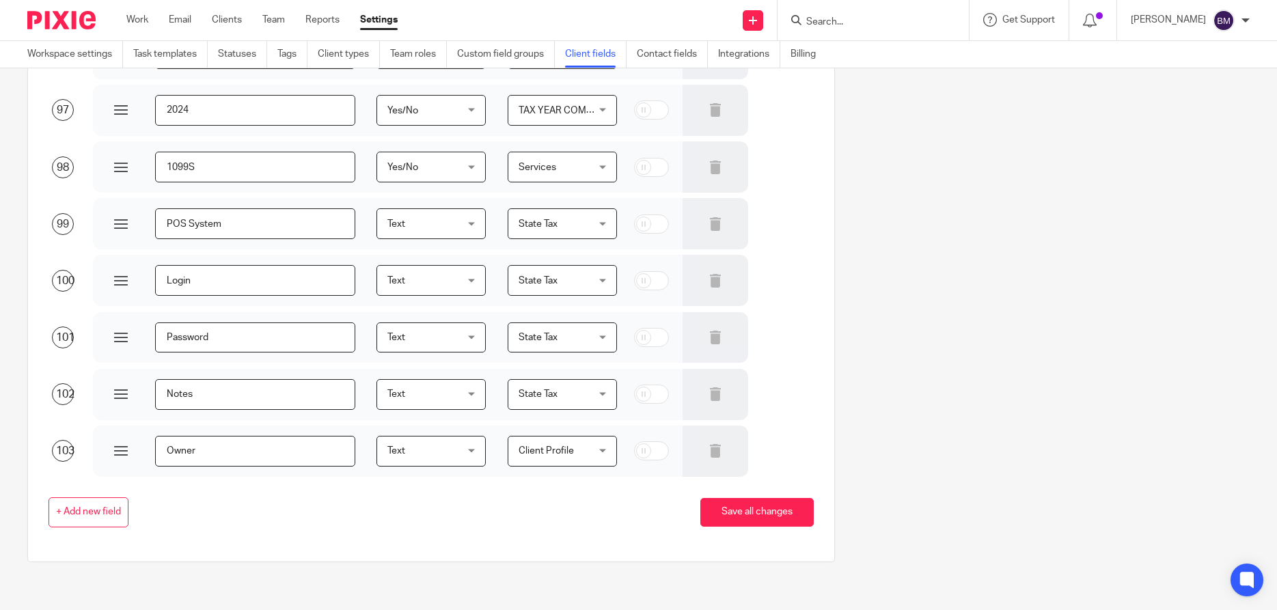
click at [603, 450] on div "Client Profile Client Profile" at bounding box center [563, 451] width 110 height 31
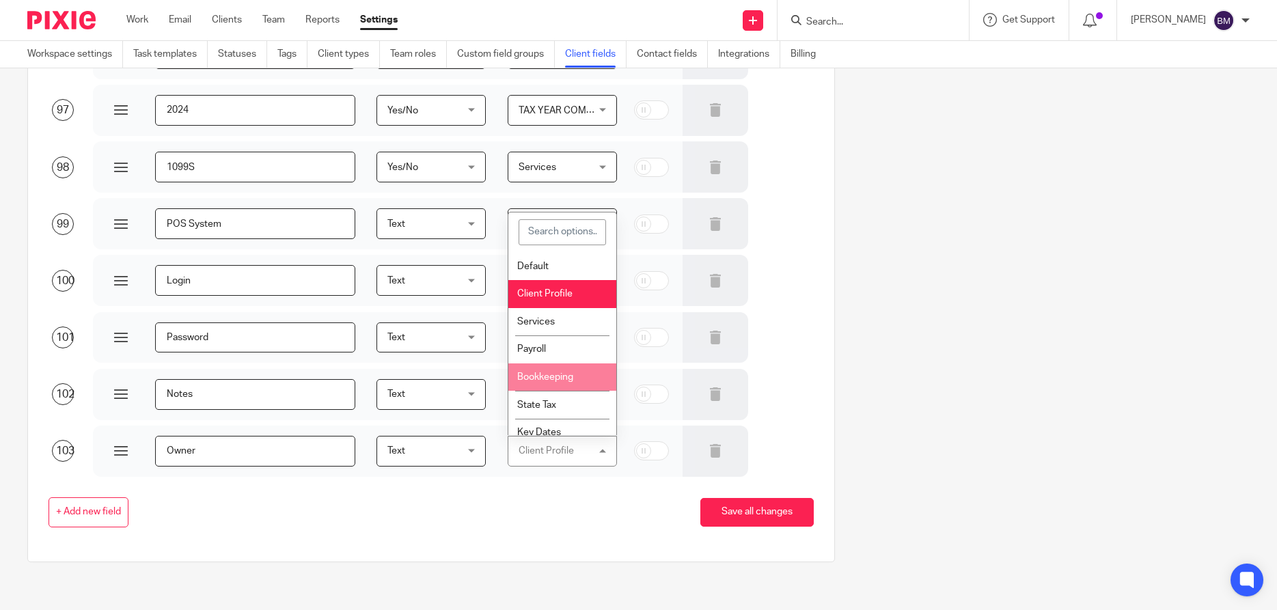
click at [568, 518] on div "+ Add new field Save all changes" at bounding box center [420, 512] width 787 height 31
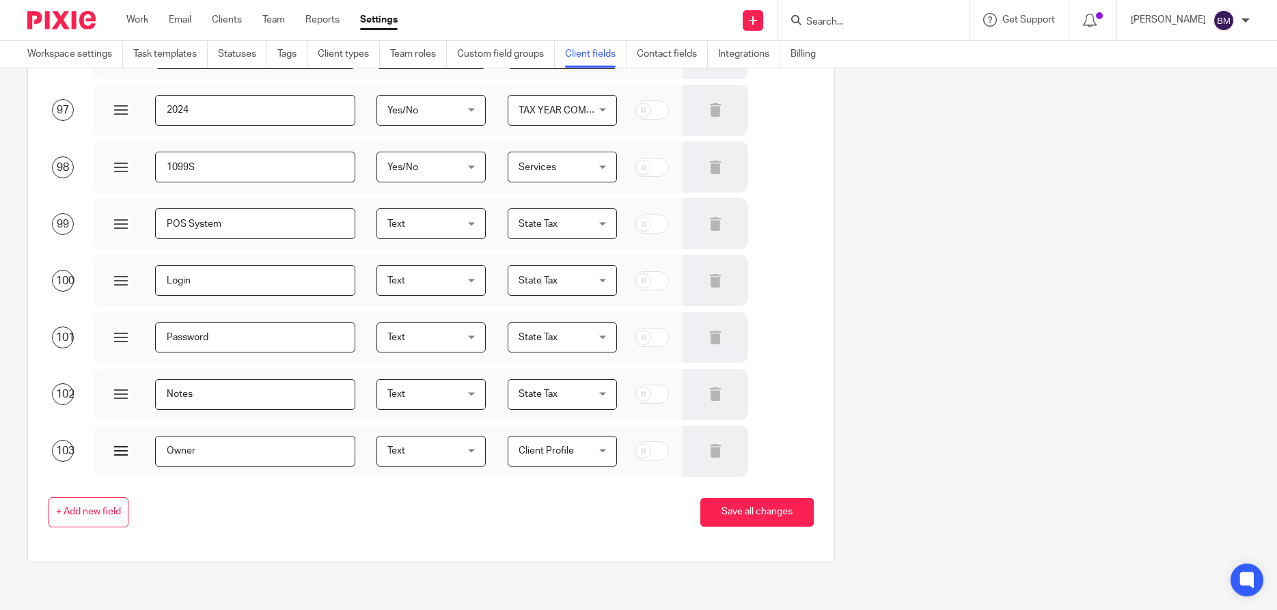
click at [205, 452] on input "Owner" at bounding box center [255, 451] width 200 height 31
drag, startPoint x: 206, startPoint y: 448, endPoint x: 149, endPoint y: 452, distance: 57.5
click at [155, 452] on input "Owner" at bounding box center [255, 451] width 200 height 31
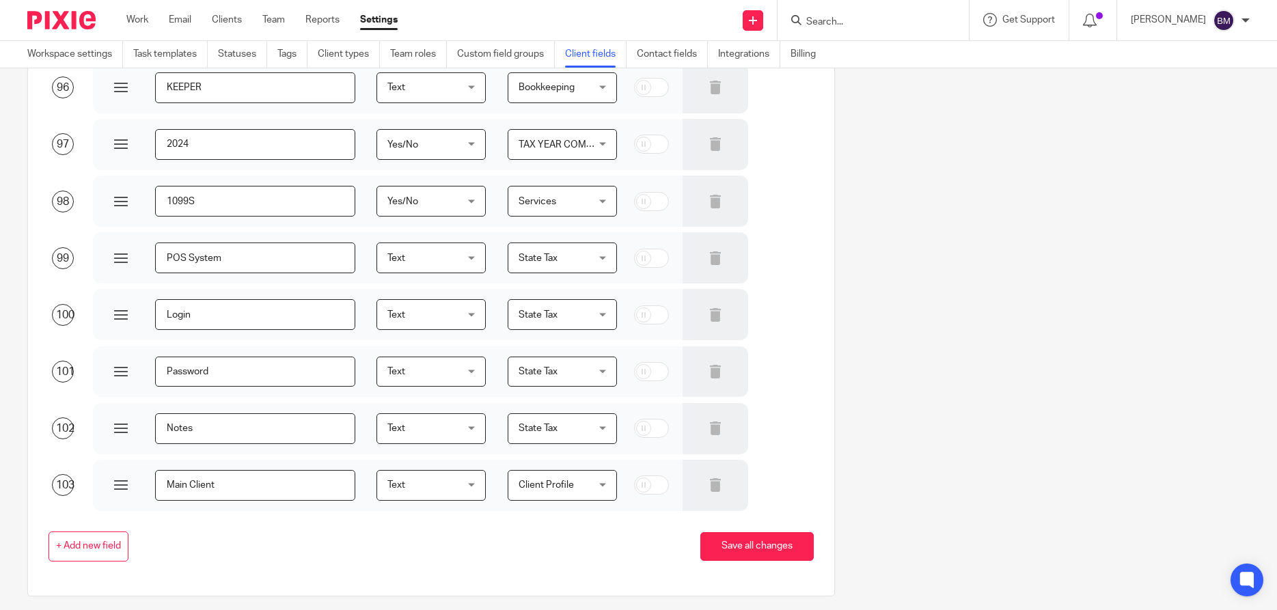
scroll to position [5546, 0]
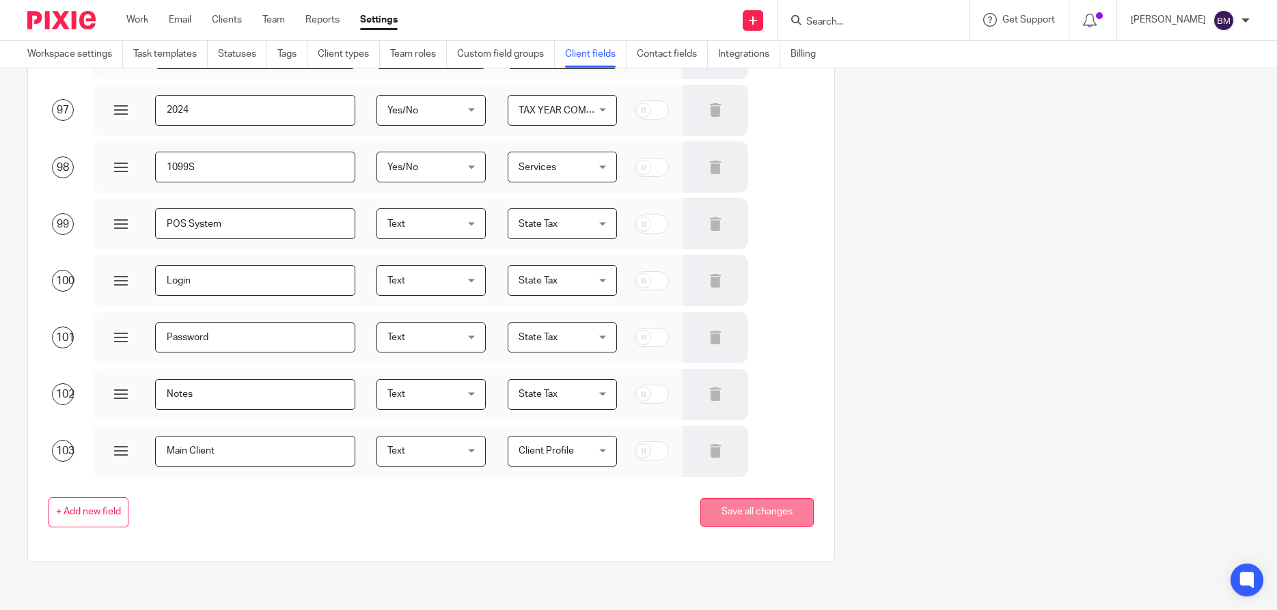
type input "Main Client"
click at [753, 512] on button "Save all changes" at bounding box center [756, 512] width 113 height 29
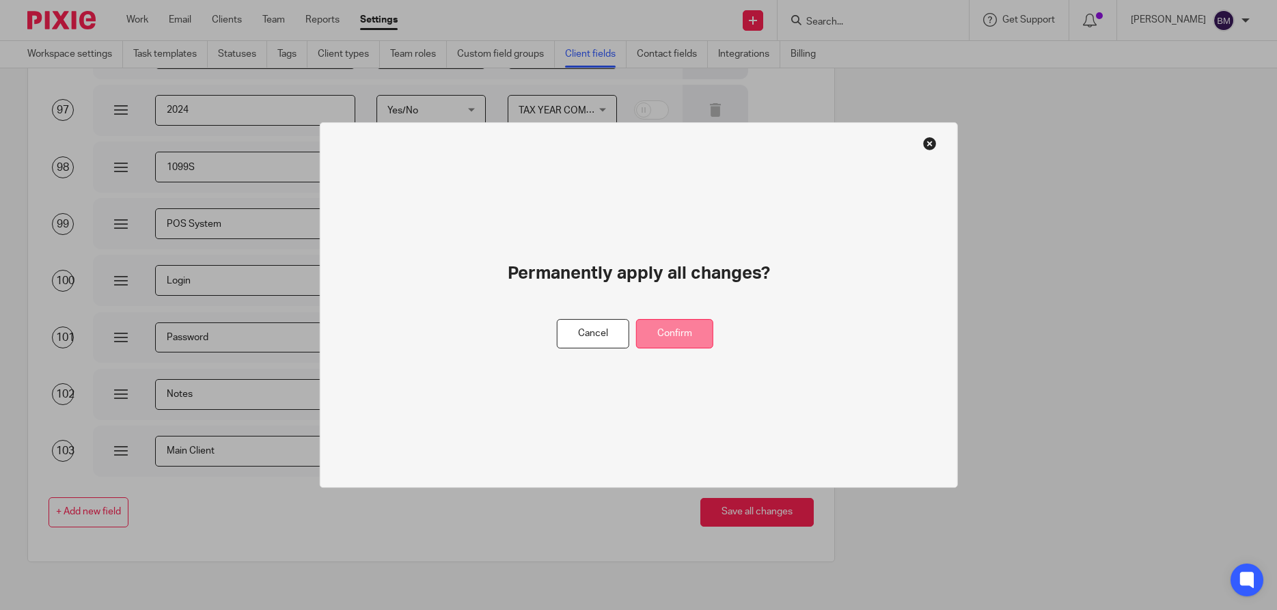
click at [680, 342] on button "Confirm" at bounding box center [674, 333] width 77 height 29
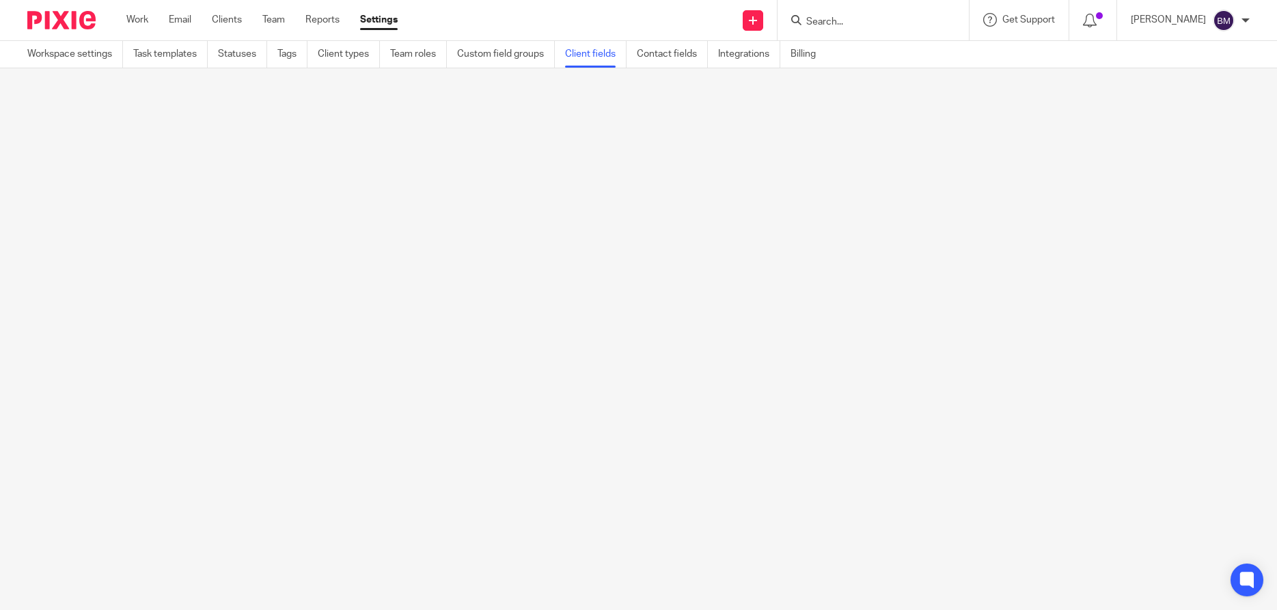
scroll to position [0, 0]
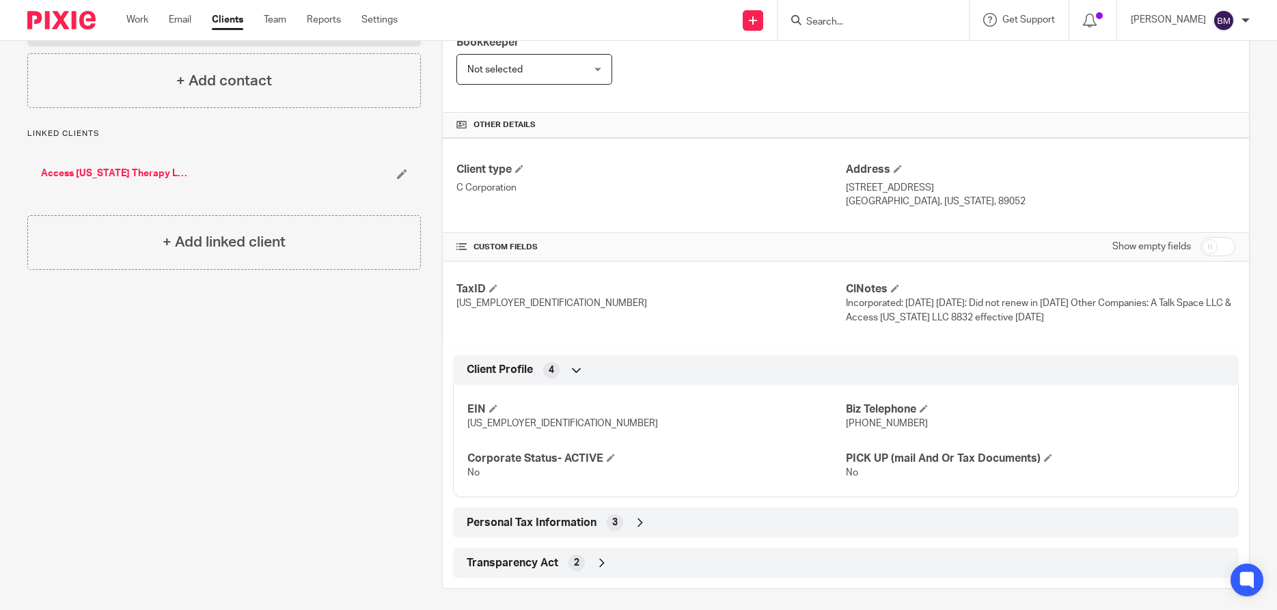
scroll to position [257, 0]
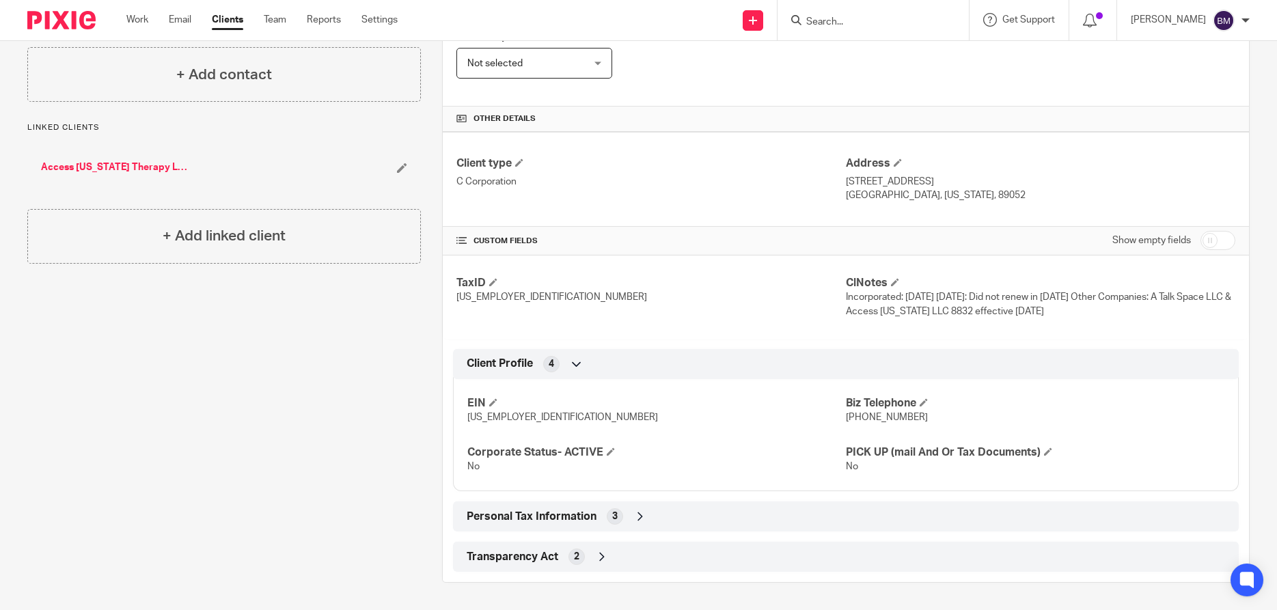
click at [1229, 236] on input "checkbox" at bounding box center [1218, 240] width 35 height 19
checkbox input "true"
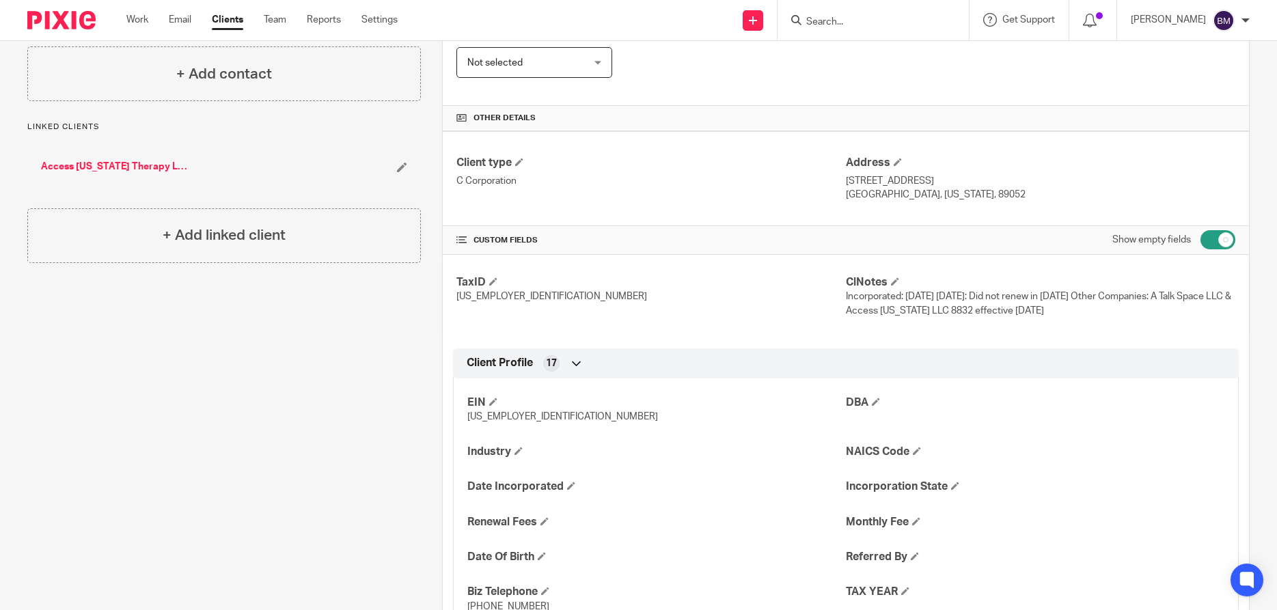
scroll to position [0, 0]
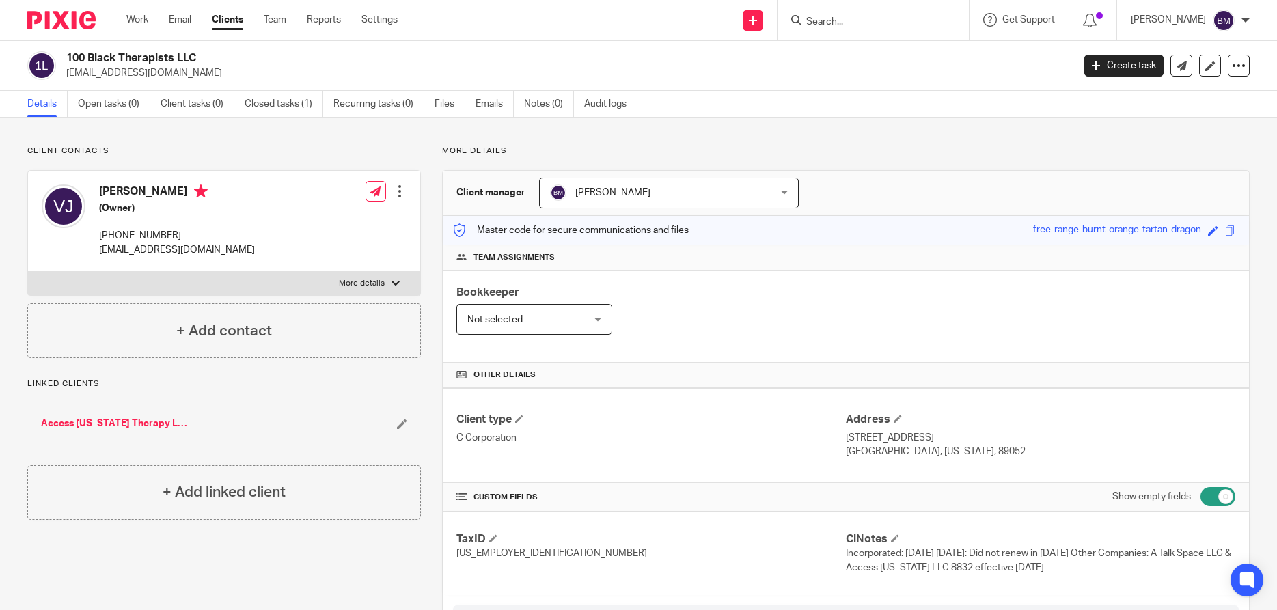
drag, startPoint x: 99, startPoint y: 189, endPoint x: 165, endPoint y: 193, distance: 65.7
click at [165, 193] on h4 "[PERSON_NAME]" at bounding box center [177, 193] width 156 height 17
copy h4 "[PERSON_NAME]"
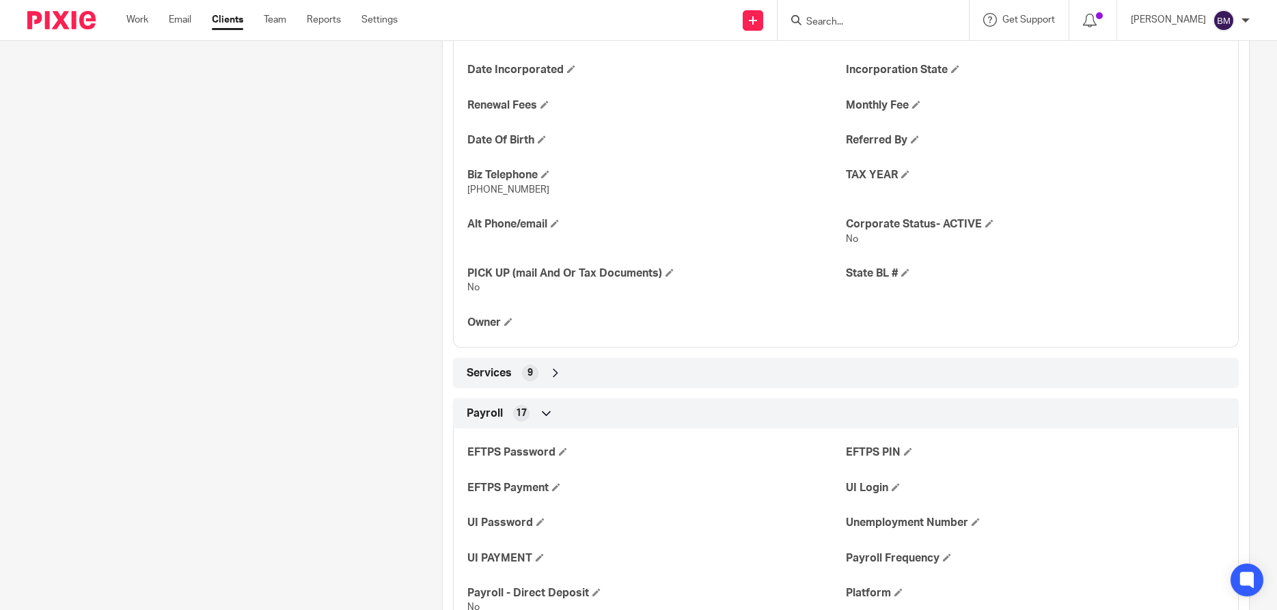
scroll to position [656, 0]
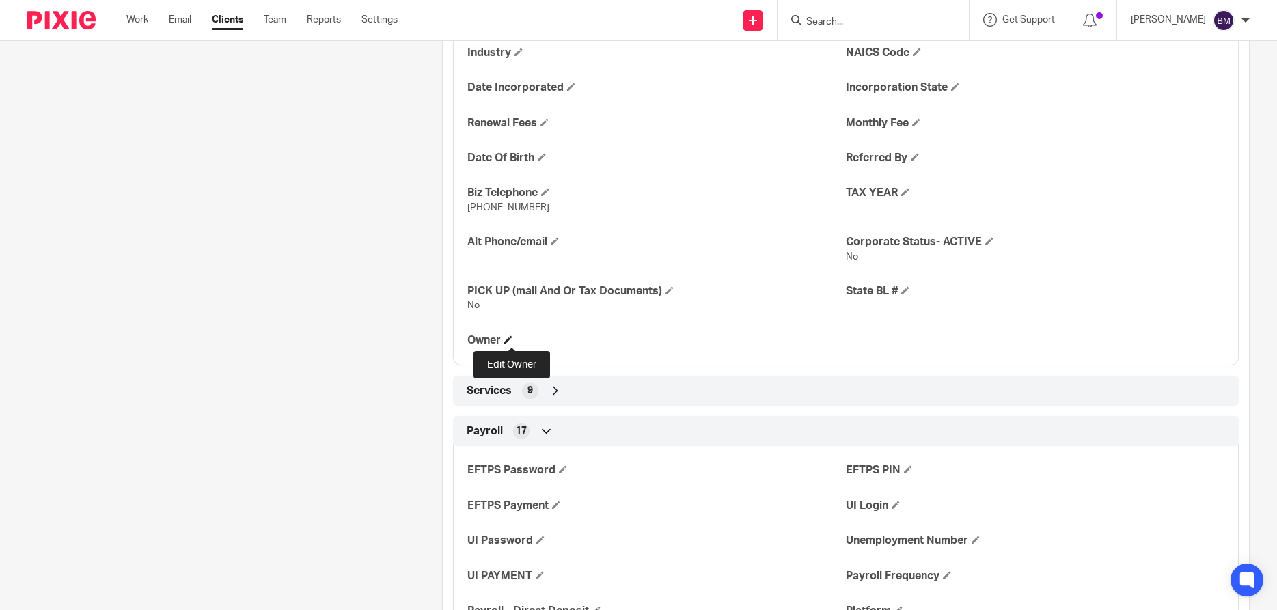
click at [513, 342] on span at bounding box center [508, 340] width 8 height 8
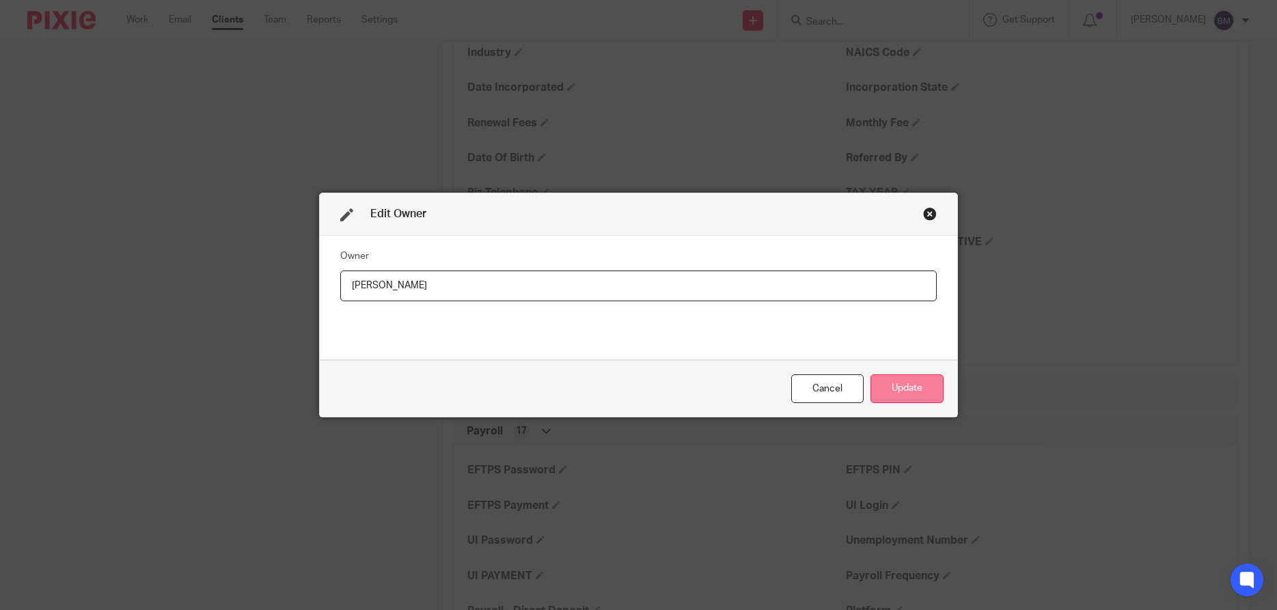
type input "[PERSON_NAME]"
click at [902, 383] on button "Update" at bounding box center [907, 388] width 73 height 29
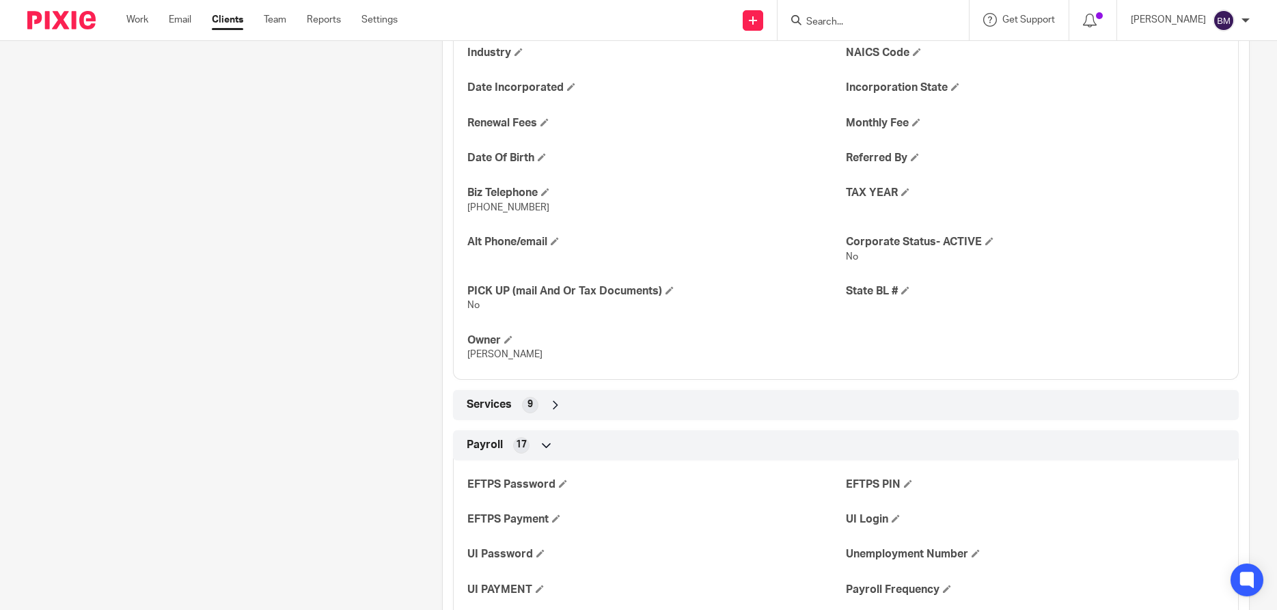
click at [851, 22] on input "Search" at bounding box center [866, 22] width 123 height 12
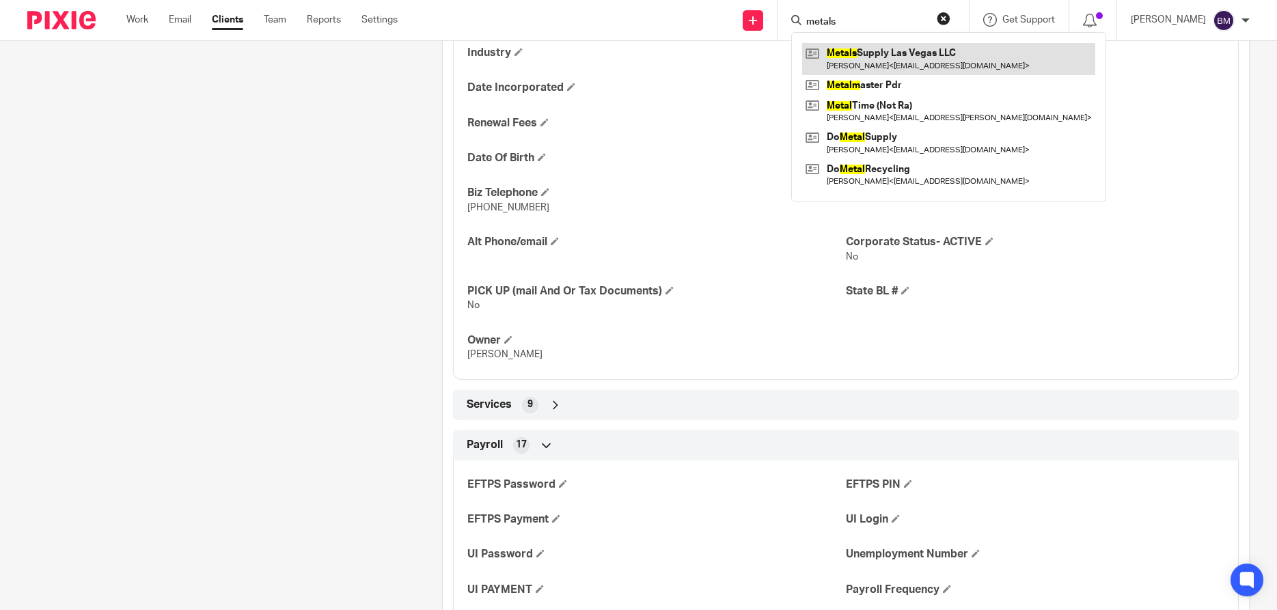
type input "metals"
click at [871, 53] on link at bounding box center [948, 58] width 293 height 31
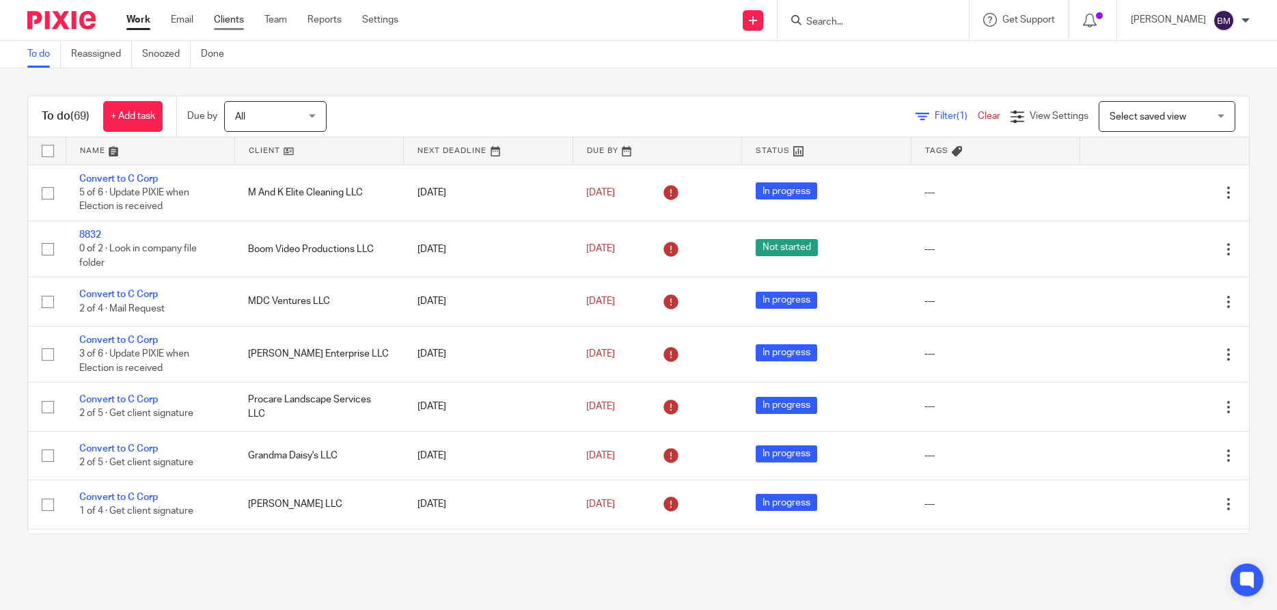
click at [225, 19] on link "Clients" at bounding box center [229, 20] width 30 height 14
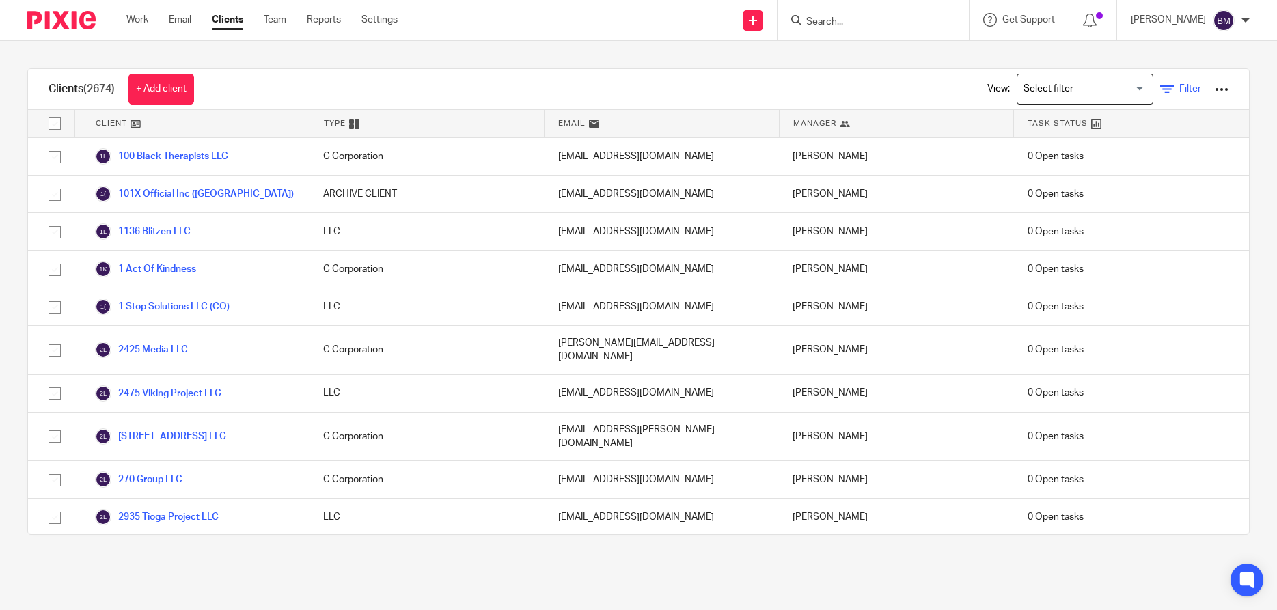
click at [1182, 90] on span "Filter" at bounding box center [1190, 89] width 22 height 10
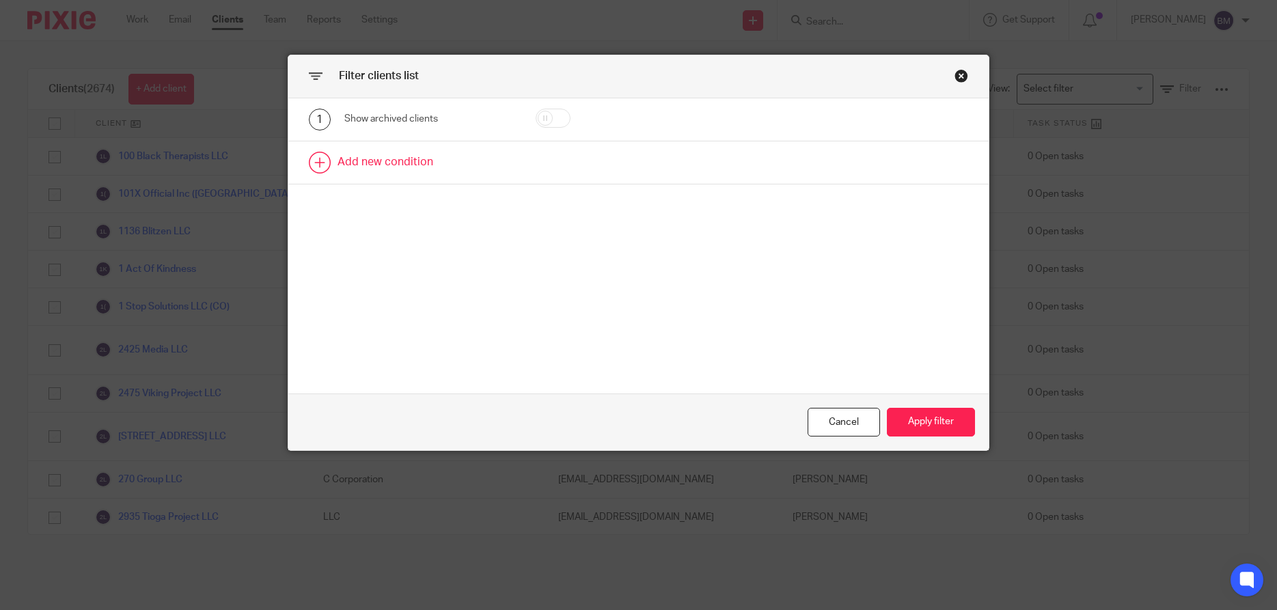
click at [368, 161] on link at bounding box center [638, 162] width 701 height 42
click at [497, 172] on div "Field" at bounding box center [429, 167] width 170 height 31
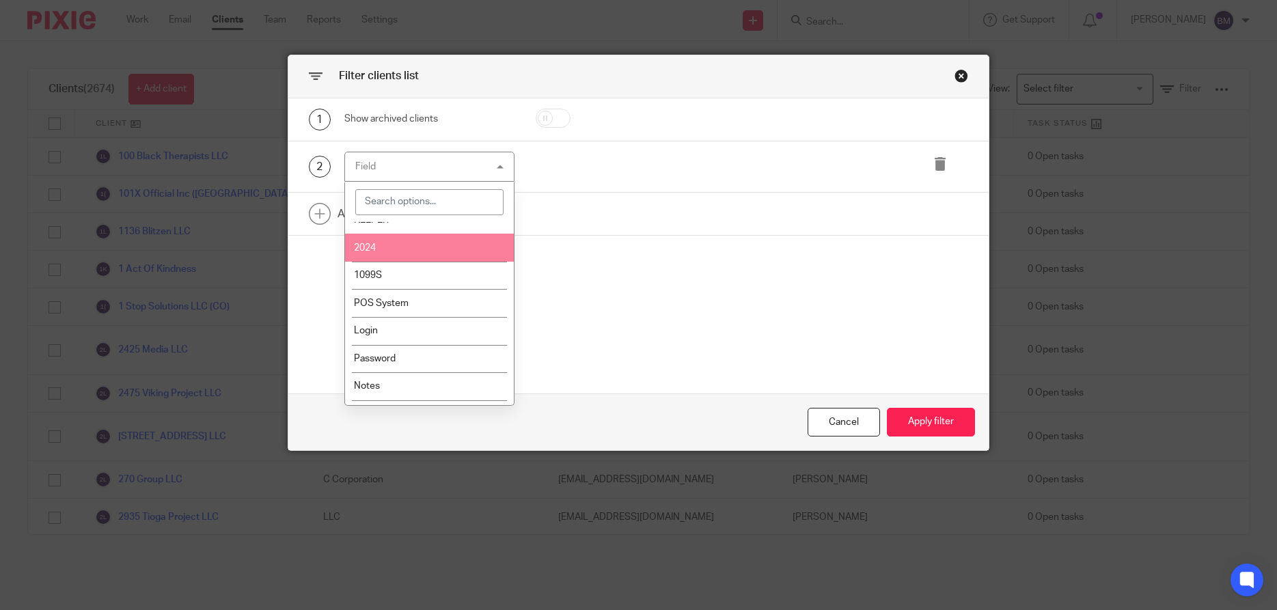
scroll to position [2923, 0]
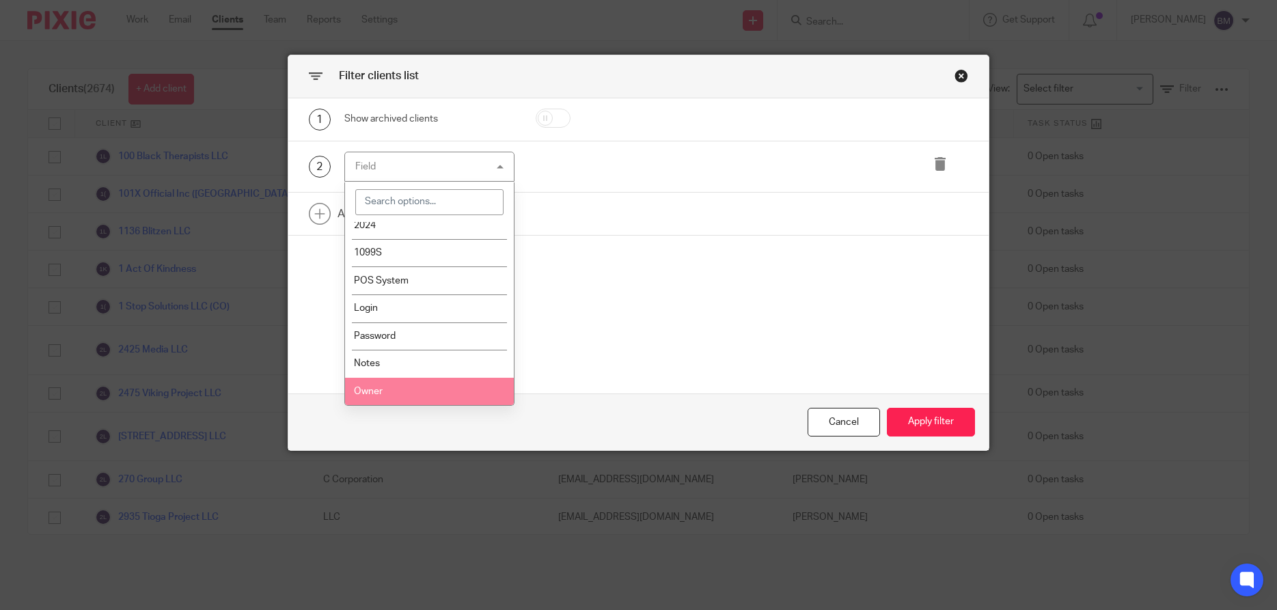
click at [395, 396] on li "Owner" at bounding box center [429, 392] width 169 height 28
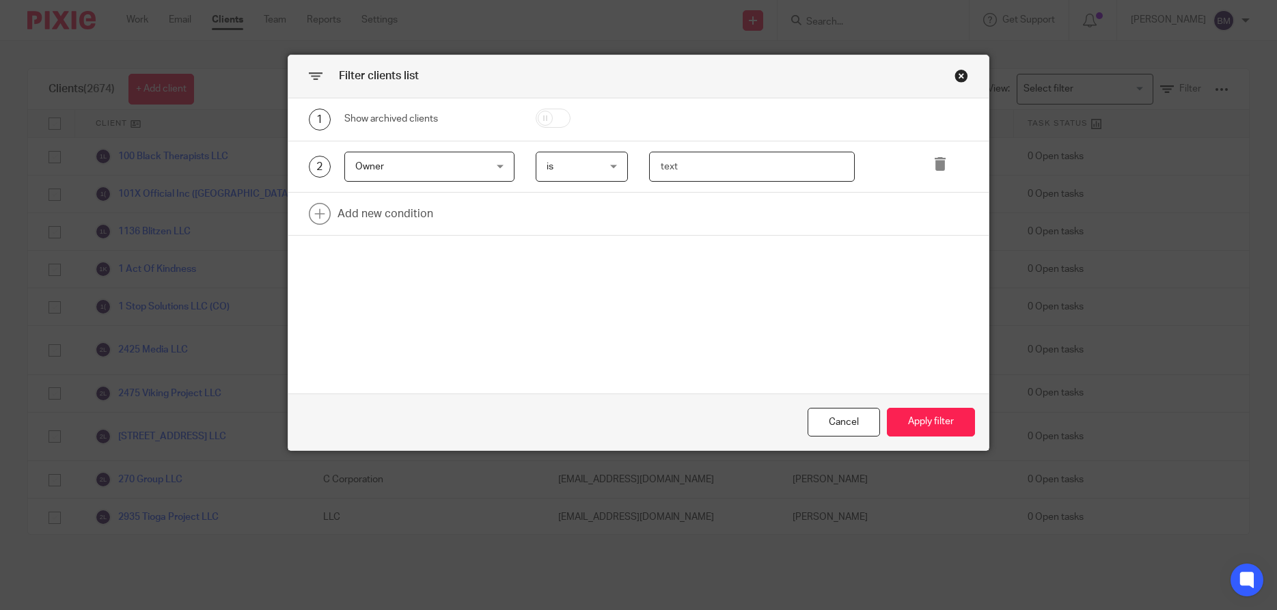
click at [664, 167] on input "text" at bounding box center [752, 167] width 206 height 31
type input "Vivian Jones"
click at [932, 424] on button "Apply filter" at bounding box center [931, 422] width 88 height 29
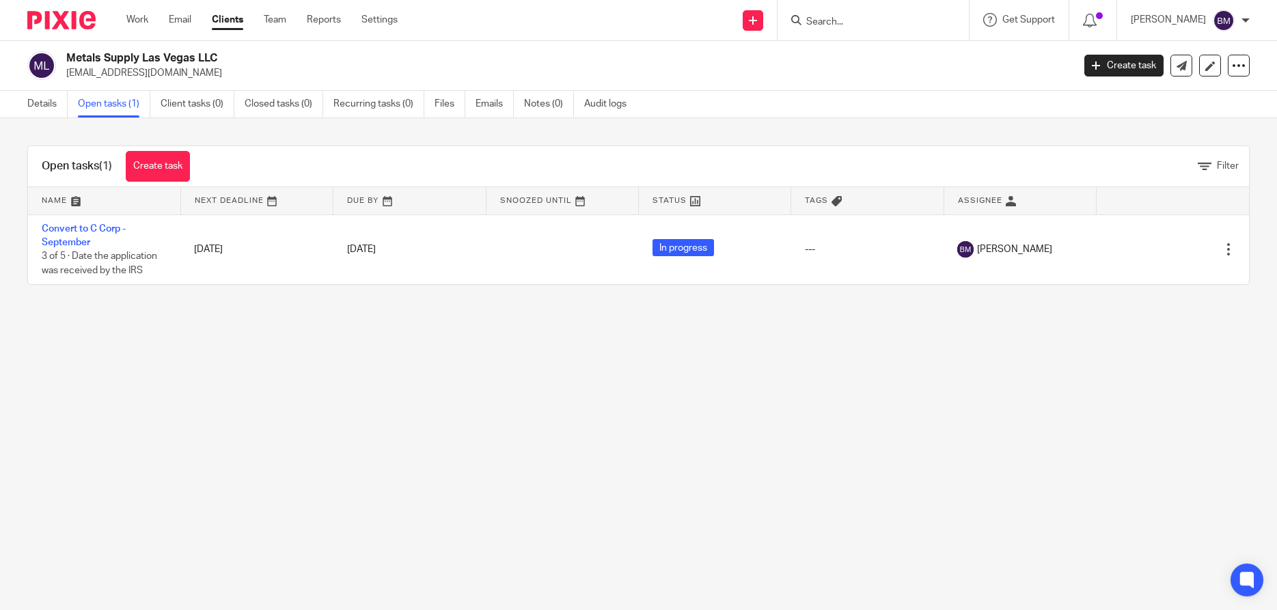
click at [830, 21] on input "Search" at bounding box center [866, 22] width 123 height 12
type input "lien on me"
click at [895, 55] on link at bounding box center [917, 58] width 231 height 31
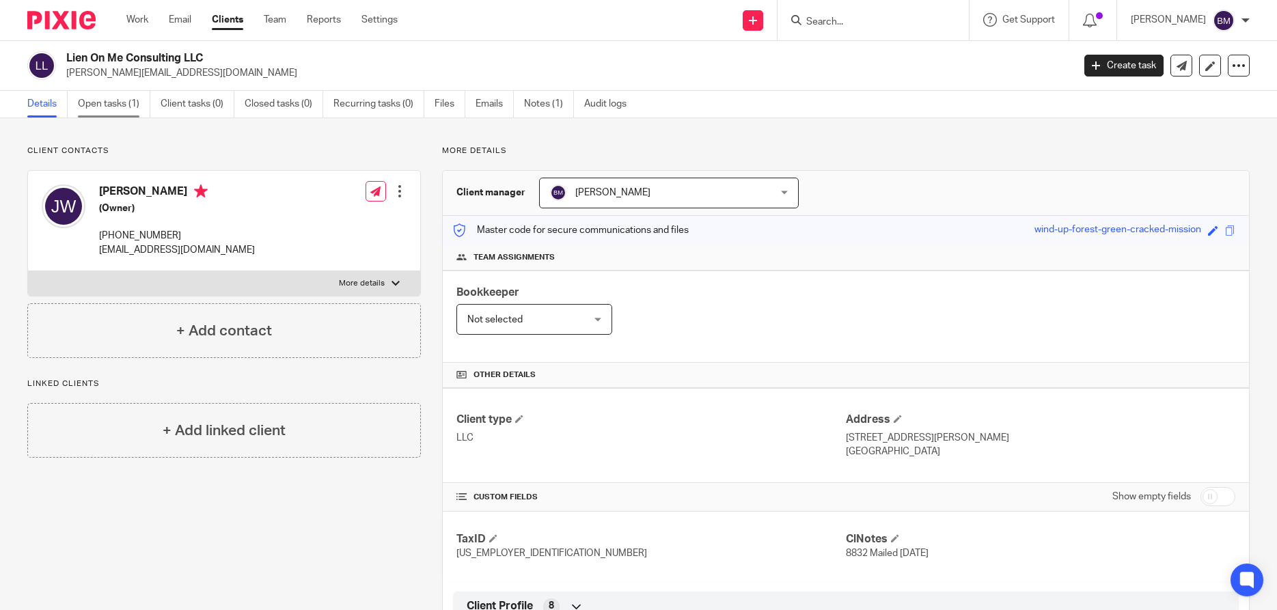
click at [105, 100] on link "Open tasks (1)" at bounding box center [114, 104] width 72 height 27
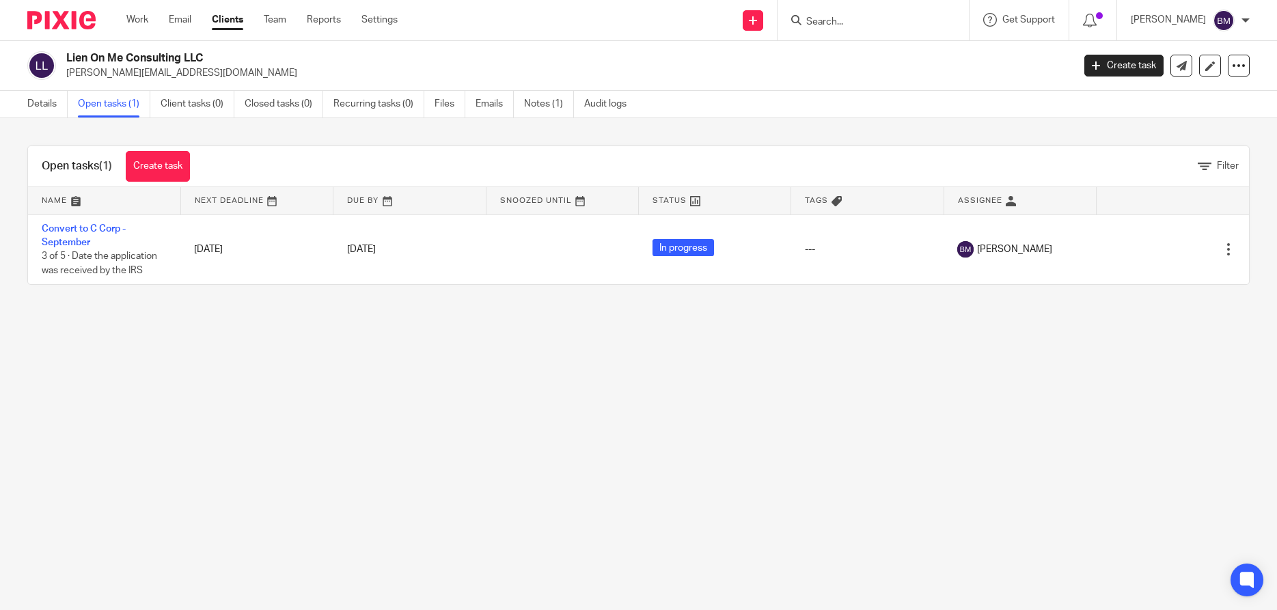
click at [847, 19] on input "Search" at bounding box center [866, 22] width 123 height 12
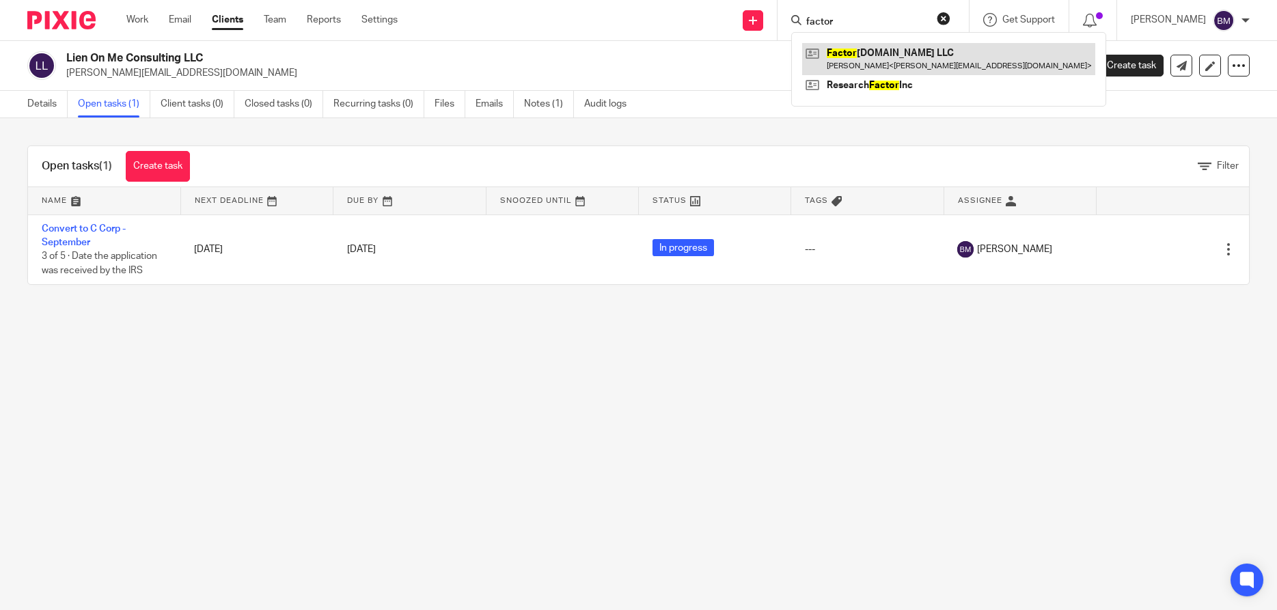
type input "factor"
click at [866, 52] on link at bounding box center [948, 58] width 293 height 31
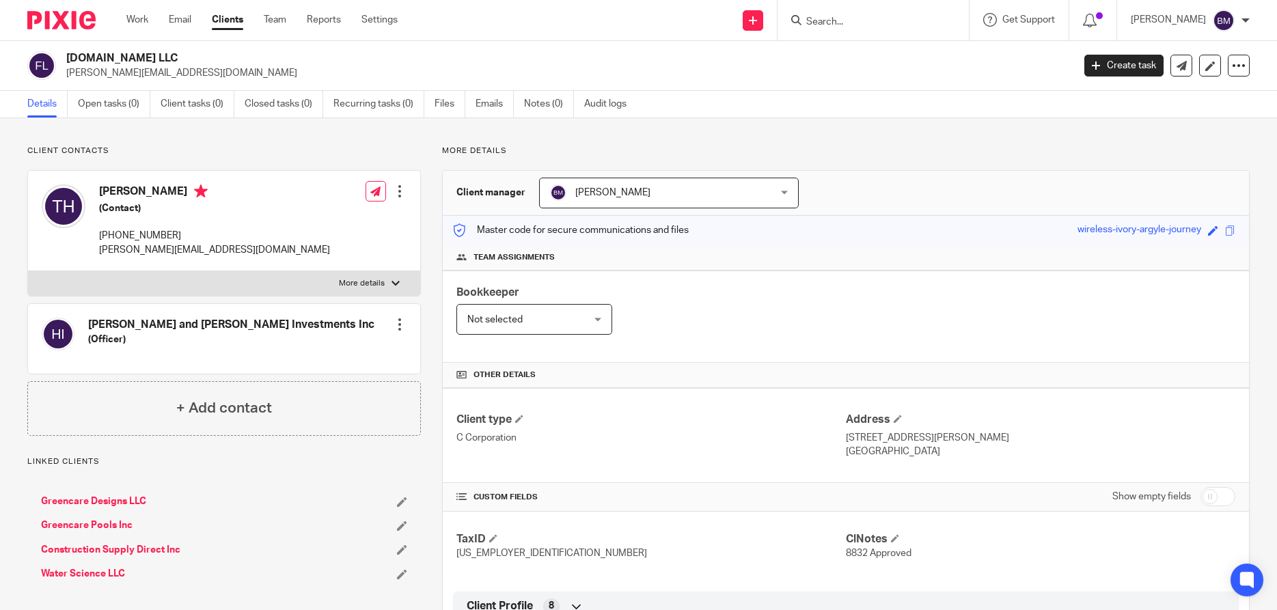
drag, startPoint x: 68, startPoint y: 60, endPoint x: 304, endPoint y: 72, distance: 236.1
click at [247, 52] on h2 "[DOMAIN_NAME] LLC" at bounding box center [465, 58] width 798 height 14
copy h2 "[DOMAIN_NAME] LLC"
click at [1231, 498] on input "checkbox" at bounding box center [1218, 496] width 35 height 19
checkbox input "true"
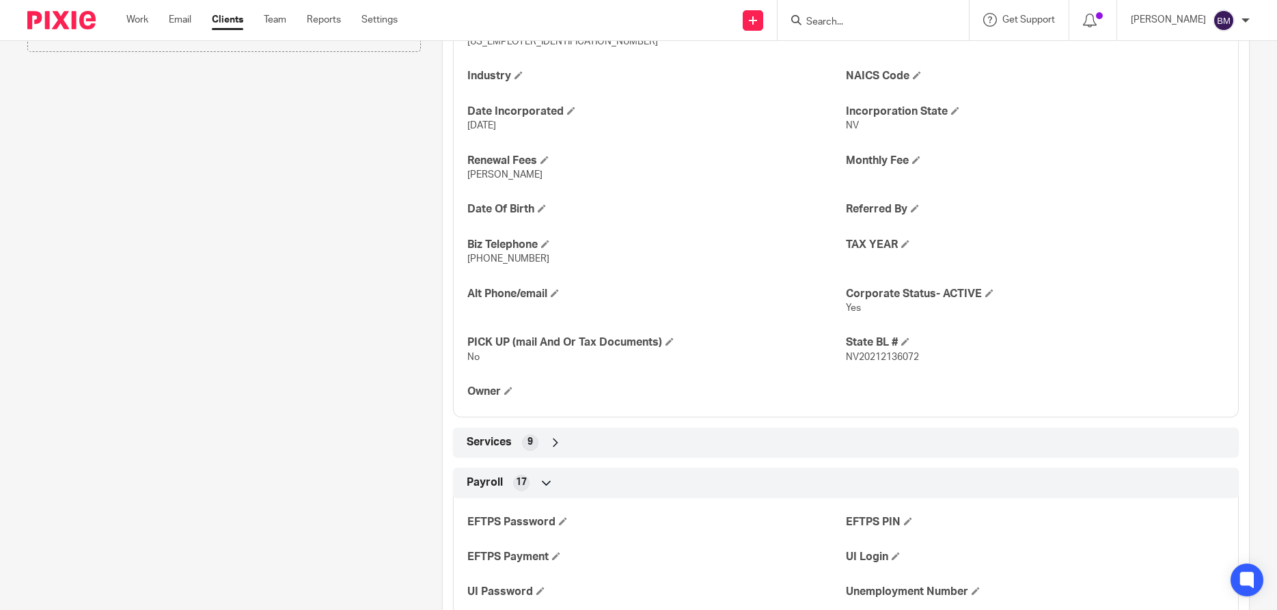
scroll to position [656, 0]
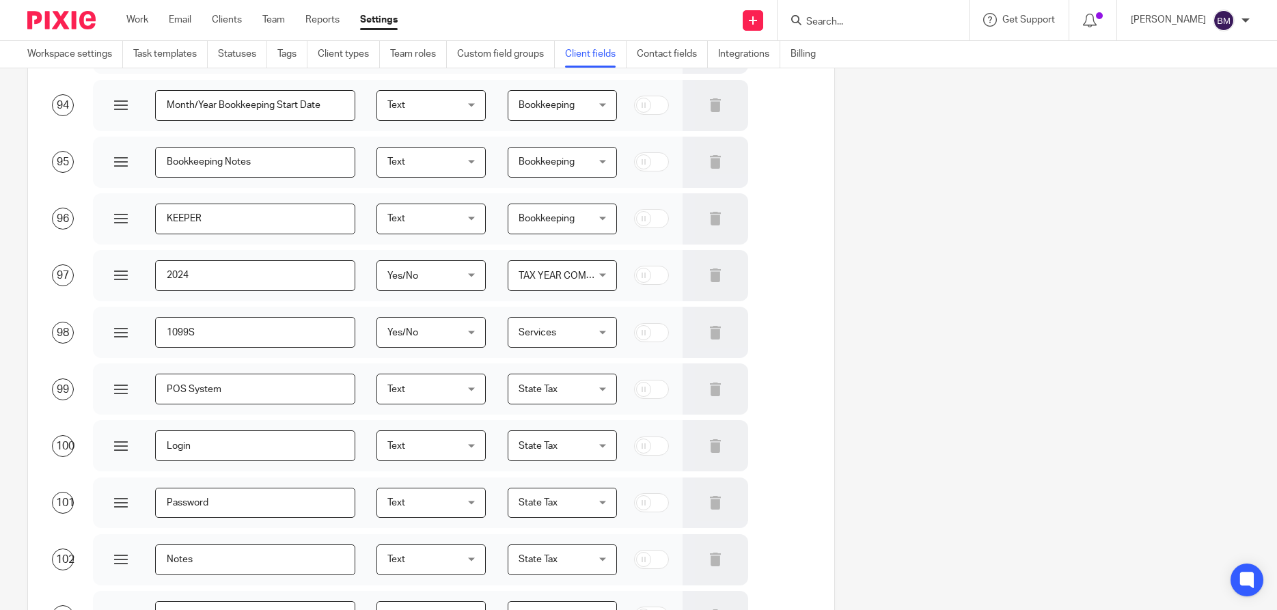
scroll to position [5546, 0]
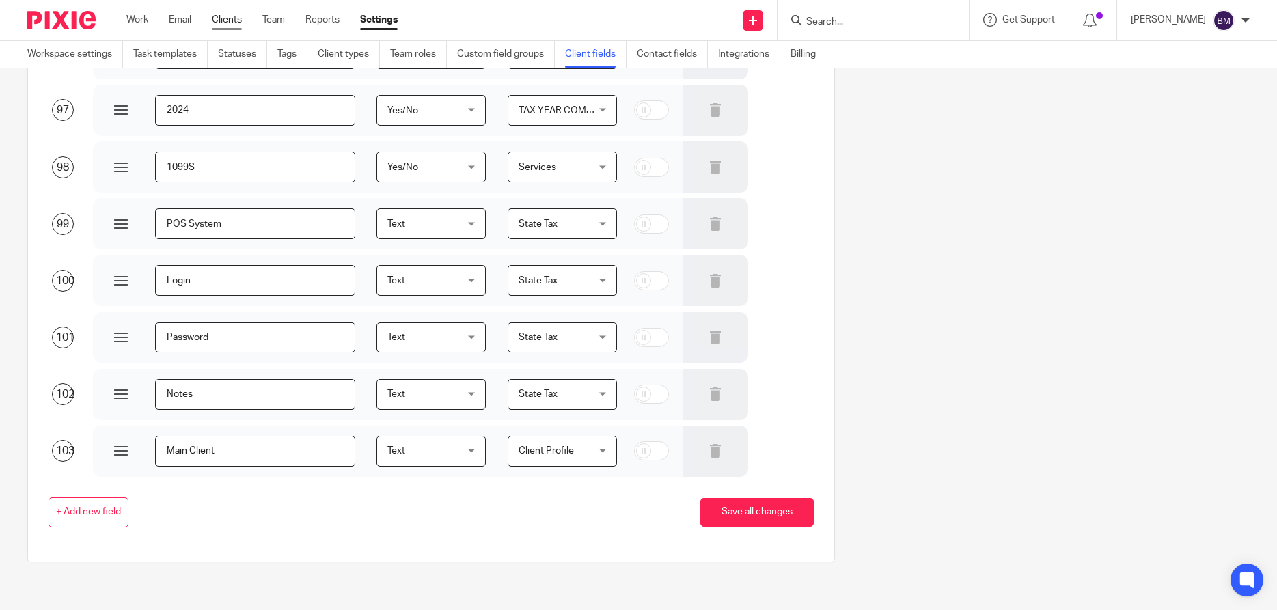
click at [223, 18] on link "Clients" at bounding box center [227, 20] width 30 height 14
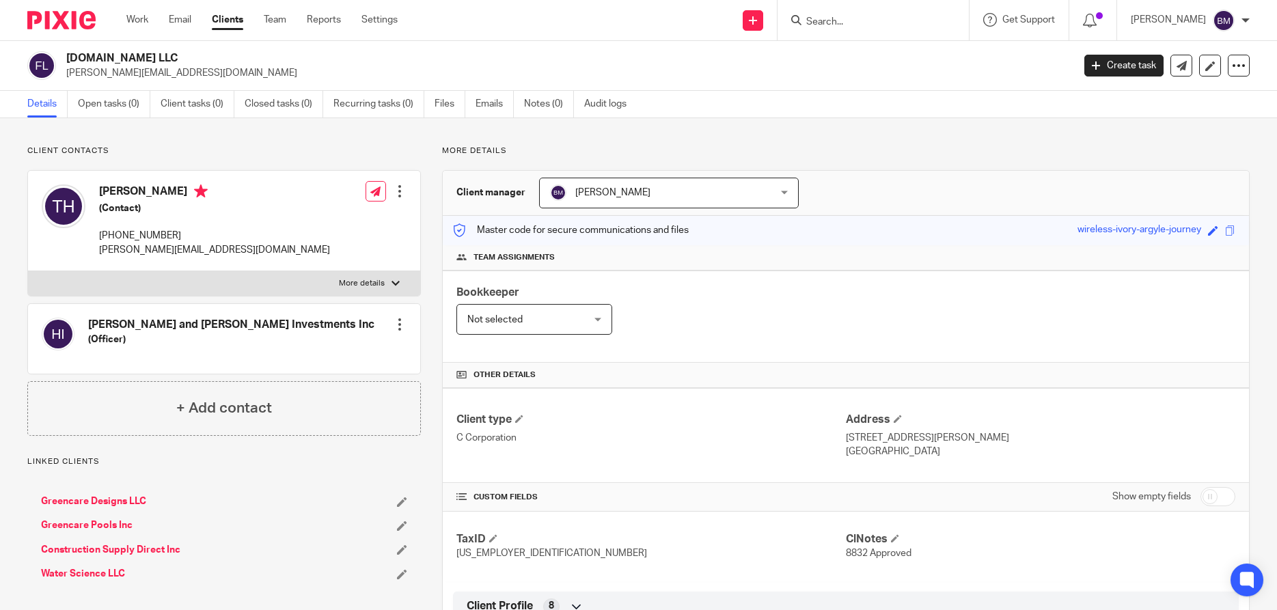
scroll to position [341, 0]
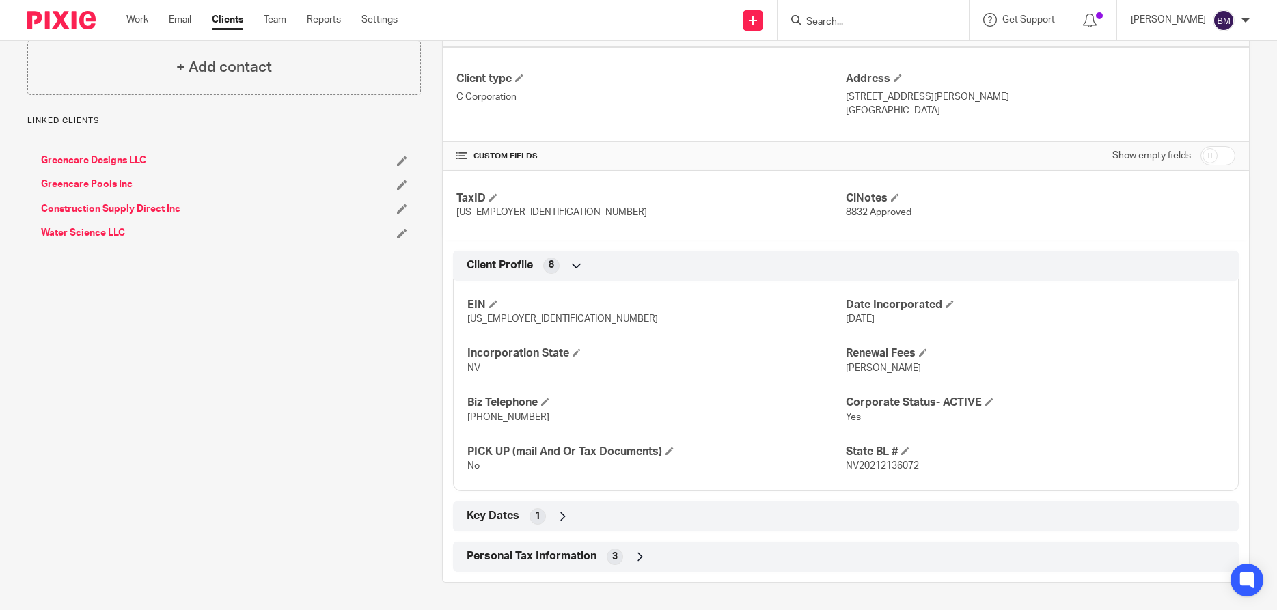
drag, startPoint x: 1225, startPoint y: 155, endPoint x: 1105, endPoint y: 271, distance: 166.2
click at [1225, 156] on input "checkbox" at bounding box center [1218, 155] width 35 height 19
checkbox input "true"
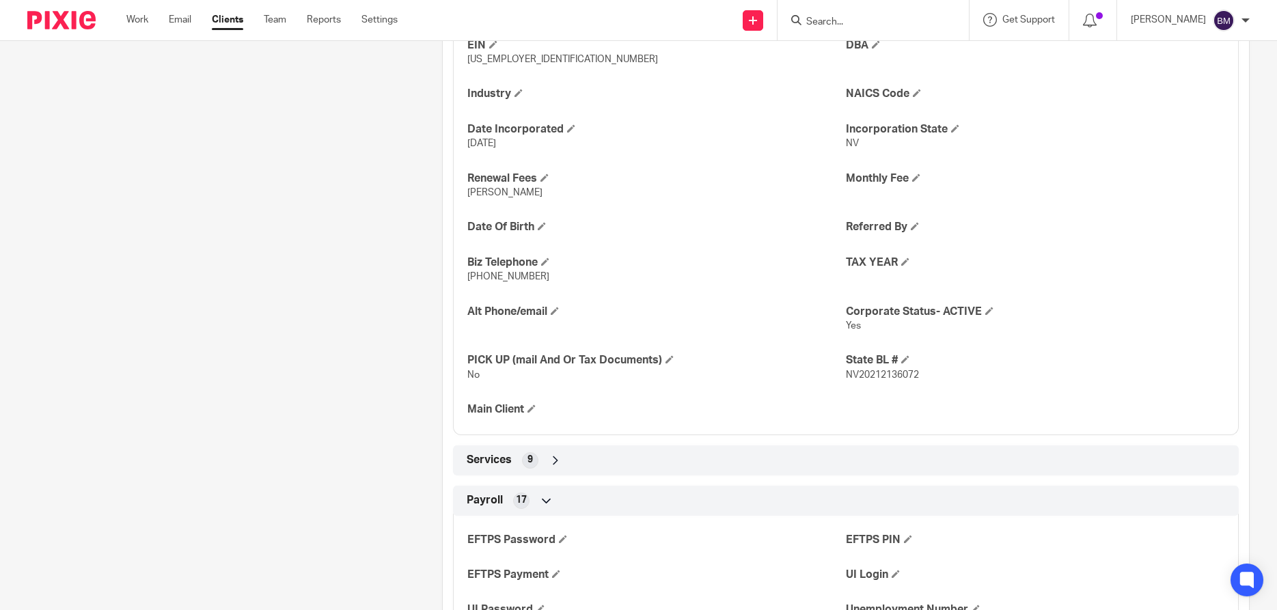
scroll to position [603, 0]
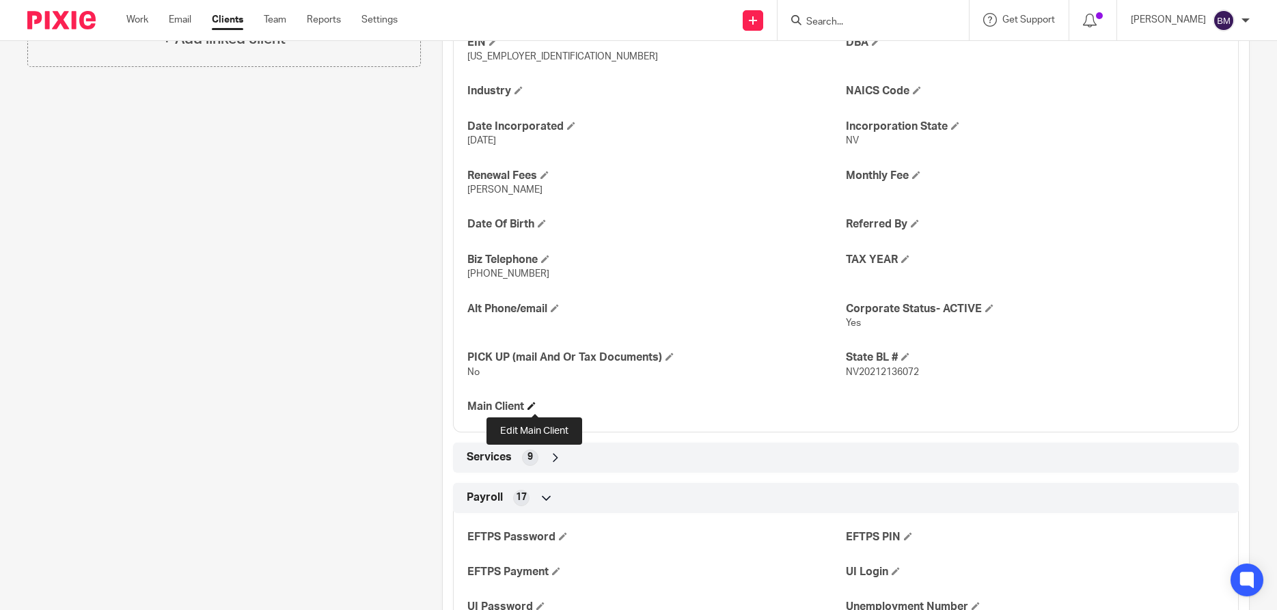
click at [536, 405] on span at bounding box center [532, 406] width 8 height 8
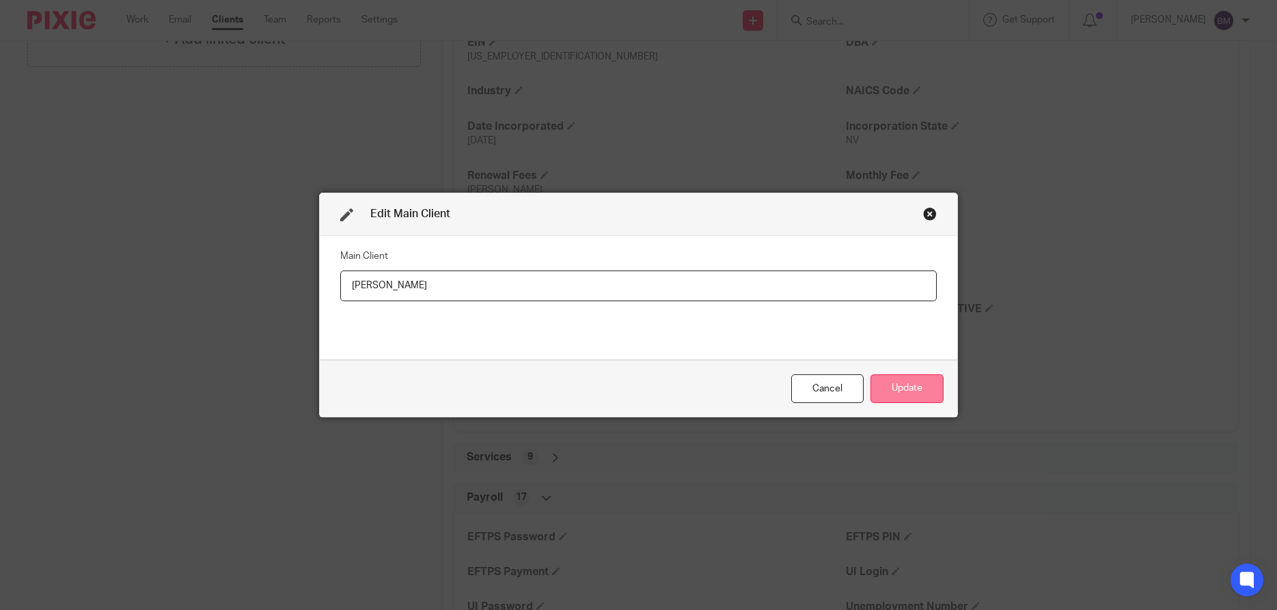
type input "[PERSON_NAME]"
click at [895, 388] on button "Update" at bounding box center [907, 388] width 73 height 29
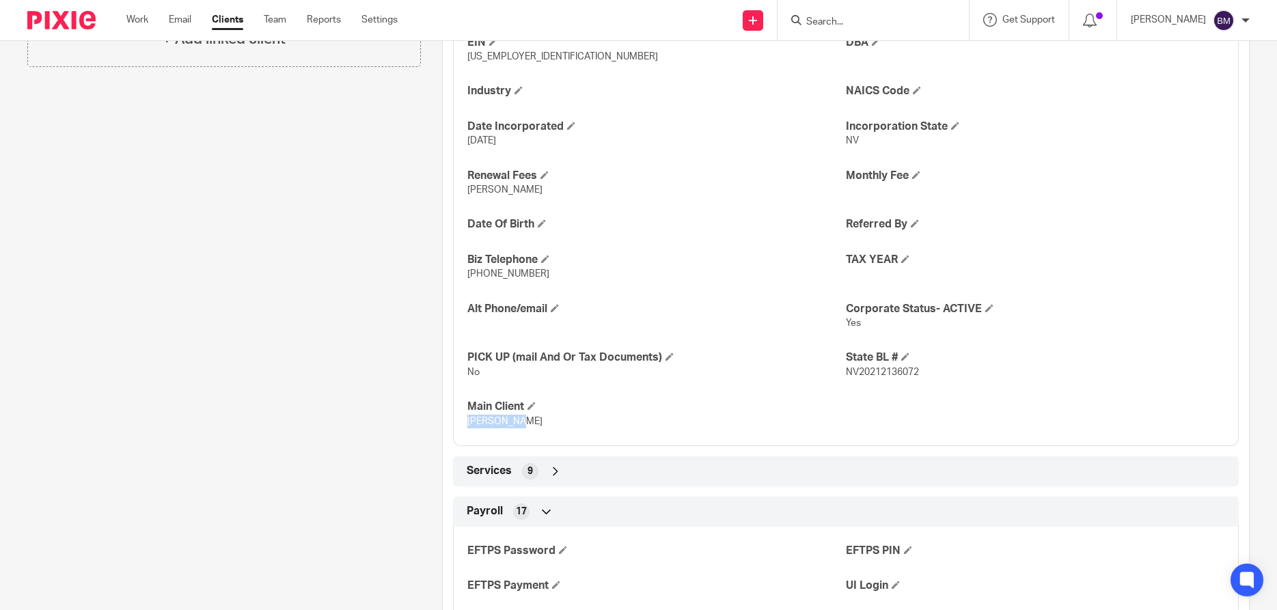
drag, startPoint x: 516, startPoint y: 421, endPoint x: 466, endPoint y: 422, distance: 49.9
click at [466, 422] on div "EIN 87-1194449 DBA Industry NAICS Code Date Incorporated Jun 14, 2021 Incorpora…" at bounding box center [846, 227] width 786 height 438
copy span "[PERSON_NAME]"
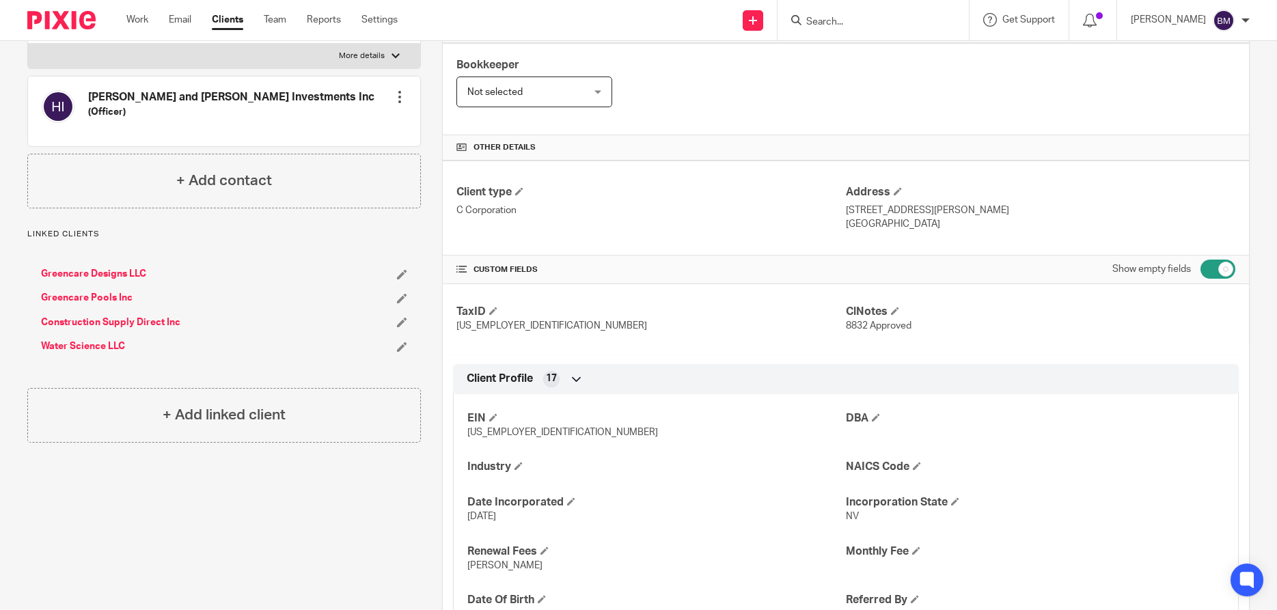
scroll to position [144, 0]
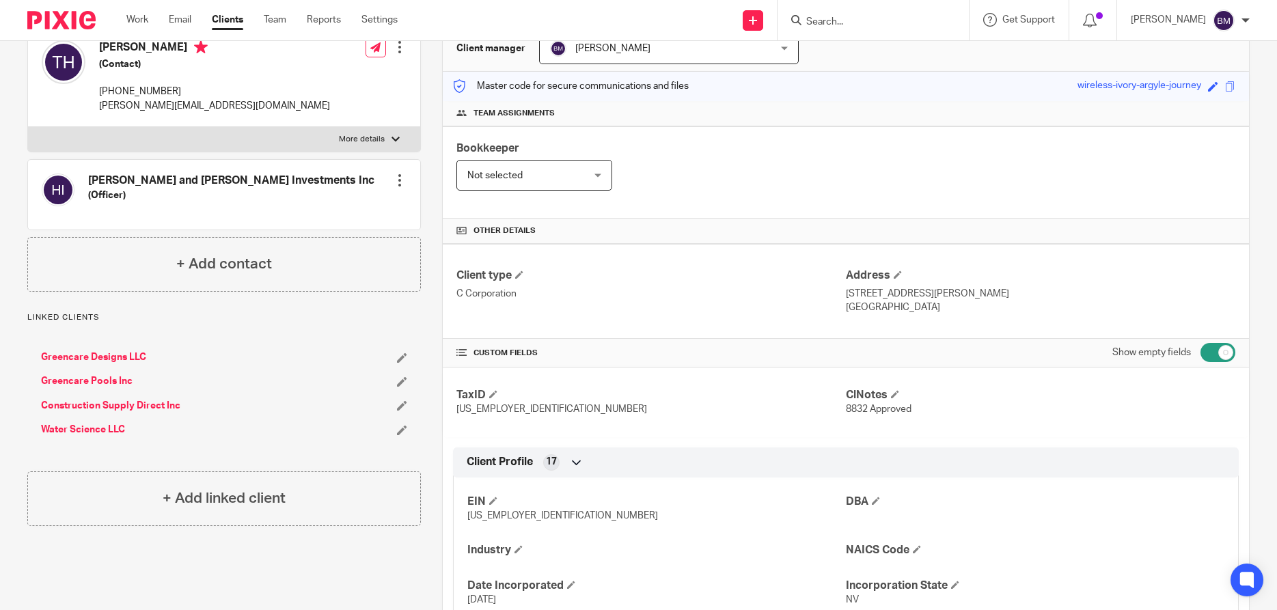
click at [93, 355] on link "Greencare Designs LLC" at bounding box center [93, 358] width 105 height 14
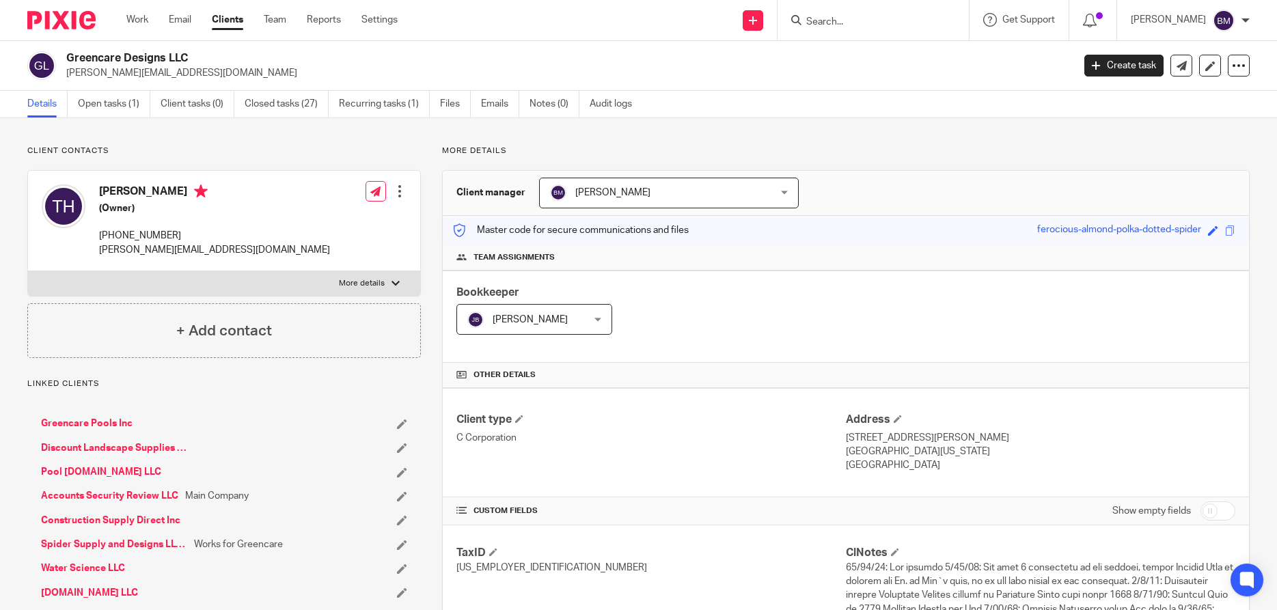
click at [1225, 515] on input "checkbox" at bounding box center [1218, 511] width 35 height 19
checkbox input "true"
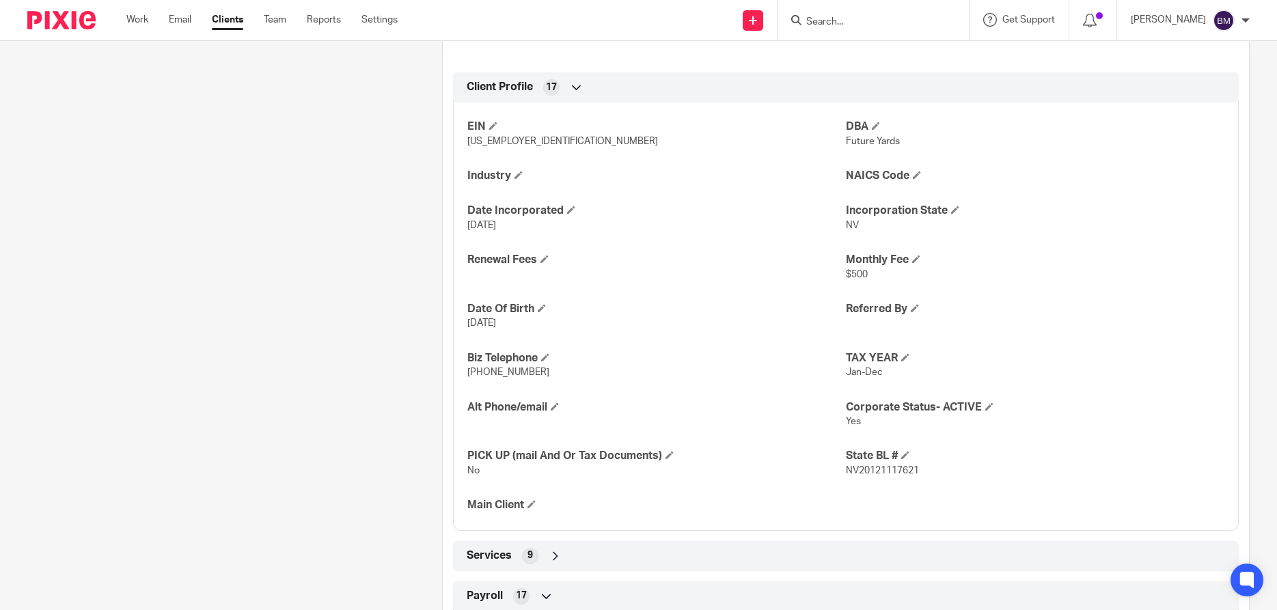
scroll to position [787, 0]
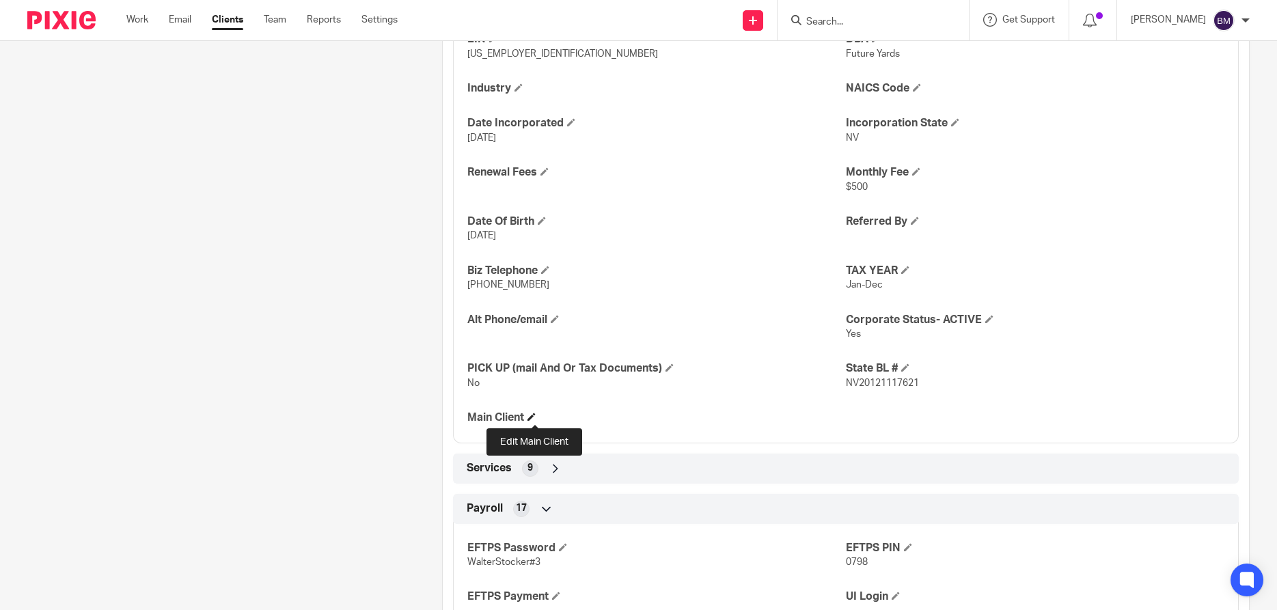
click at [536, 415] on span at bounding box center [532, 417] width 8 height 8
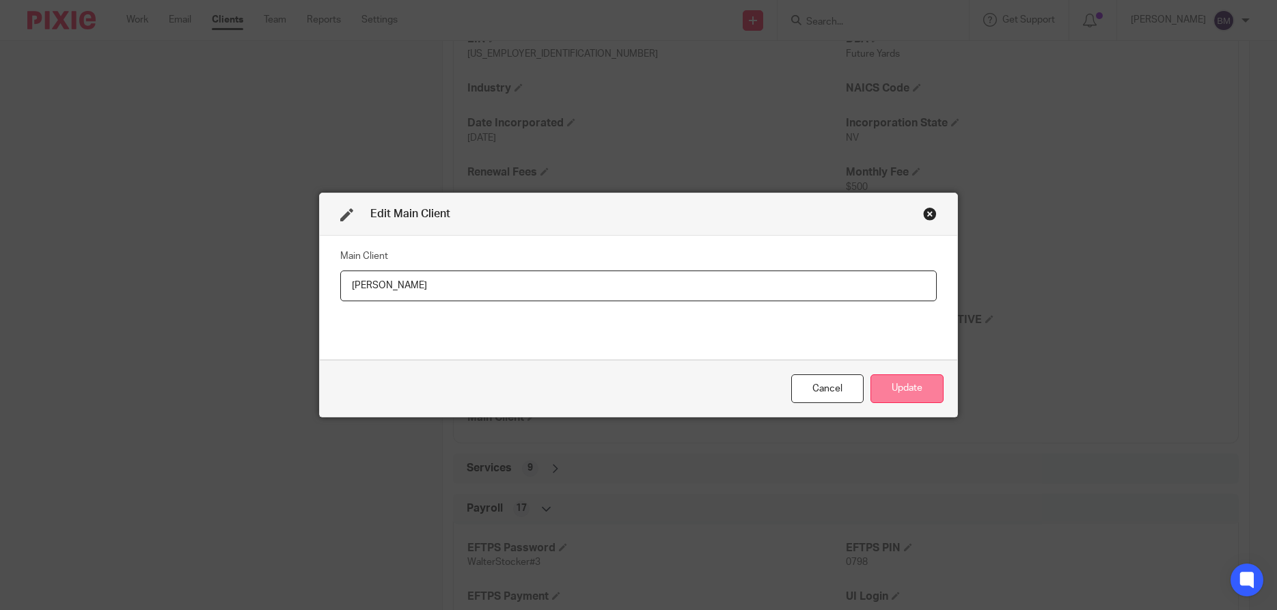
type input "[PERSON_NAME]"
click at [893, 389] on button "Update" at bounding box center [907, 388] width 73 height 29
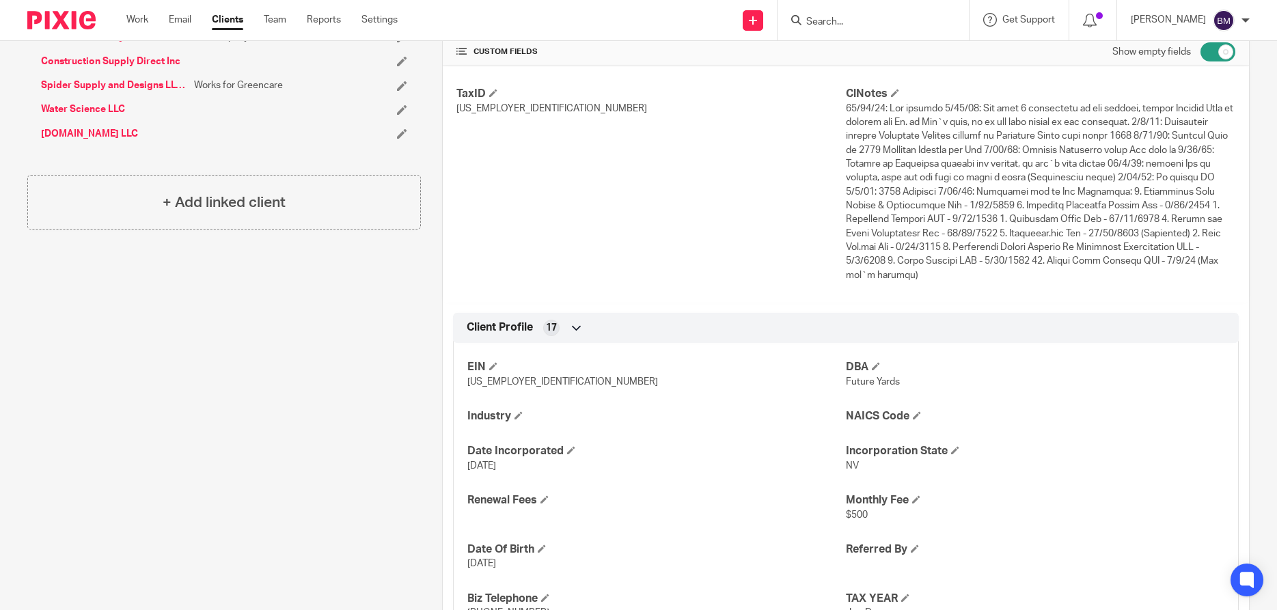
scroll to position [262, 0]
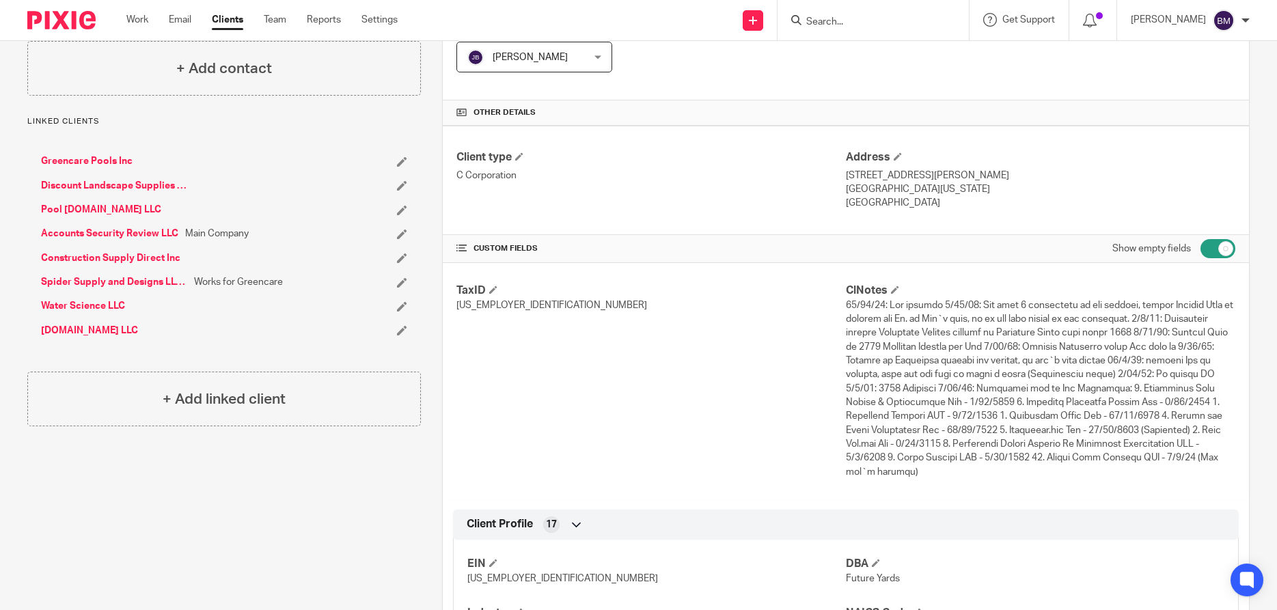
click at [93, 160] on link "Greencare Pools Inc" at bounding box center [87, 161] width 92 height 14
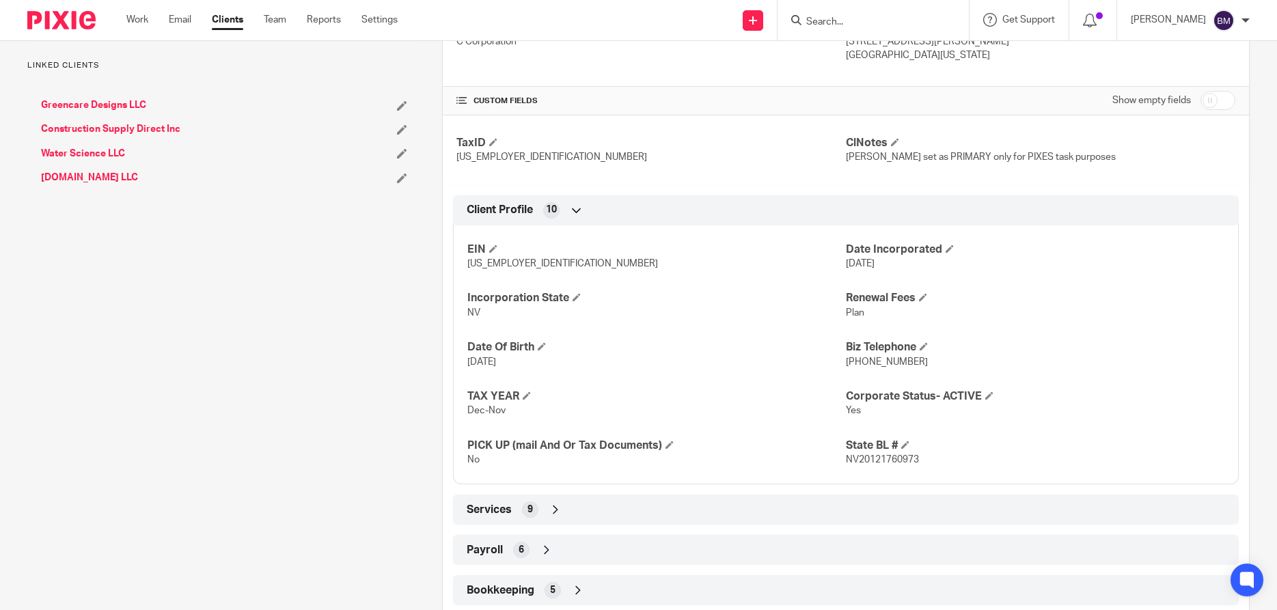
scroll to position [328, 0]
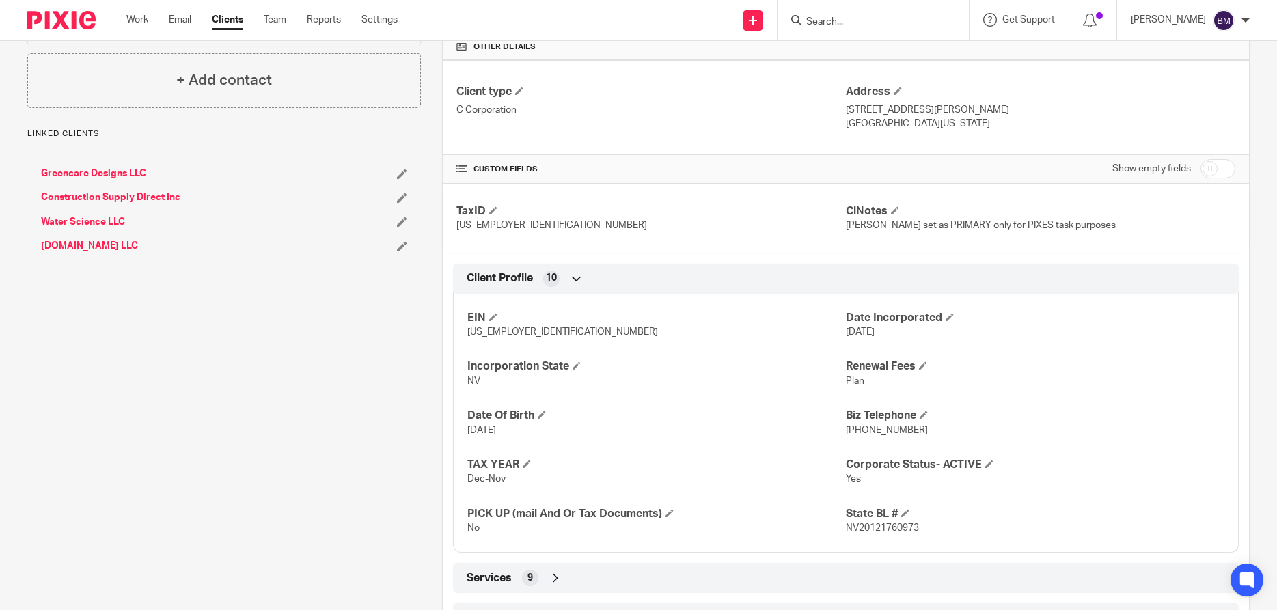
click at [1223, 175] on input "checkbox" at bounding box center [1218, 168] width 35 height 19
checkbox input "true"
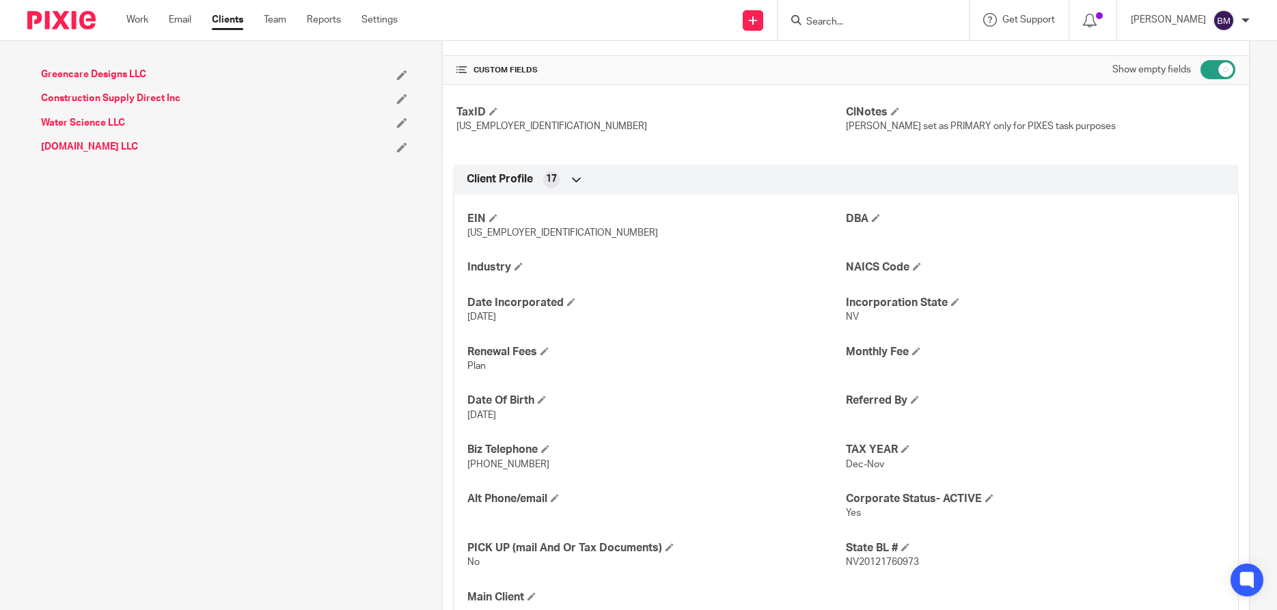
scroll to position [525, 0]
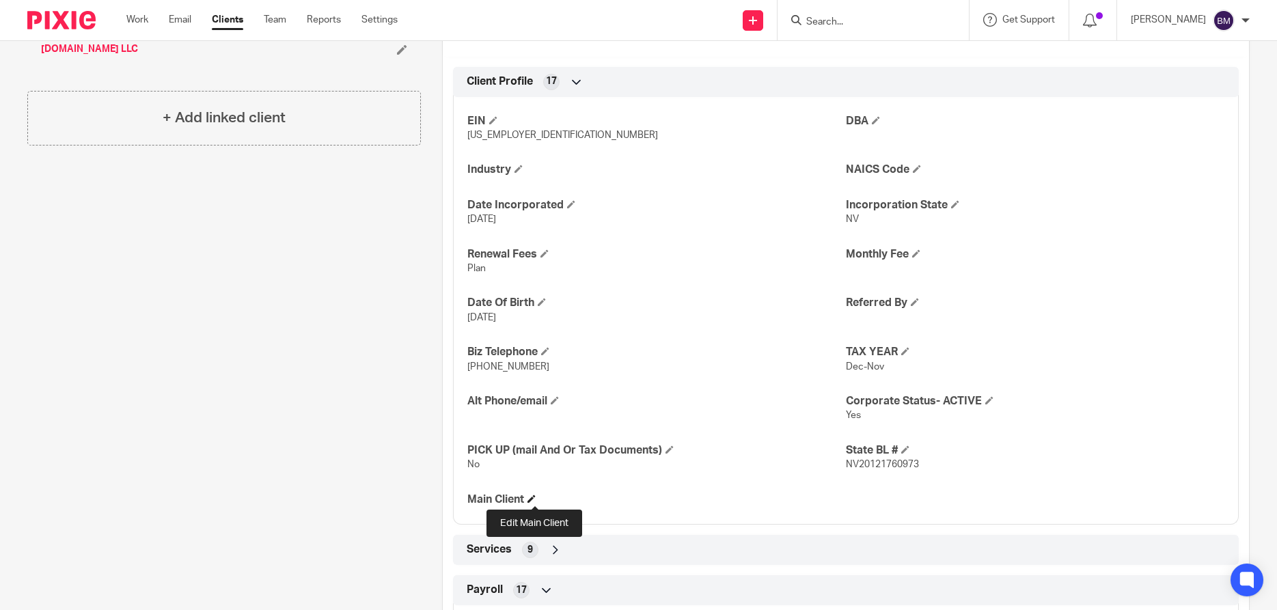
click at [534, 500] on span at bounding box center [532, 499] width 8 height 8
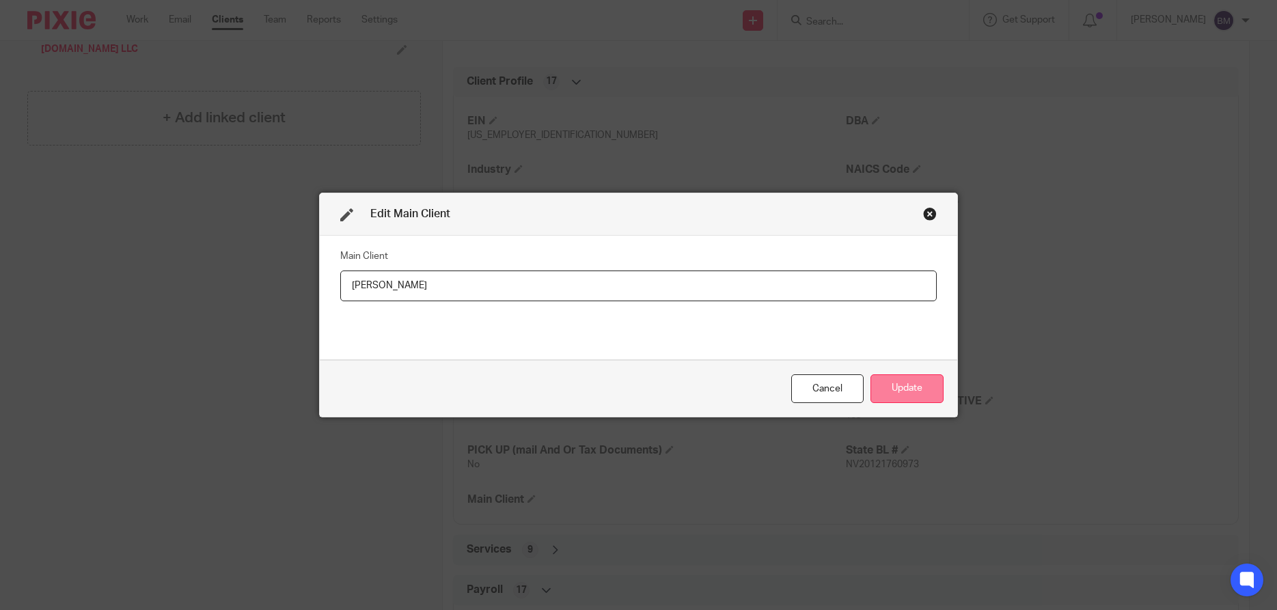
type input "[PERSON_NAME]"
click at [899, 395] on button "Update" at bounding box center [907, 388] width 73 height 29
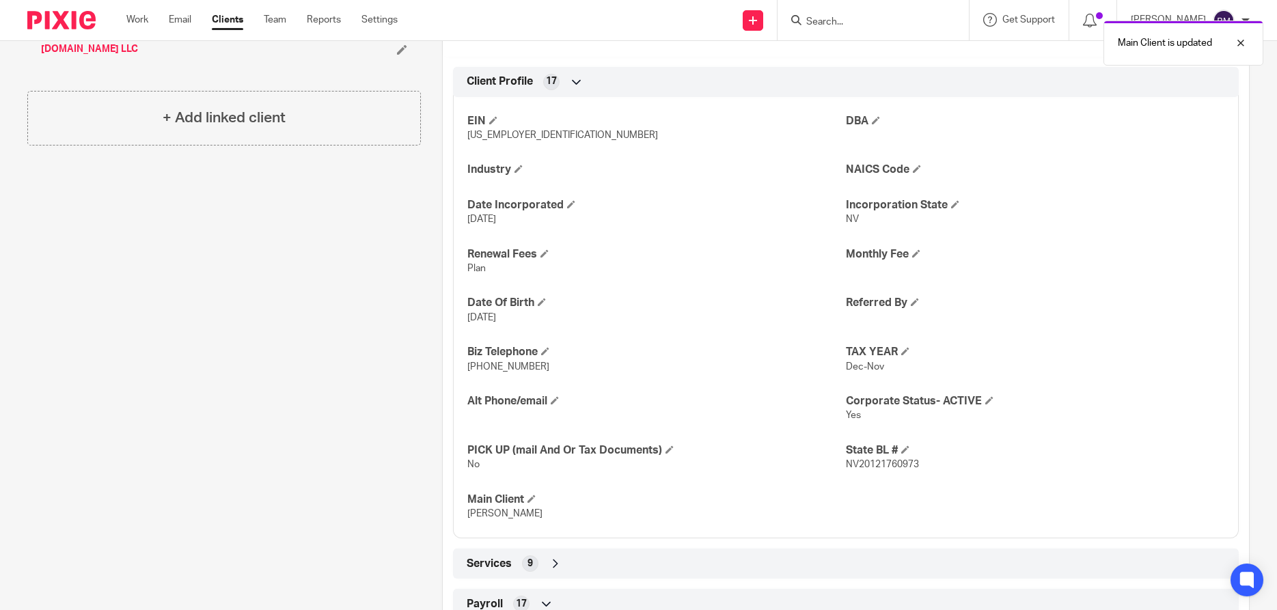
scroll to position [262, 0]
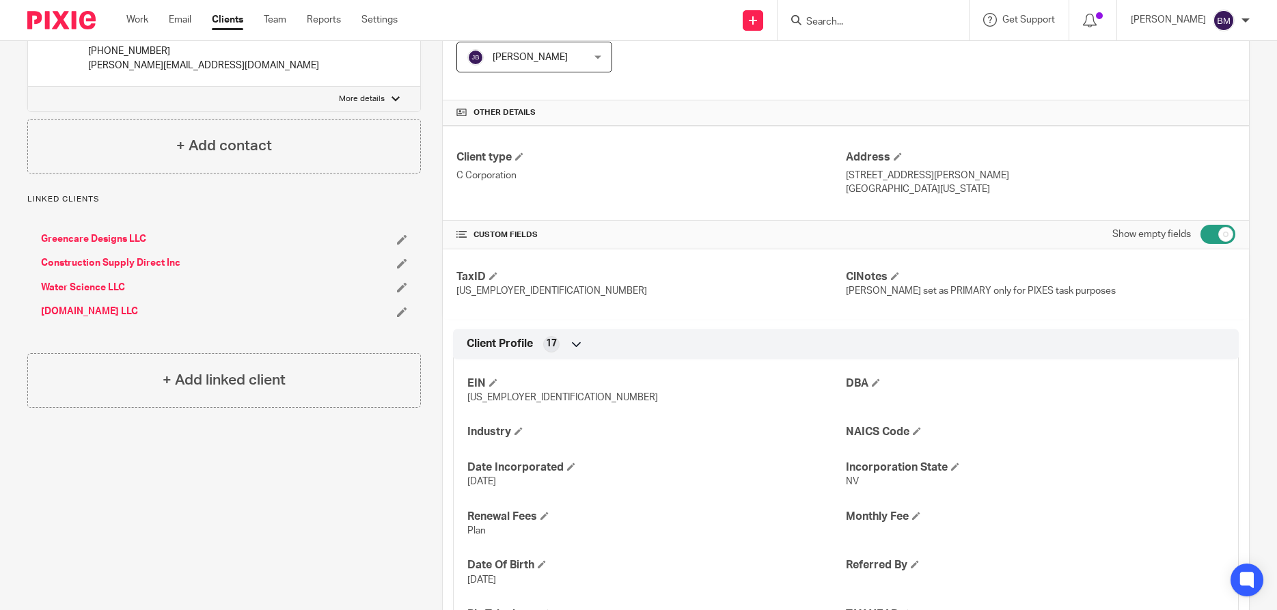
click at [100, 262] on link "Construction Supply Direct Inc" at bounding box center [110, 263] width 139 height 14
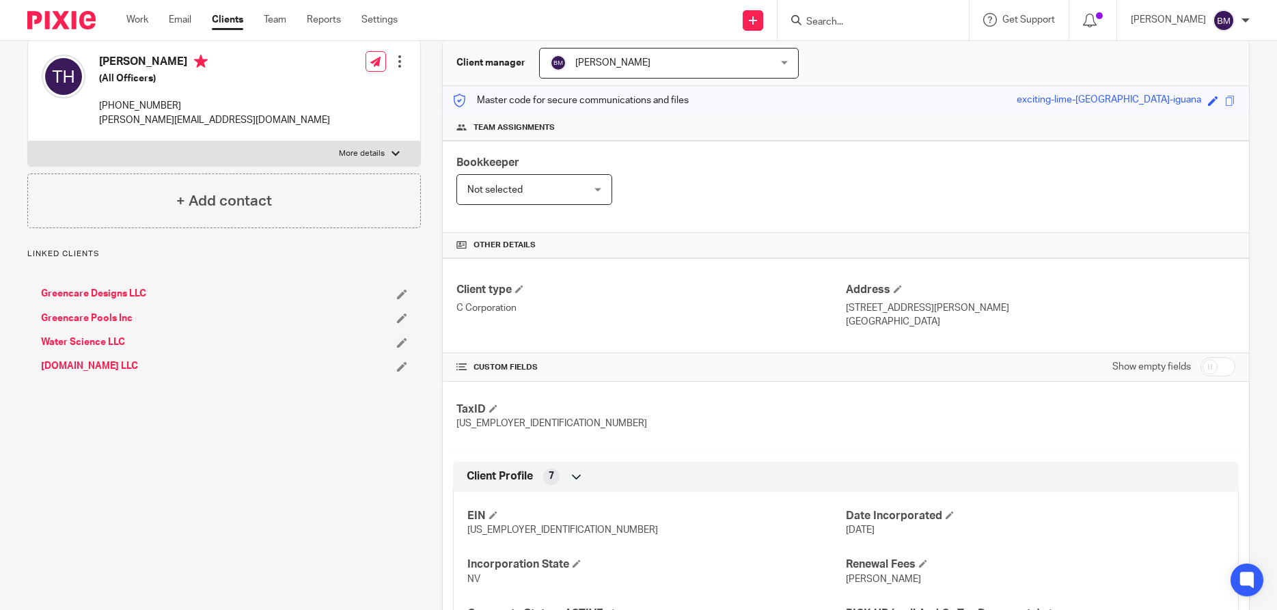
scroll to position [131, 0]
click at [1225, 366] on input "checkbox" at bounding box center [1218, 365] width 35 height 19
checkbox input "true"
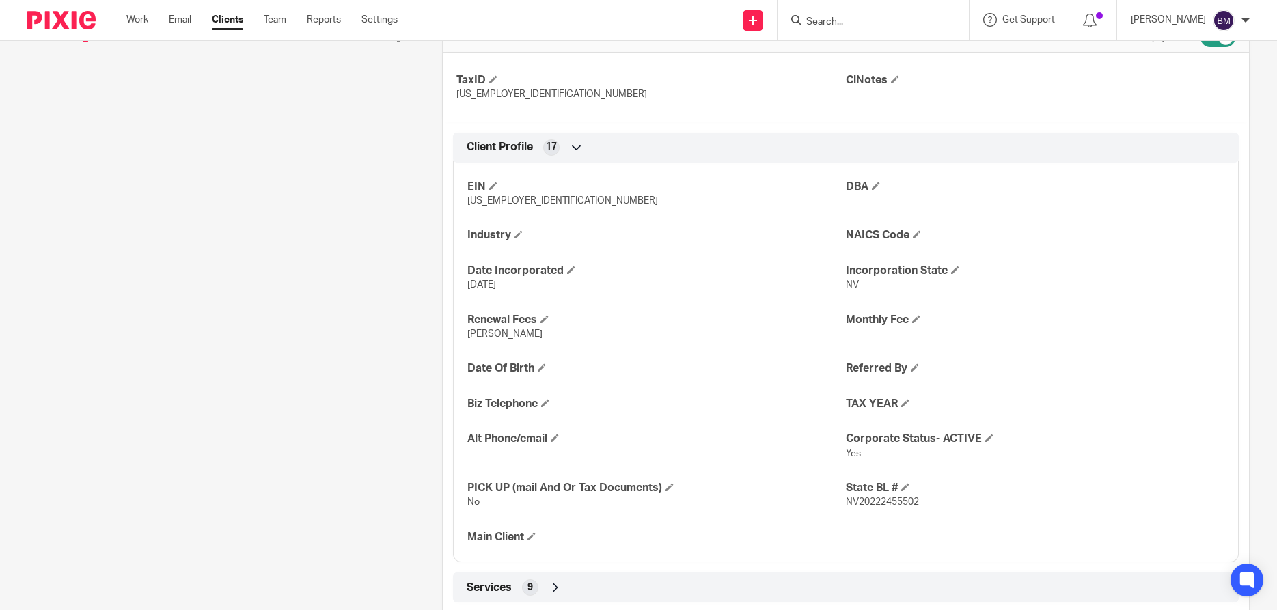
scroll to position [525, 0]
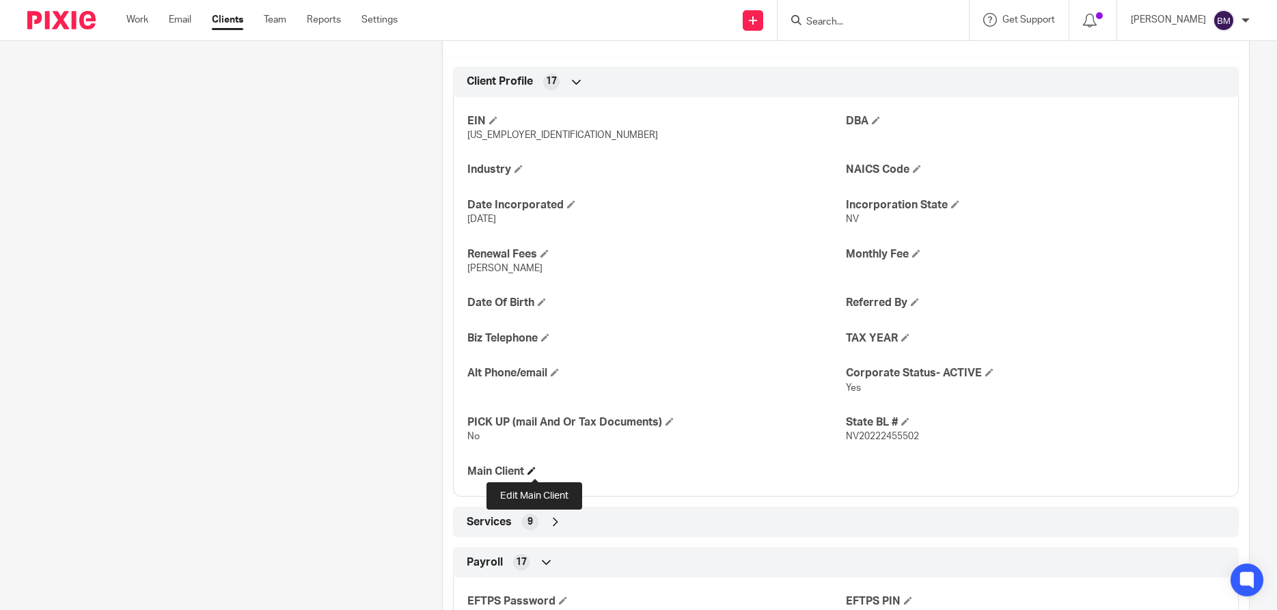
click at [535, 469] on span at bounding box center [532, 471] width 8 height 8
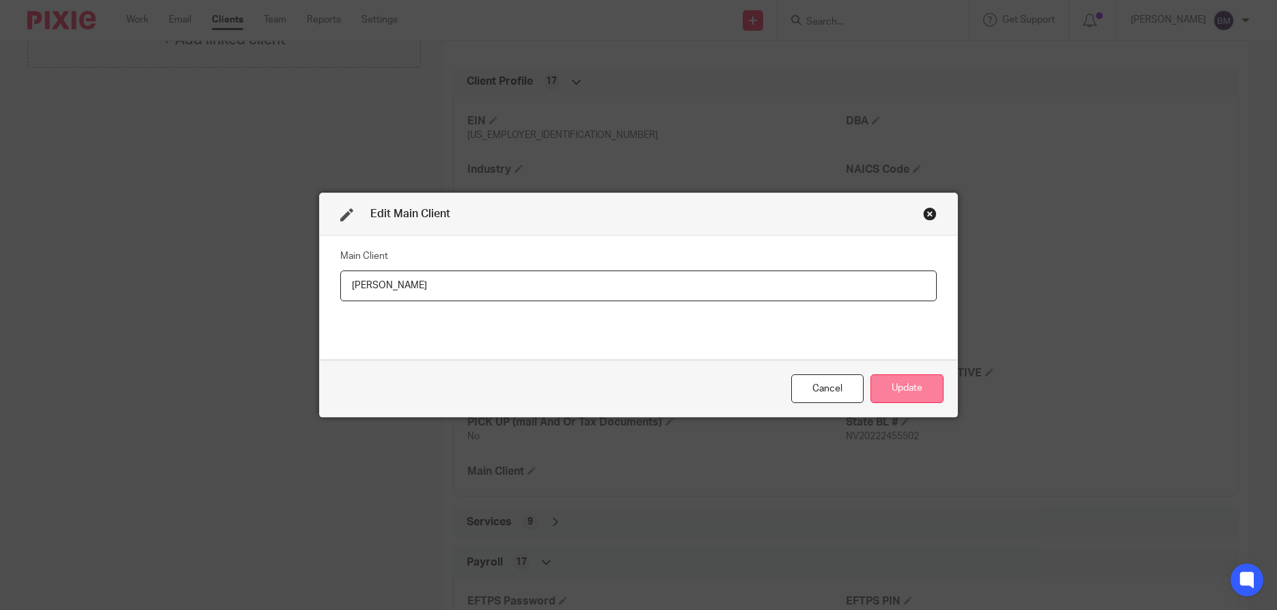
type input "[PERSON_NAME]"
click at [895, 394] on button "Update" at bounding box center [907, 388] width 73 height 29
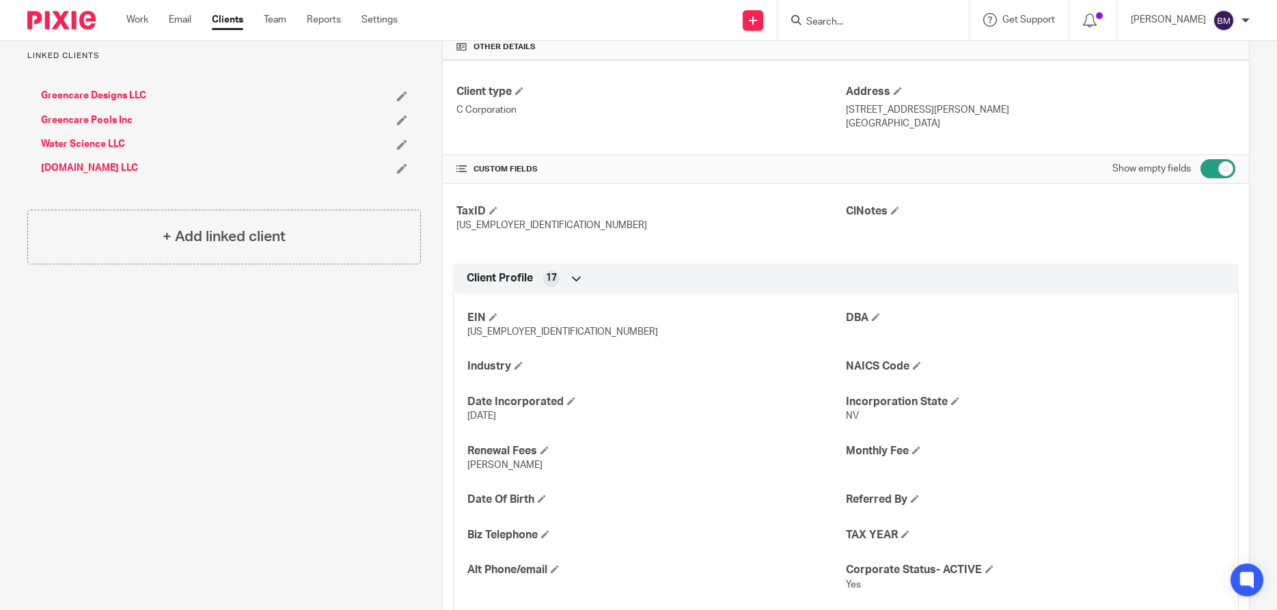
scroll to position [0, 0]
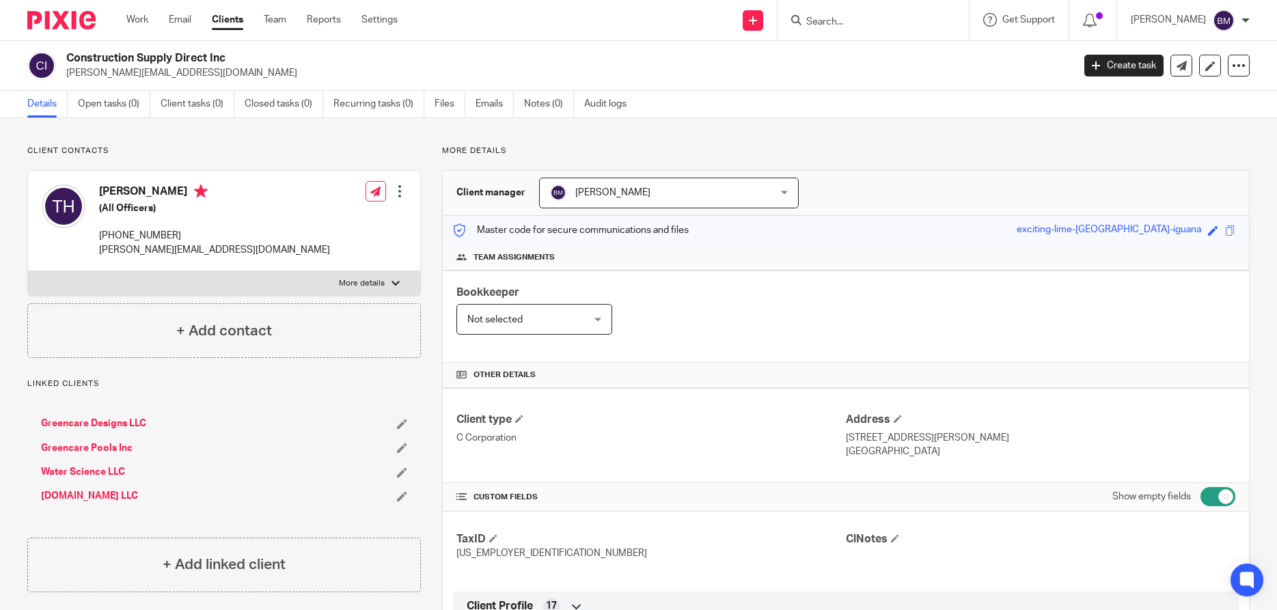
click at [74, 469] on link "Water Science LLC" at bounding box center [83, 472] width 84 height 14
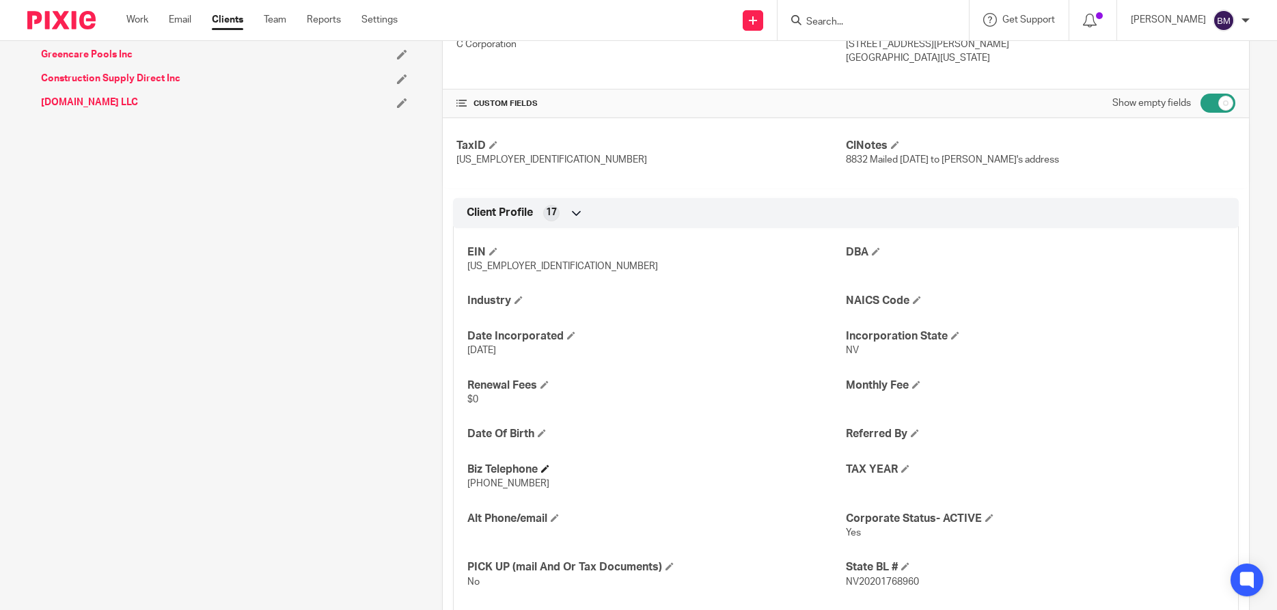
scroll to position [525, 0]
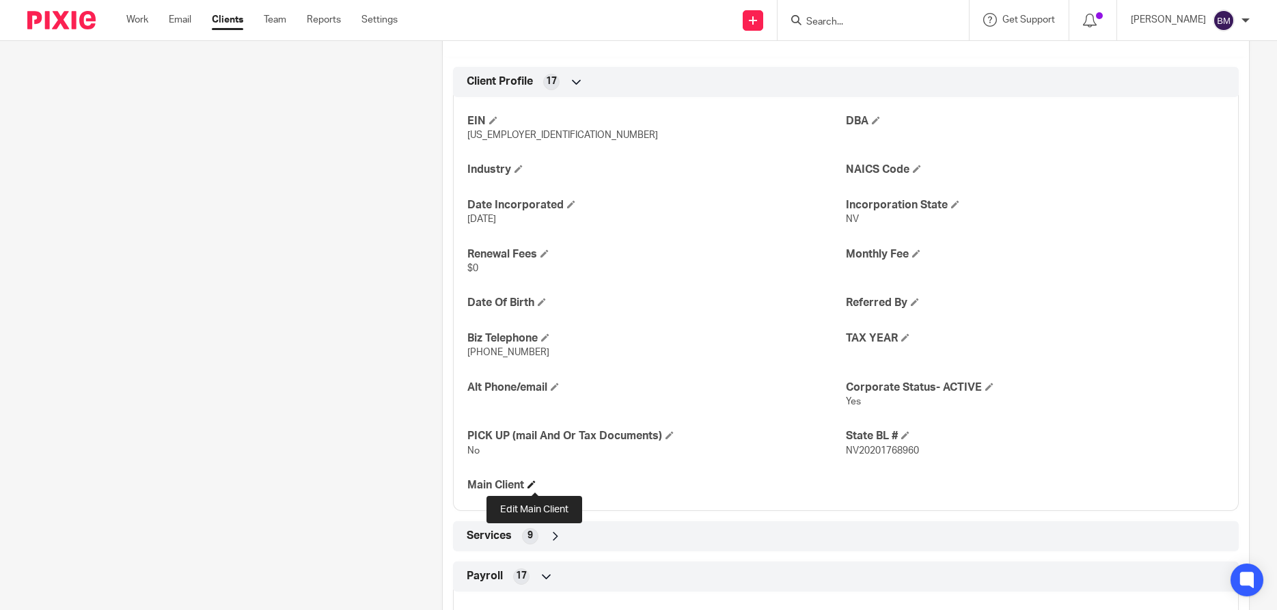
click at [536, 485] on span at bounding box center [532, 484] width 8 height 8
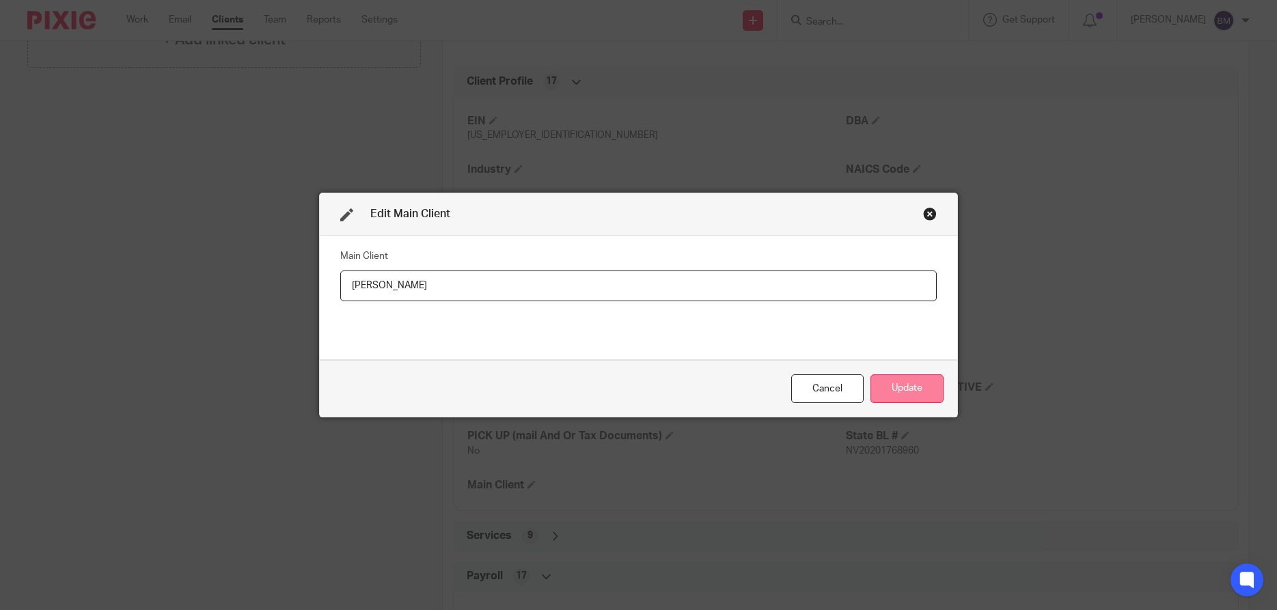
type input "[PERSON_NAME]"
click at [912, 386] on button "Update" at bounding box center [907, 388] width 73 height 29
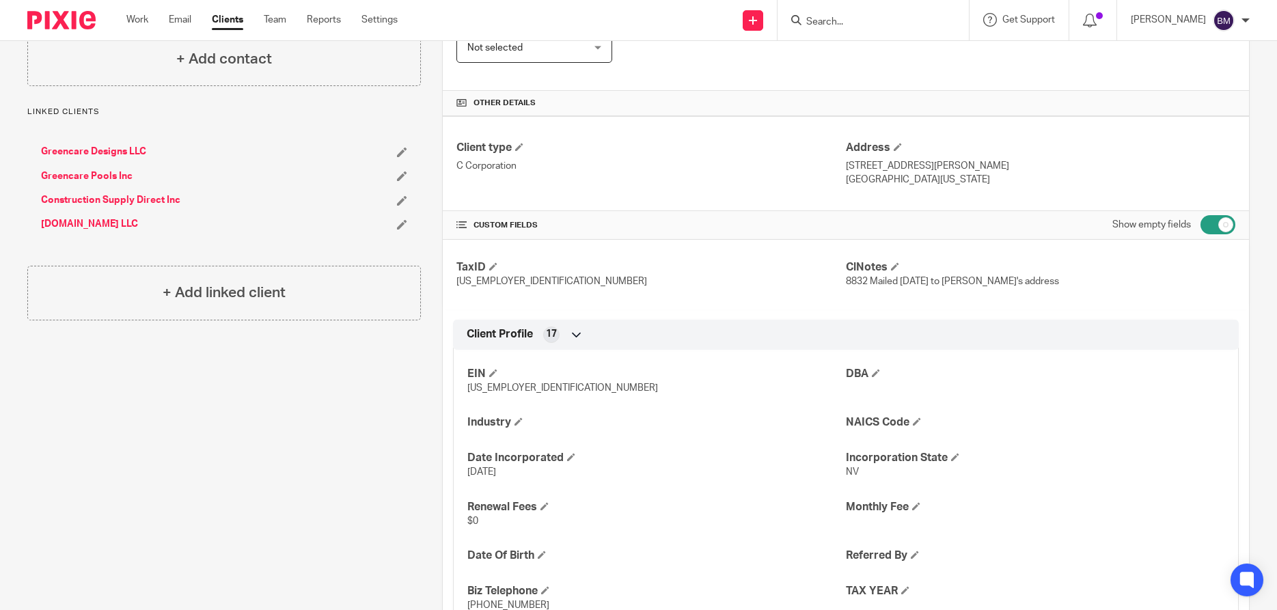
scroll to position [262, 0]
